Goal: Task Accomplishment & Management: Use online tool/utility

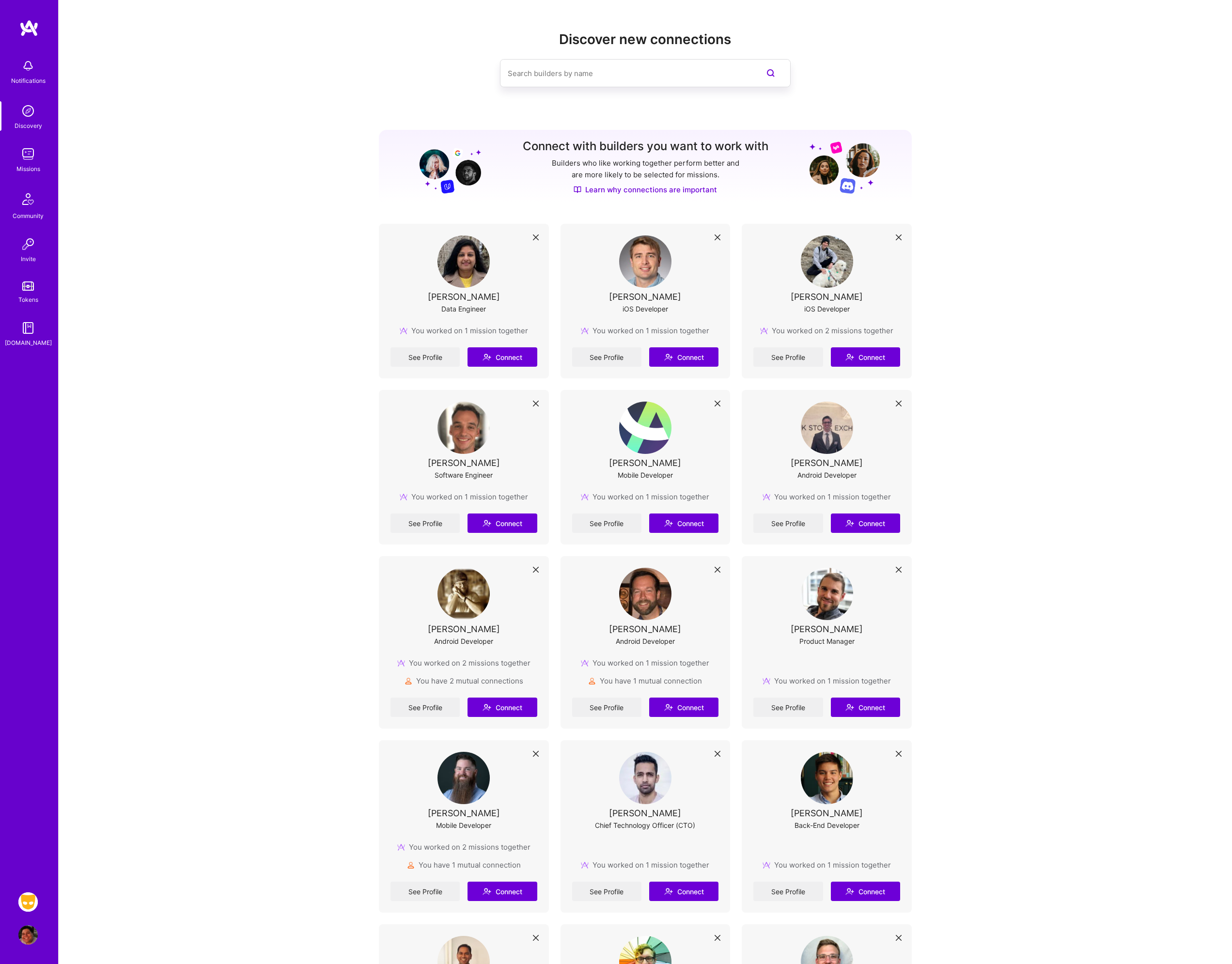
click at [22, 905] on img at bounding box center [28, 902] width 19 height 19
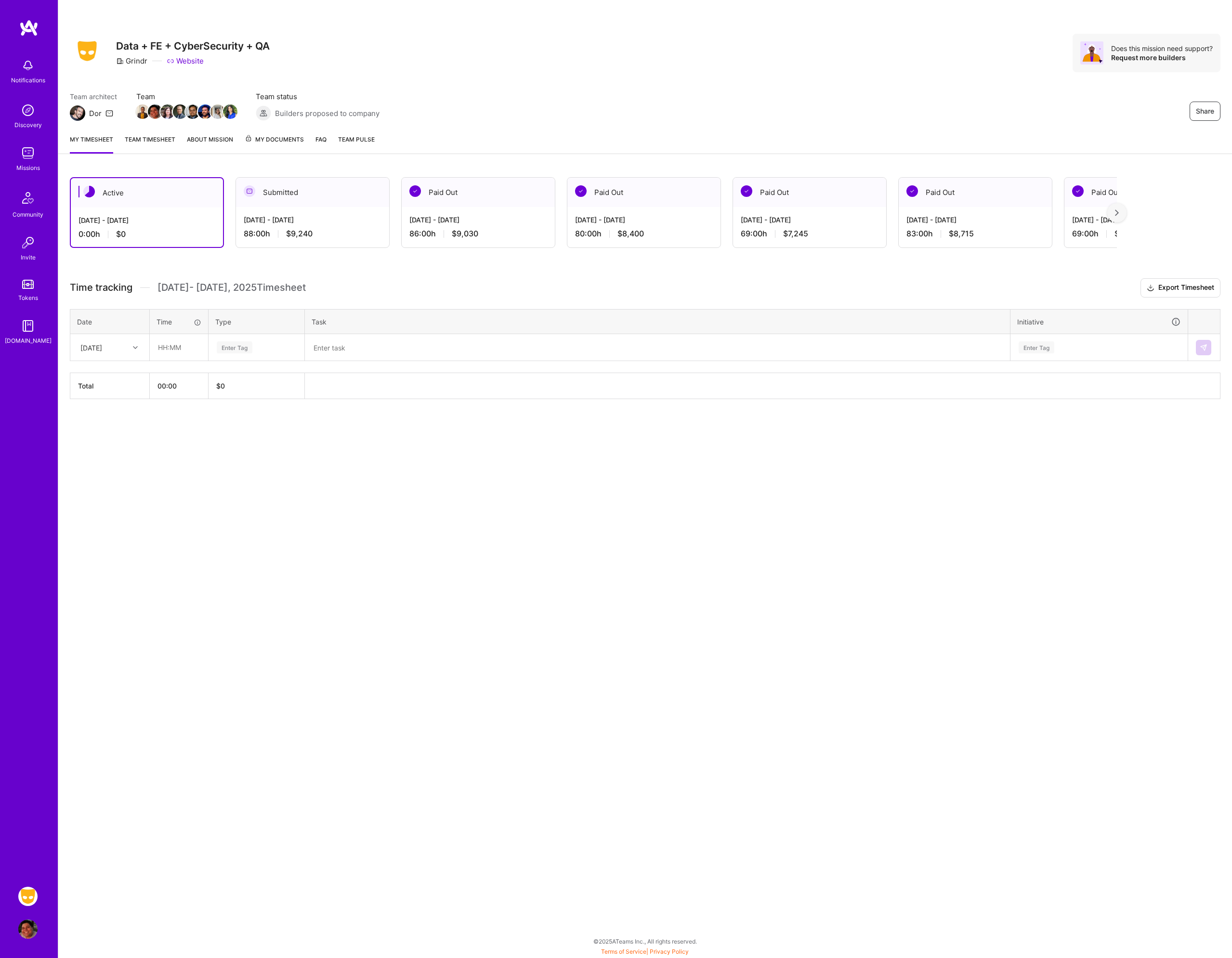
click at [94, 350] on div "[DATE]" at bounding box center [91, 347] width 22 height 10
click at [104, 377] on div "[DATE]" at bounding box center [109, 375] width 78 height 18
click at [217, 572] on div "Share Data + FE + CyberSecurity + QA Grindr Website Does this mission need supp…" at bounding box center [645, 479] width 1174 height 958
click at [160, 341] on input "text" at bounding box center [179, 347] width 57 height 25
type input "03:00"
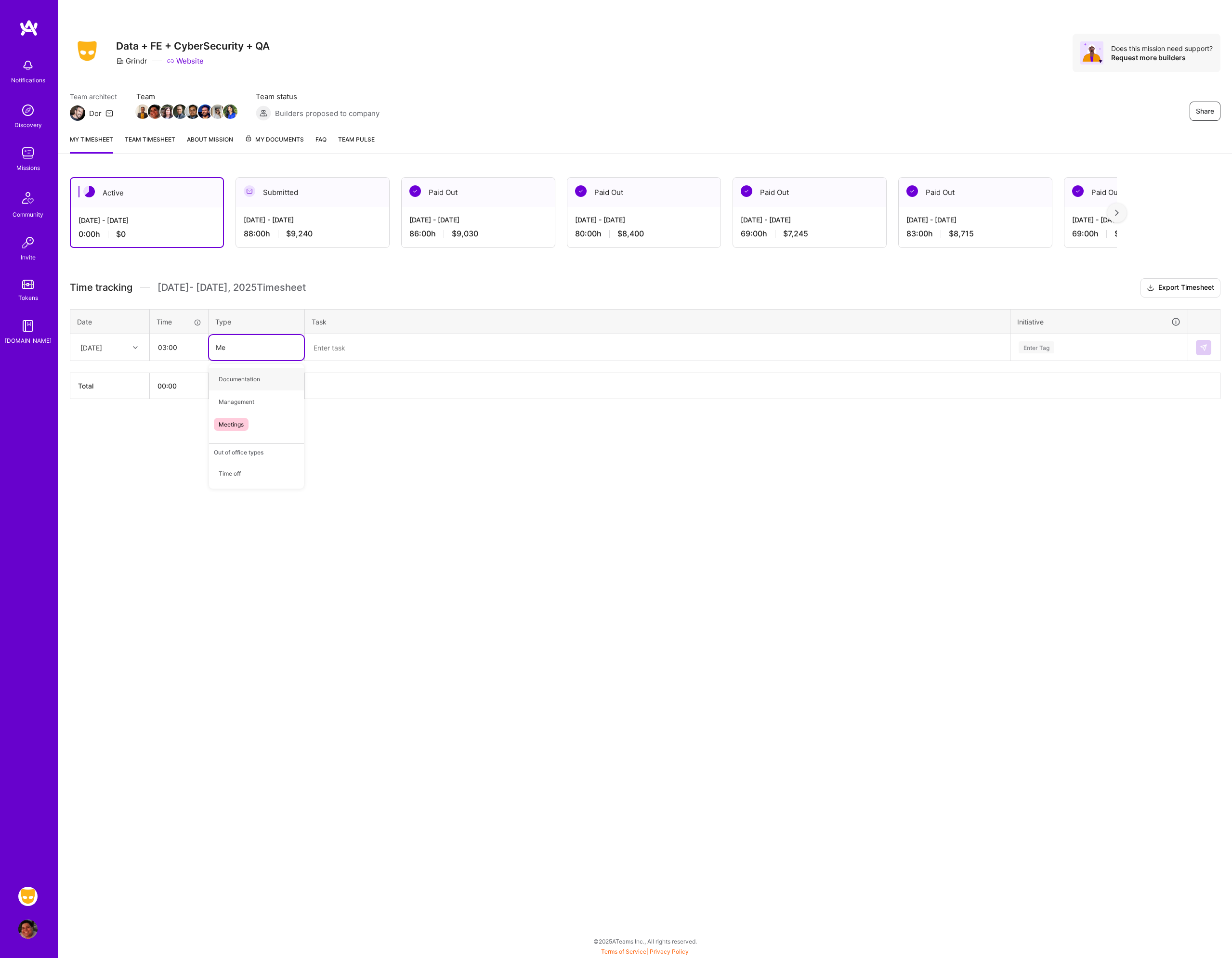
type input "Mee"
click at [249, 374] on div "Meetings" at bounding box center [257, 379] width 95 height 23
click at [342, 343] on textarea at bounding box center [658, 347] width 703 height 25
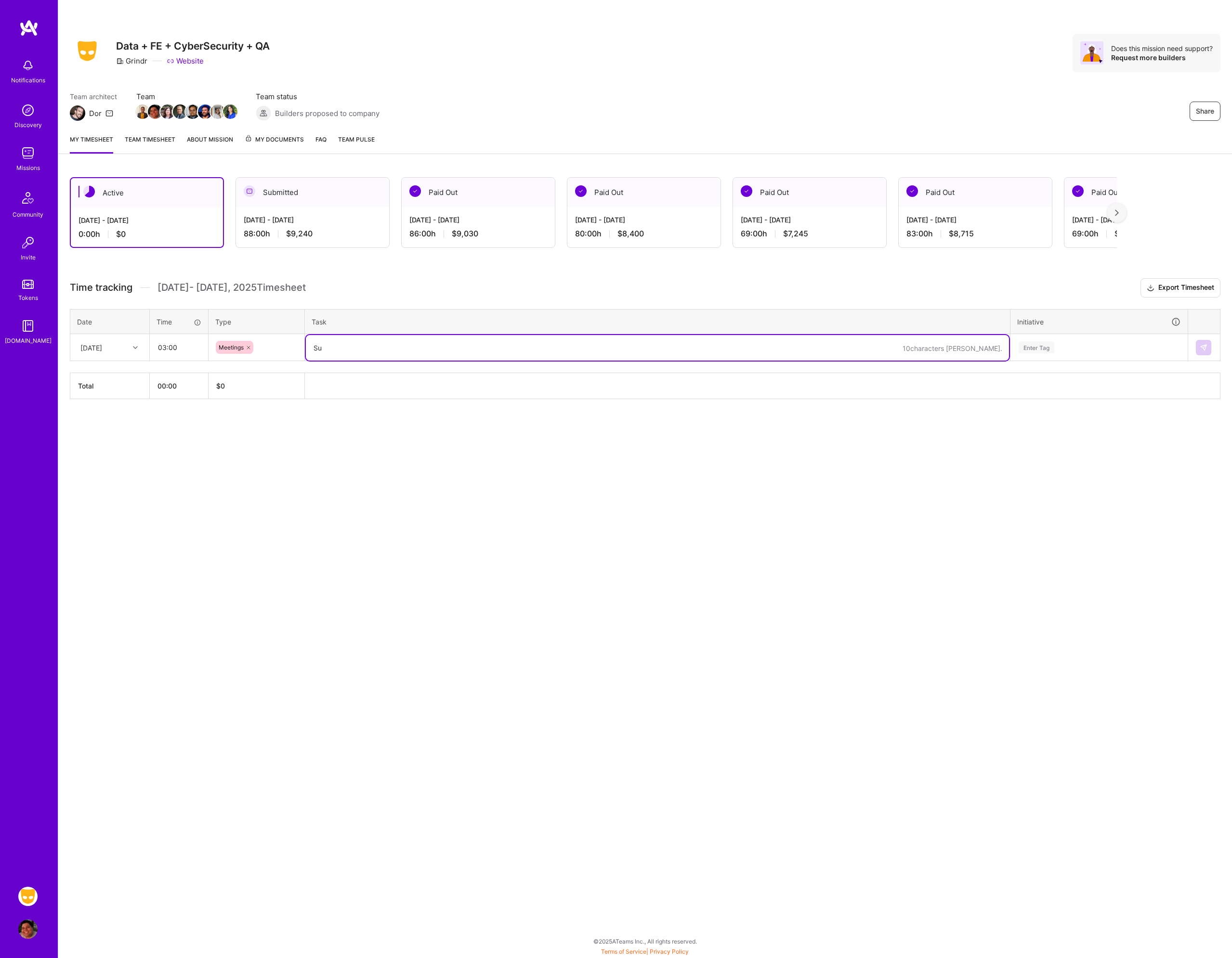
type textarea "S"
type textarea "Subs Retro and Sprint Planning, PD Q3 Wrap Up, App Release Regression Bug Bash …"
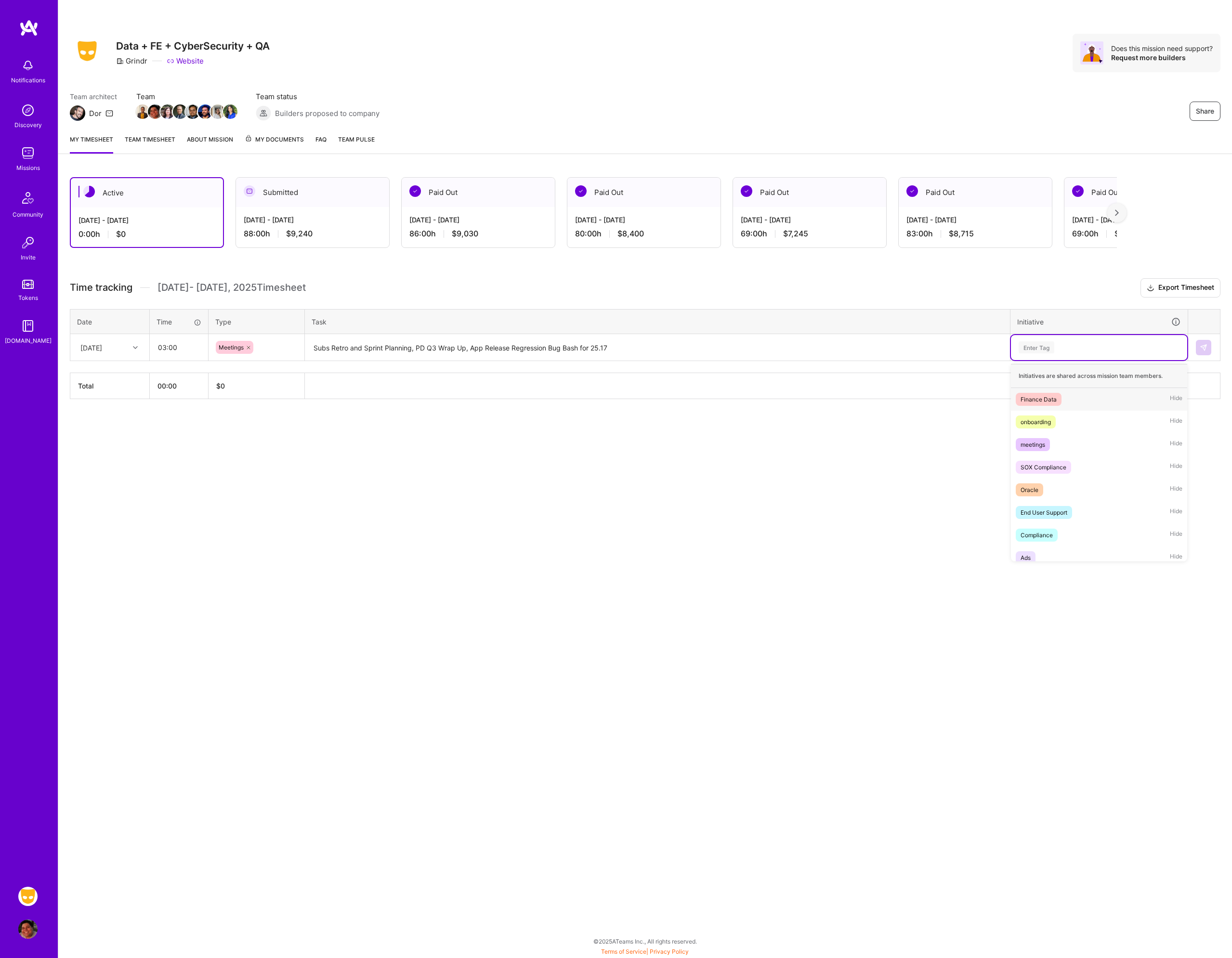
click at [1073, 348] on div "Enter Tag" at bounding box center [1099, 347] width 163 height 12
type input "mee"
click at [1048, 393] on span "meetings" at bounding box center [1033, 399] width 34 height 13
click at [1202, 340] on button at bounding box center [1204, 348] width 15 height 15
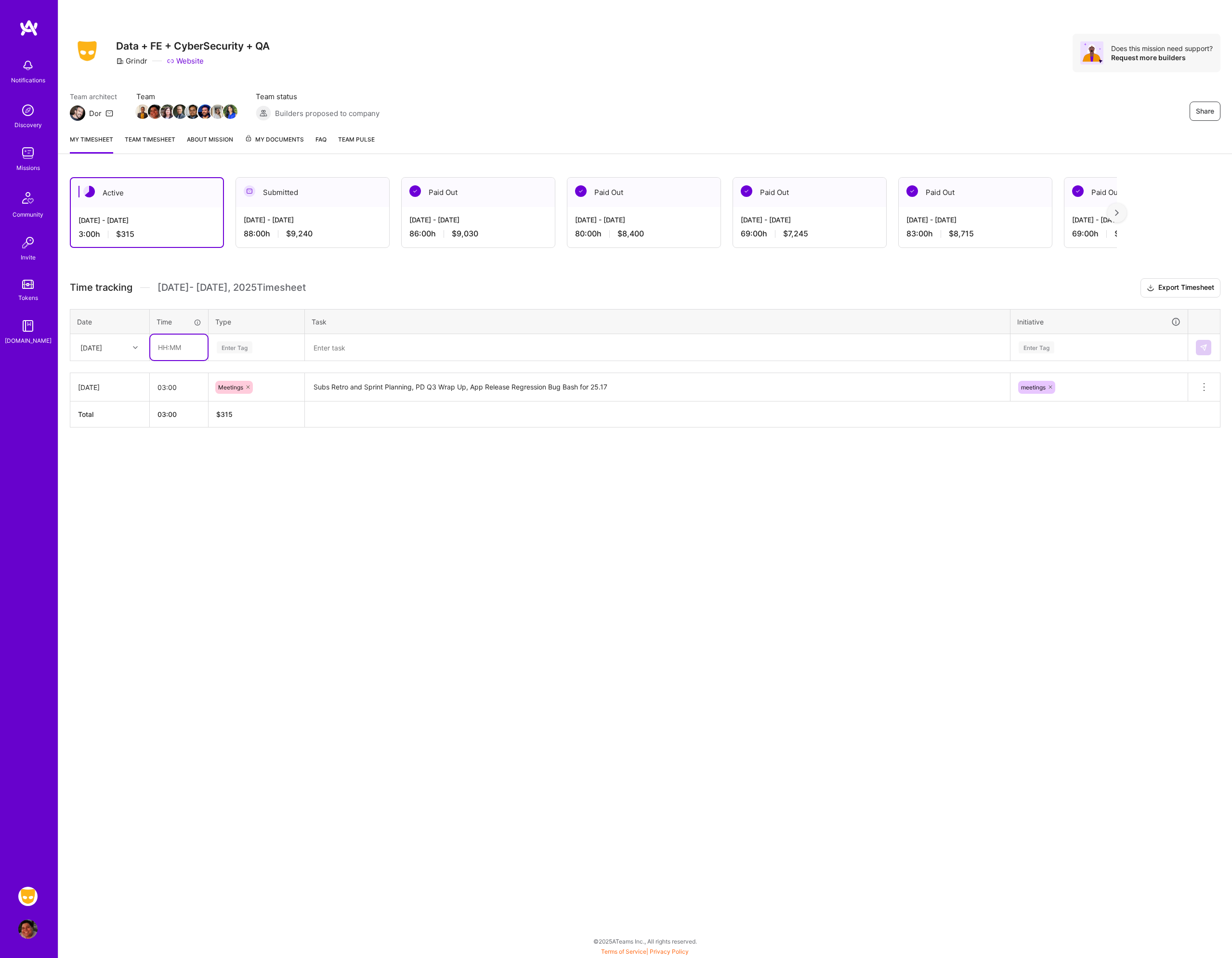
click at [178, 347] on input "text" at bounding box center [179, 347] width 57 height 25
type input "01:00"
click at [242, 344] on div "Enter Tag" at bounding box center [234, 347] width 36 height 15
type input "plann"
click at [261, 383] on div "Planning" at bounding box center [257, 379] width 95 height 23
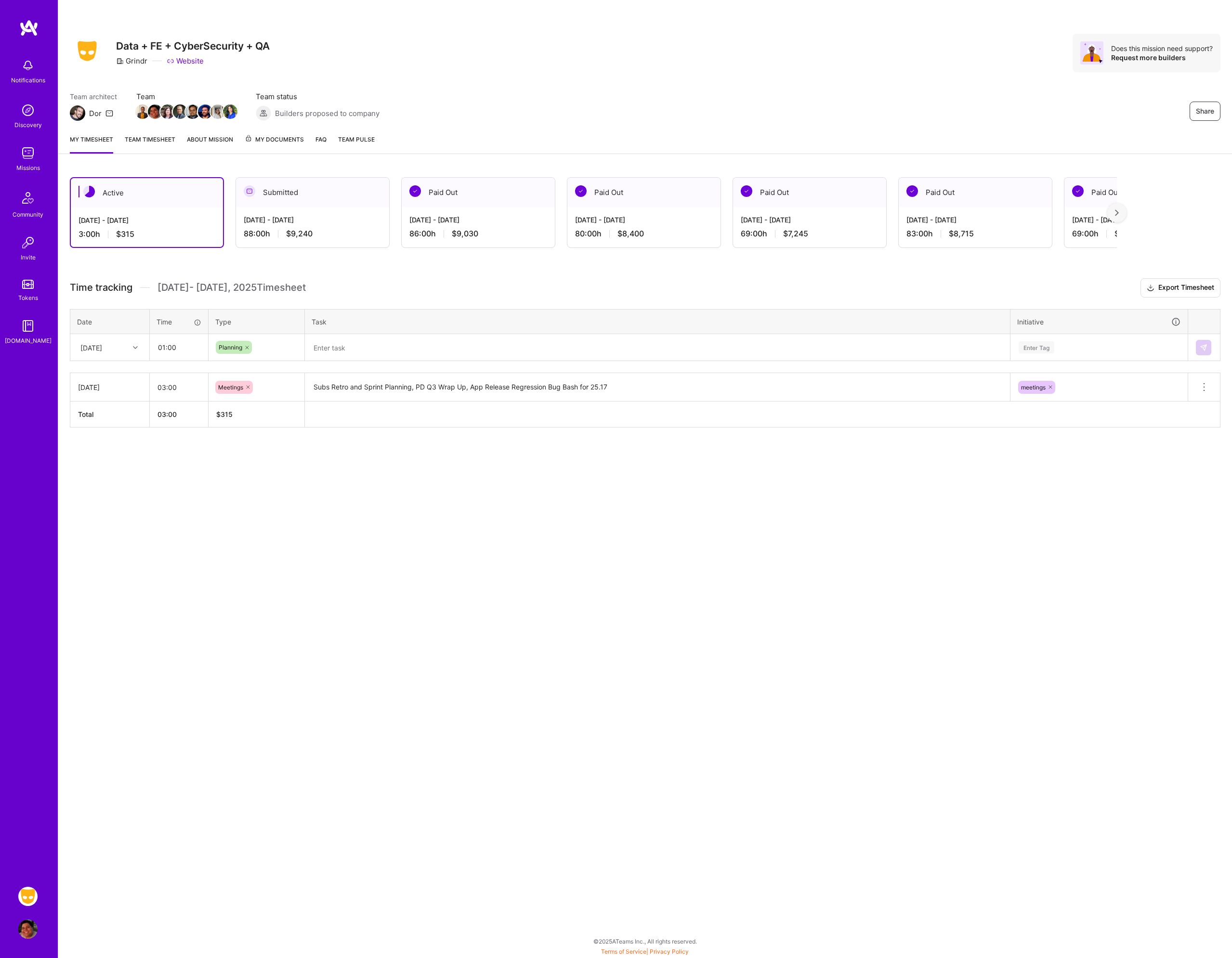
click at [330, 363] on div "Time tracking [DATE] - [DATE] Timesheet Export Timesheet Date Time Type Task In…" at bounding box center [645, 352] width 1150 height 149
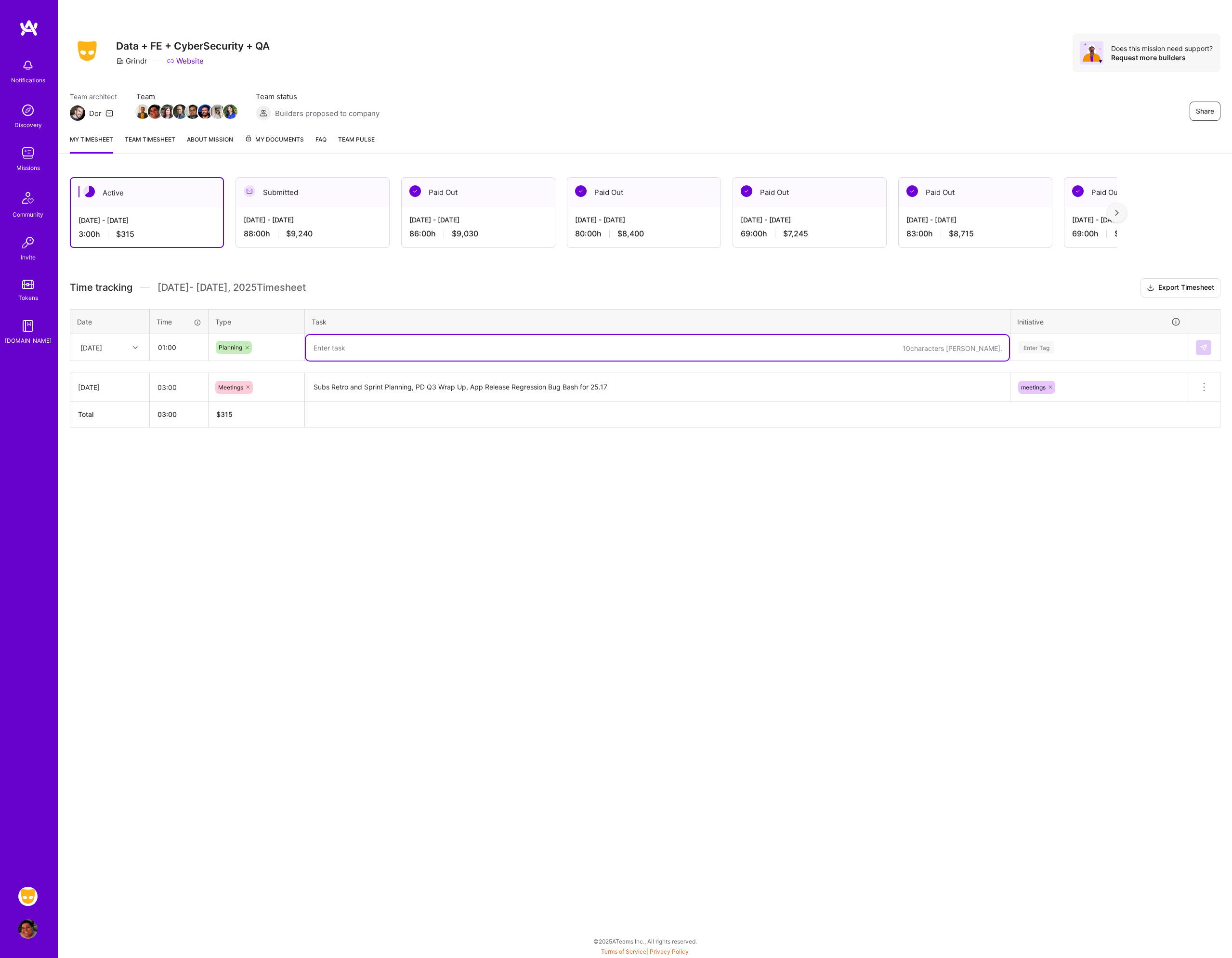
click at [341, 349] on textarea at bounding box center [658, 347] width 703 height 25
drag, startPoint x: 1008, startPoint y: 349, endPoint x: 1020, endPoint y: 347, distance: 12.2
click at [1020, 347] on tr "[DATE] 01:00 Planning Setting up regression doc and test runs for 25.17 for and…" at bounding box center [645, 348] width 1150 height 27
type textarea "Setting up regression doc and test runs for 25.17 for android and iOS"
click at [1037, 344] on div "Enter Tag" at bounding box center [1036, 347] width 36 height 15
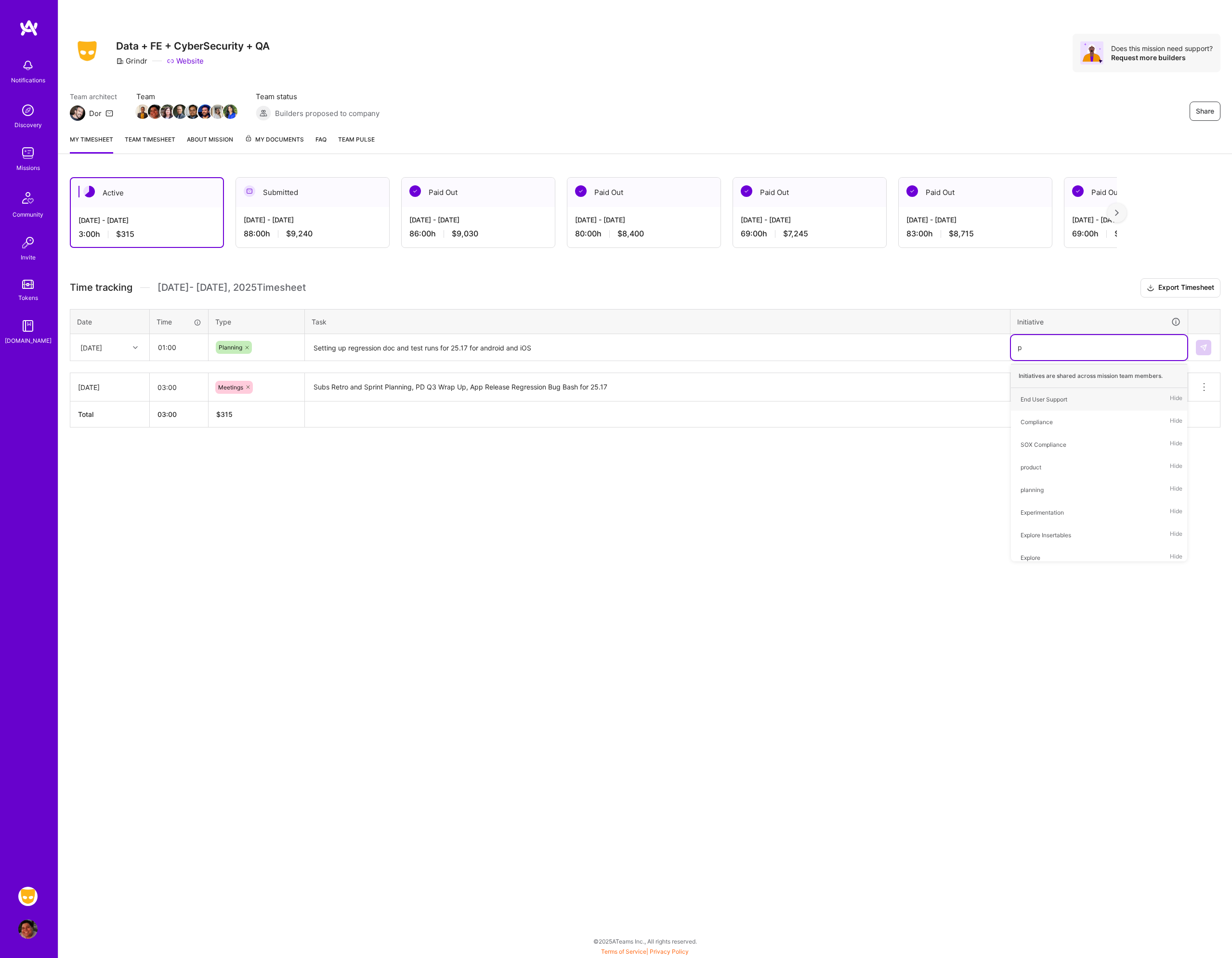
type input "pl"
drag, startPoint x: 1060, startPoint y: 446, endPoint x: 1111, endPoint y: 433, distance: 52.6
click at [1059, 446] on div "planning Hide" at bounding box center [1099, 445] width 177 height 23
click at [1203, 358] on td at bounding box center [1204, 348] width 33 height 27
click at [1207, 349] on img at bounding box center [1203, 347] width 8 height 8
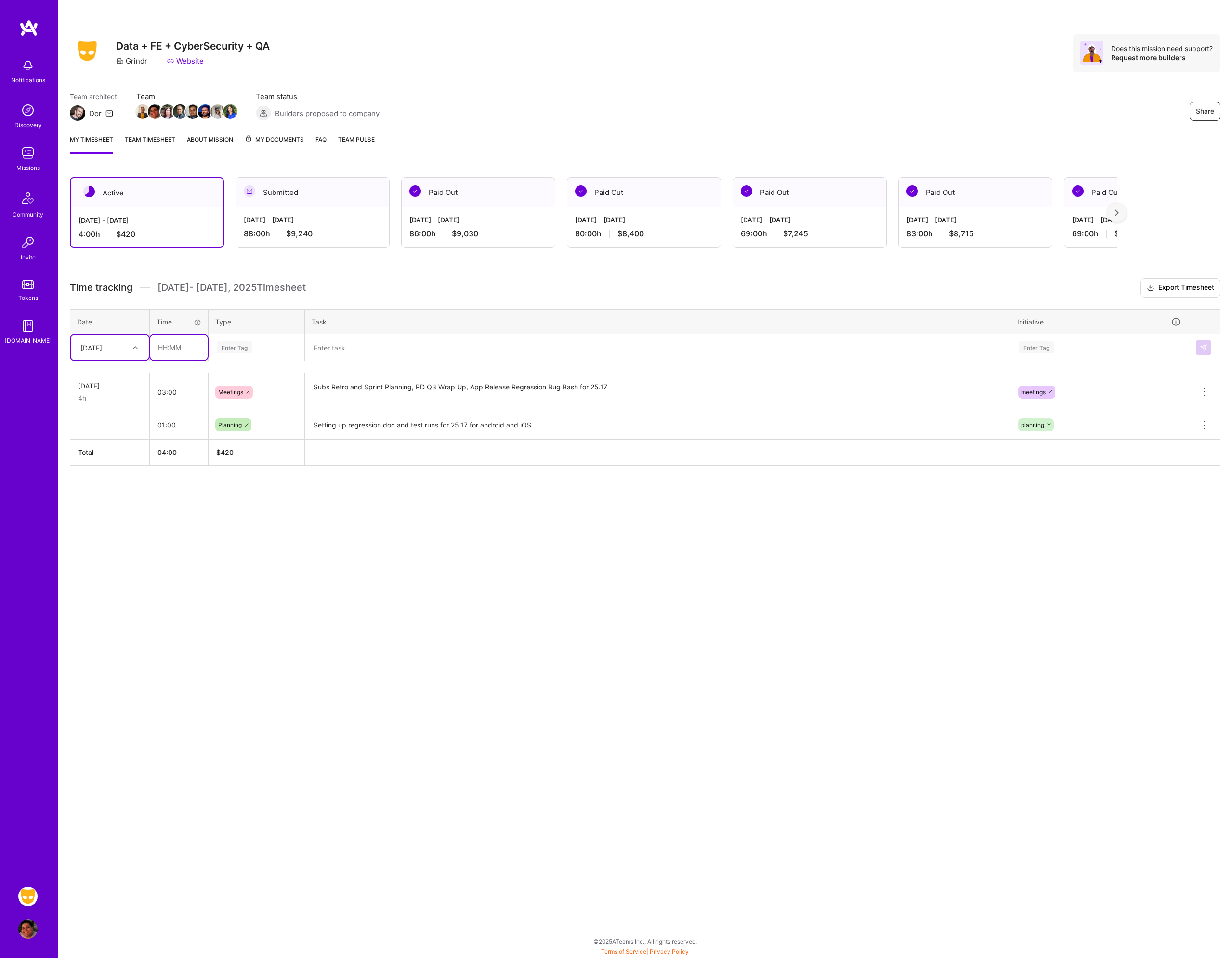
click at [163, 344] on input "text" at bounding box center [179, 347] width 57 height 25
type input "04:00"
click at [265, 352] on div "Enter Tag" at bounding box center [257, 347] width 82 height 12
type input "tes"
click at [255, 374] on div "Testing" at bounding box center [257, 379] width 95 height 23
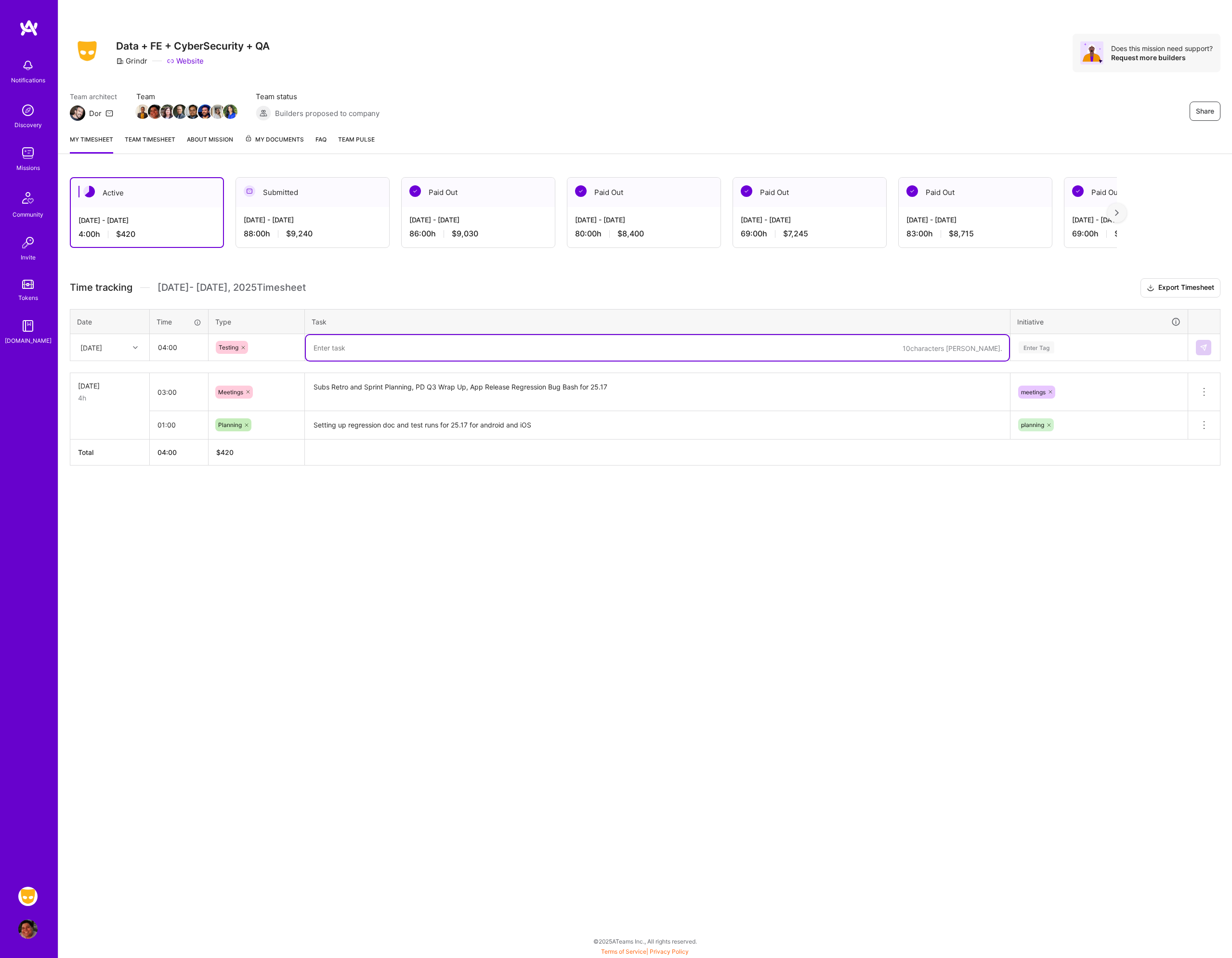
click at [360, 355] on textarea at bounding box center [658, 347] width 703 height 25
click at [184, 397] on input "03:00" at bounding box center [179, 392] width 58 height 25
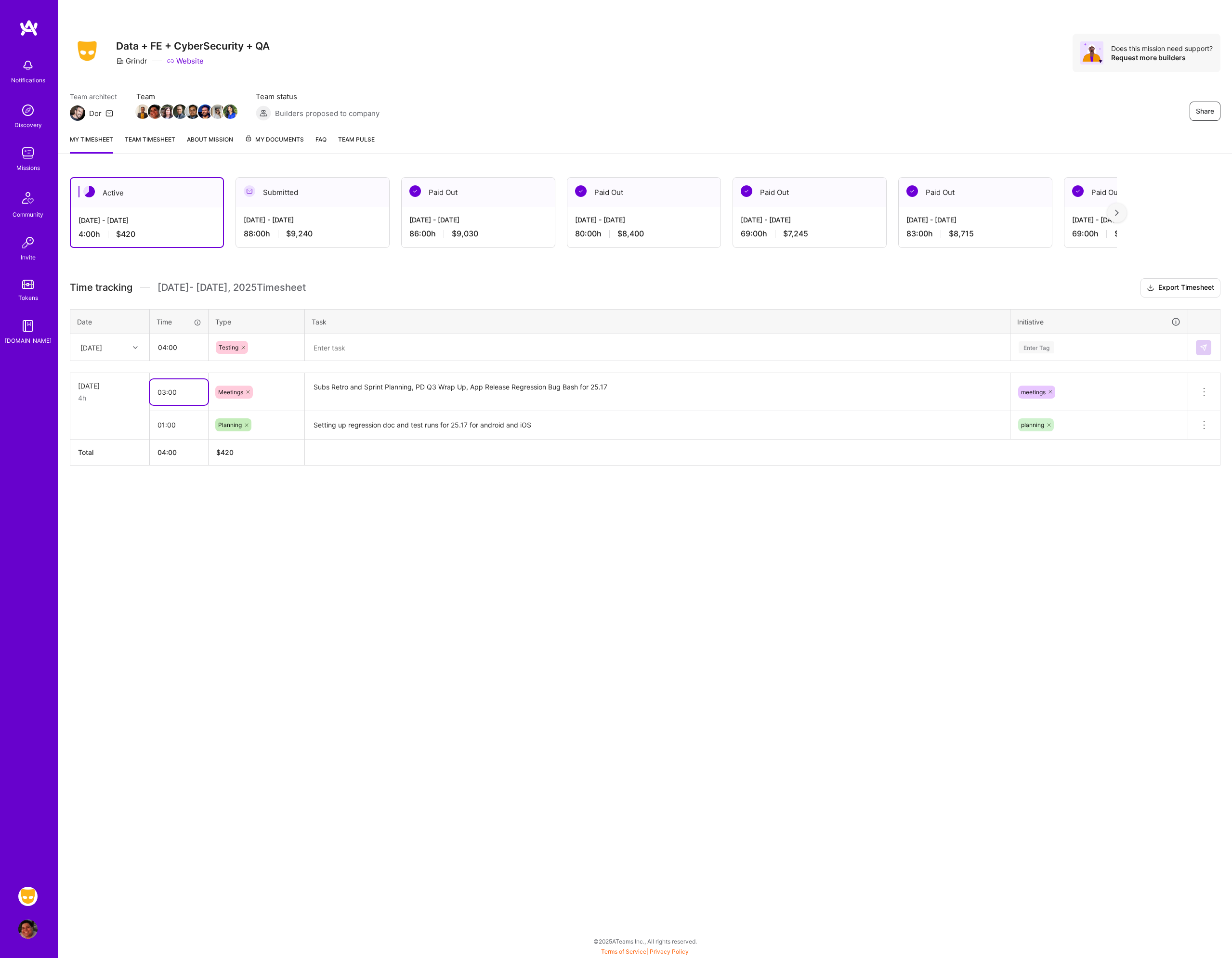
click at [184, 397] on input "03:00" at bounding box center [179, 392] width 58 height 25
type input "04:00"
click at [647, 393] on textarea "Subs Retro and Sprint Planning, PD Q3 Wrap Up, App Release Regression Bug Bash …" at bounding box center [658, 392] width 703 height 36
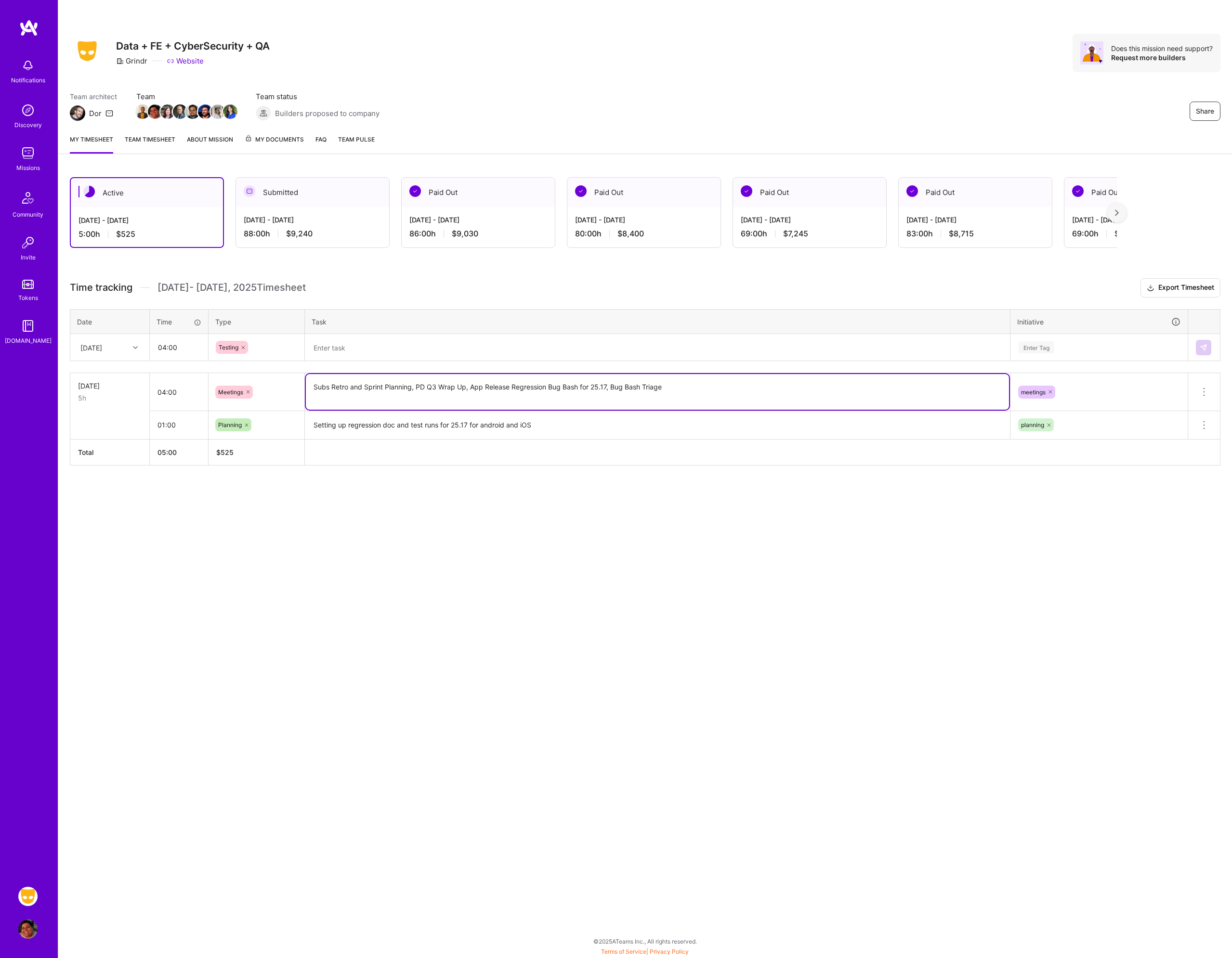
type textarea "Subs Retro and Sprint Planning, PD Q3 Wrap Up, App Release Regression Bug Bash …"
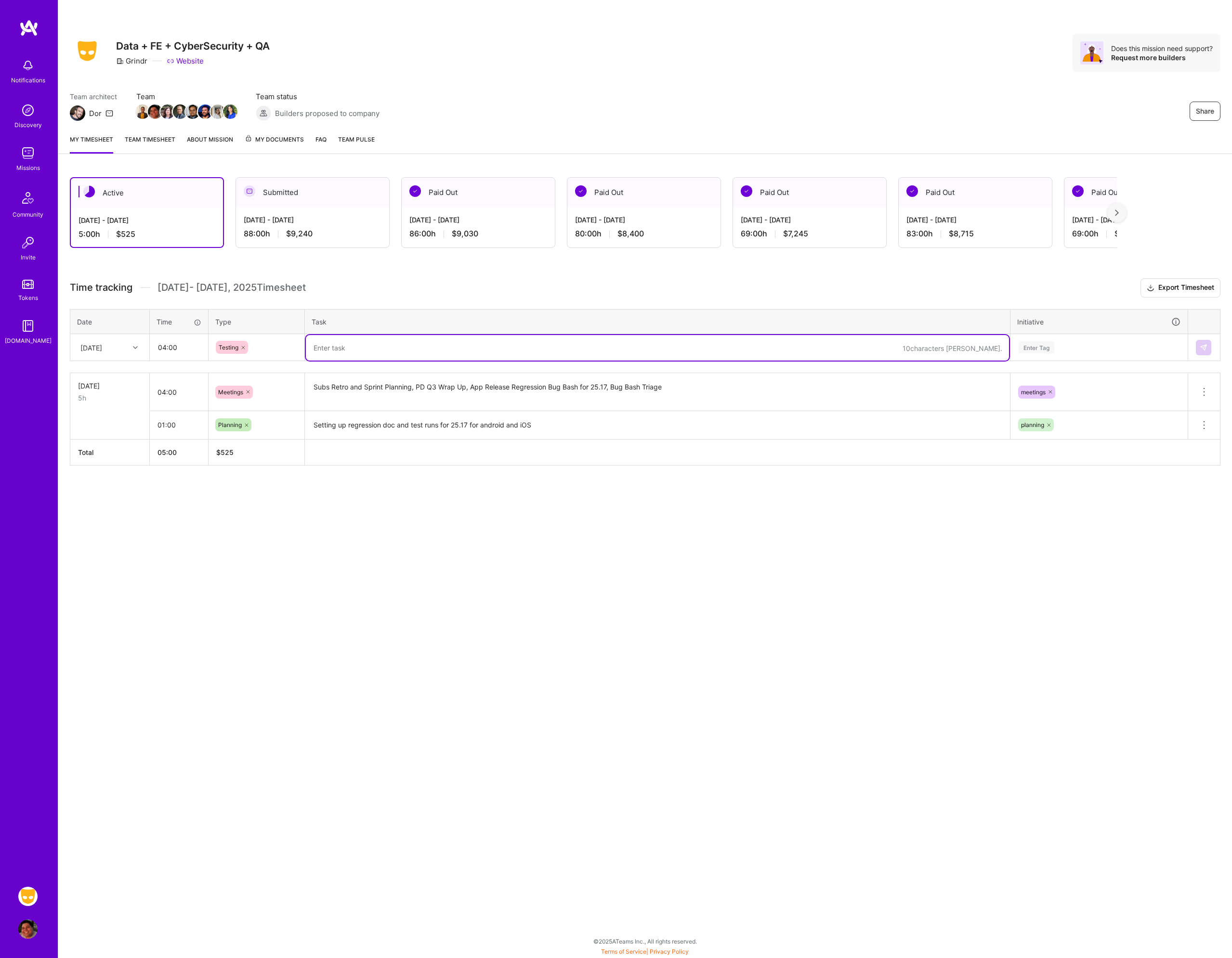
click at [349, 354] on textarea at bounding box center [658, 347] width 703 height 25
type textarea "Regression testing Android and iOS 25.17 build"
click at [1068, 342] on div "Enter Tag" at bounding box center [1099, 347] width 163 height 12
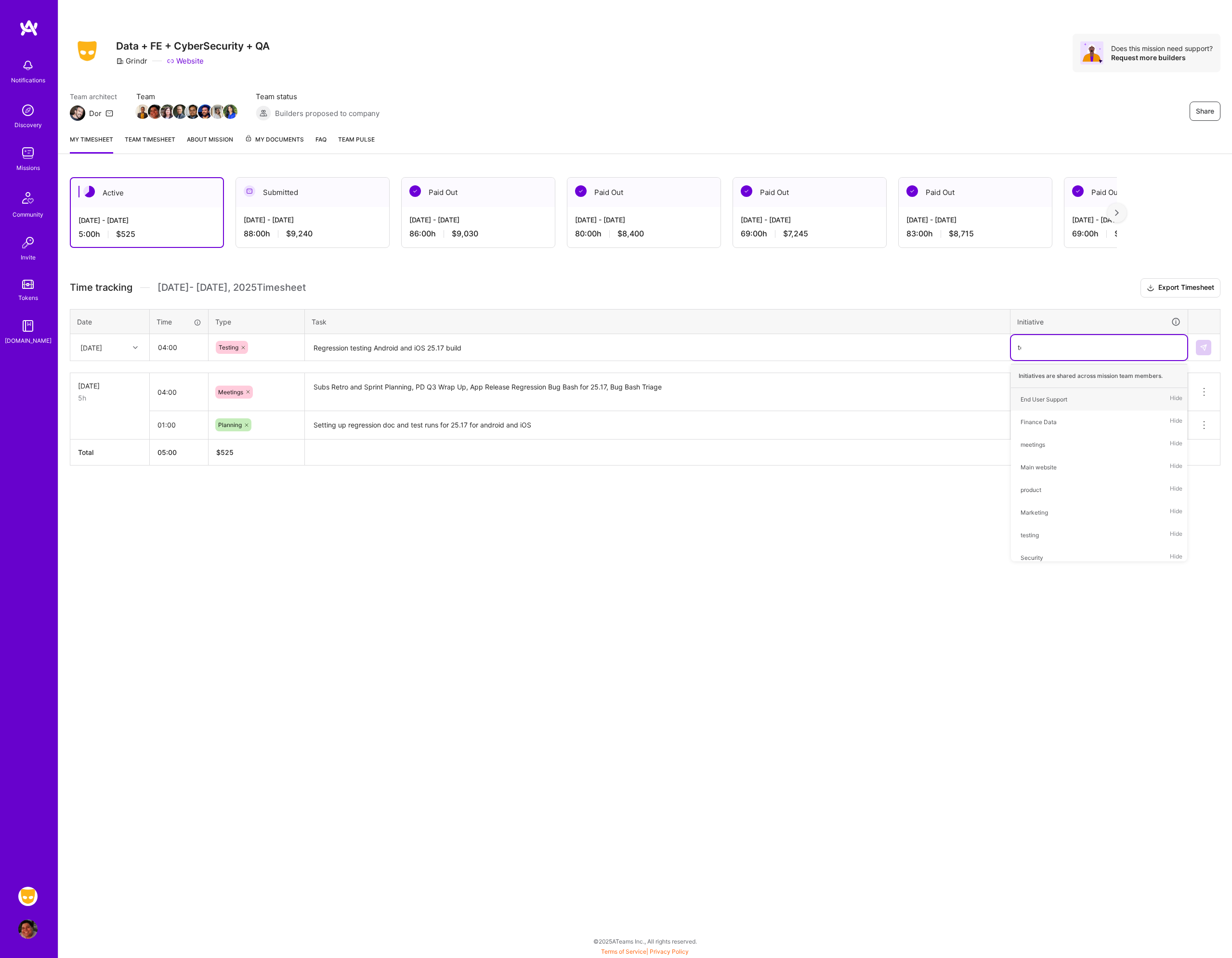
type input "tes"
click at [1057, 400] on div "testing Hide" at bounding box center [1099, 399] width 177 height 23
click at [1074, 541] on div "Share Data + FE + CyberSecurity + QA Grindr Website Does this mission need supp…" at bounding box center [645, 479] width 1174 height 958
click at [165, 421] on input "01:00" at bounding box center [179, 425] width 58 height 25
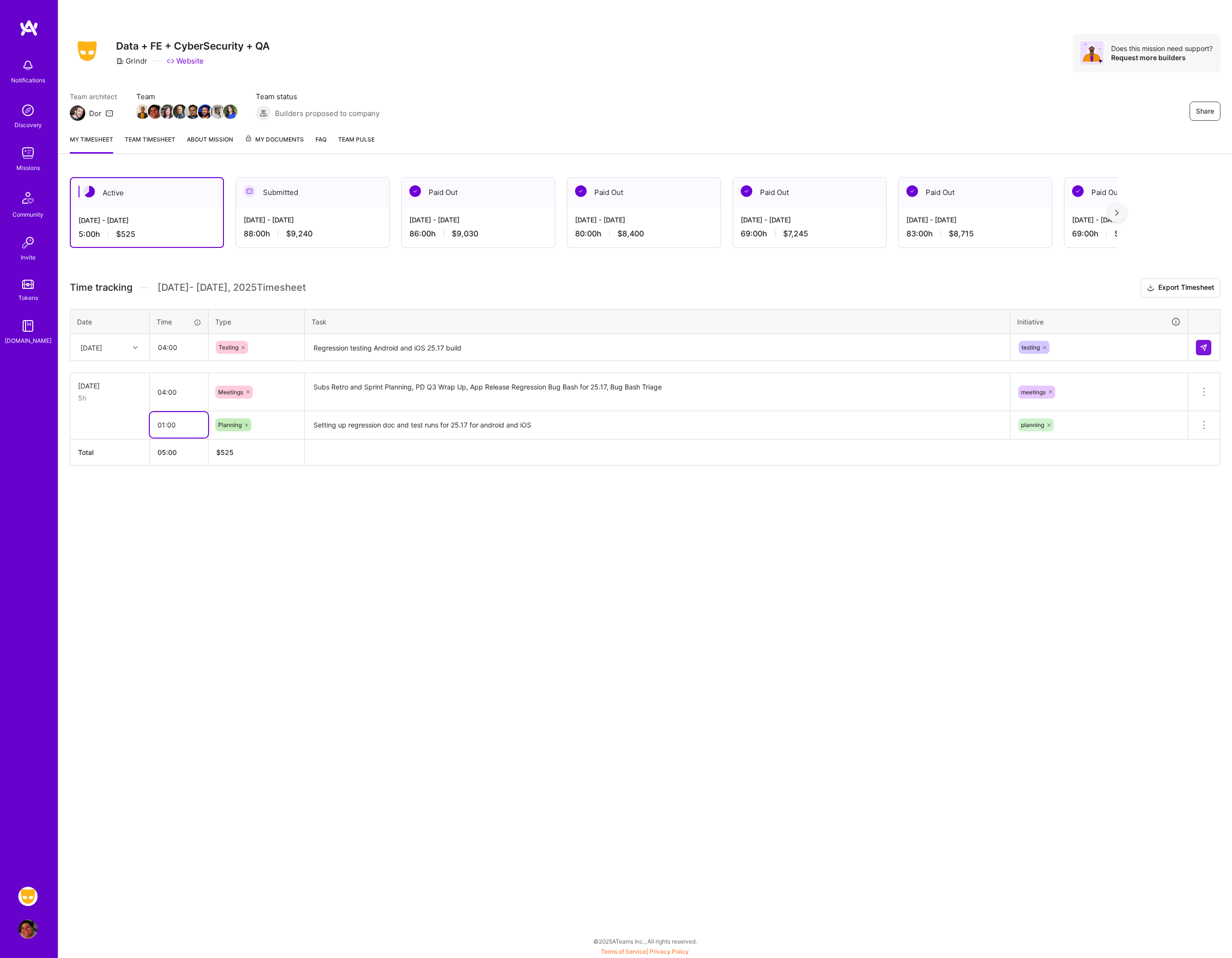
click at [165, 421] on input "01:00" at bounding box center [179, 425] width 58 height 25
type input "02:00"
click at [184, 351] on input "04:00" at bounding box center [179, 347] width 57 height 25
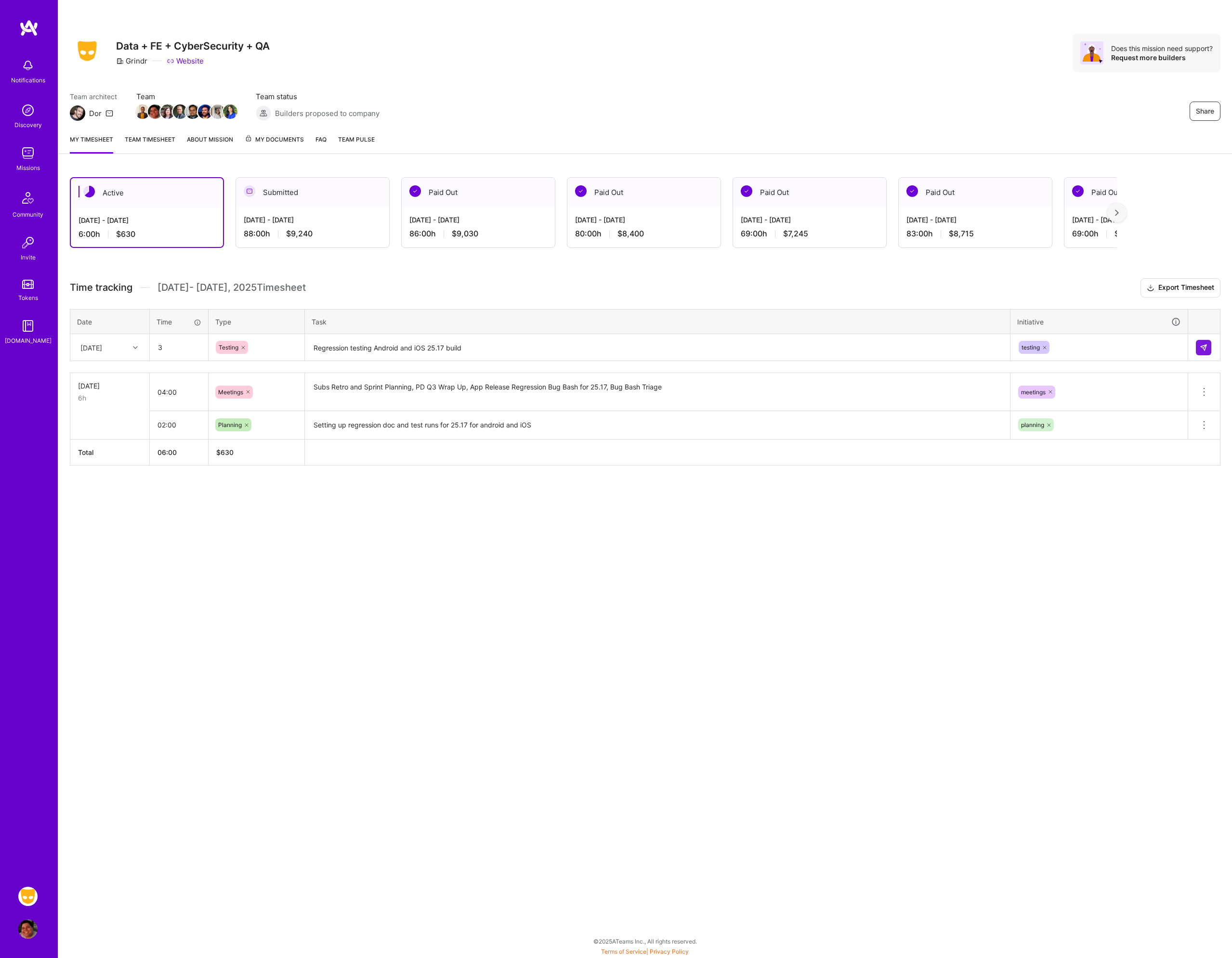
type input "03:00"
click at [507, 345] on textarea "Regression testing Android and iOS 25.17 build" at bounding box center [658, 347] width 703 height 25
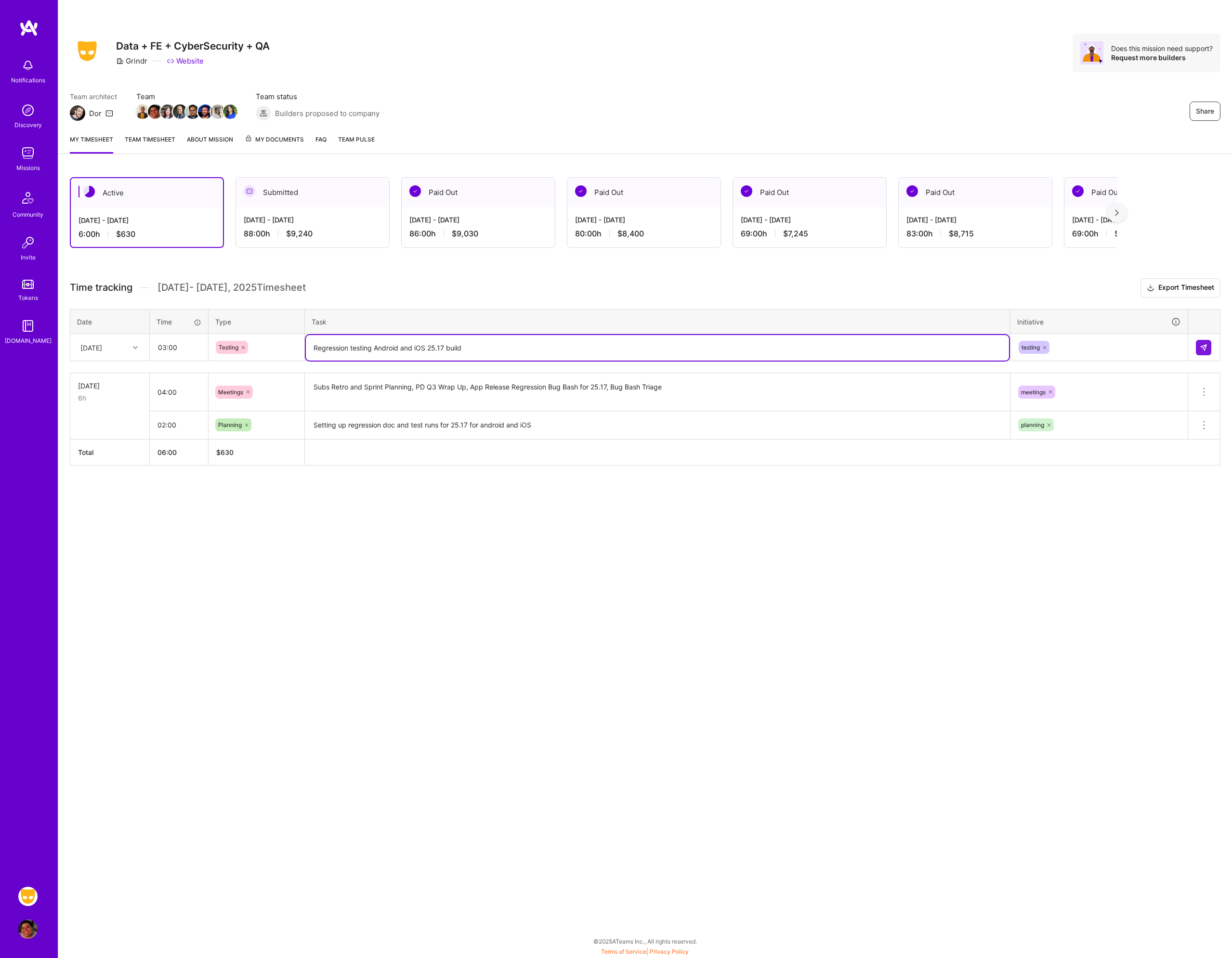
click at [553, 425] on textarea "Setting up regression doc and test runs for 25.17 for android and iOS" at bounding box center [658, 425] width 703 height 26
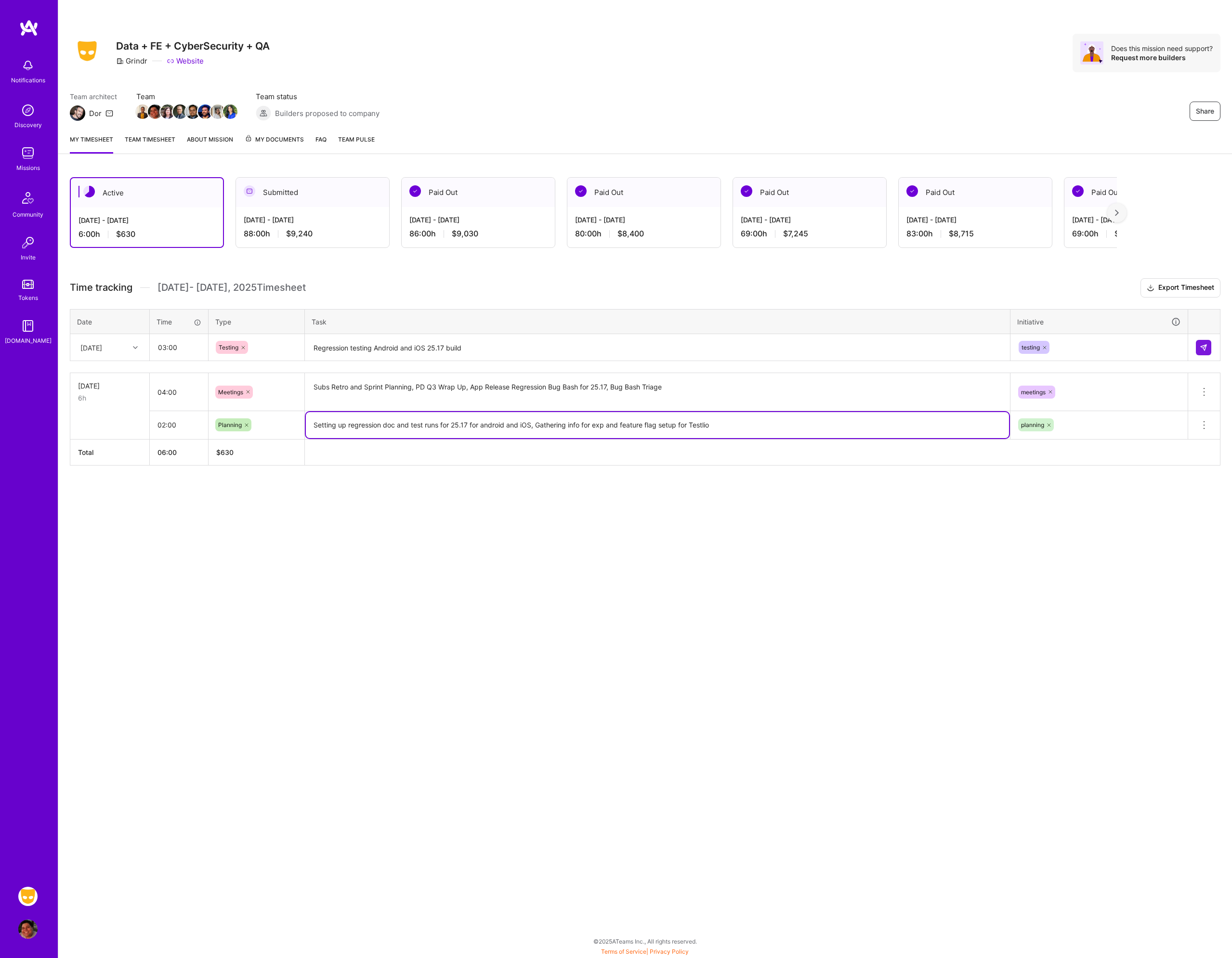
type textarea "Setting up regression doc and test runs for 25.17 for android and iOS, Gatherin…"
click at [629, 542] on div "Share Data + FE + CyberSecurity + QA Grindr Website Does this mission need supp…" at bounding box center [645, 479] width 1174 height 958
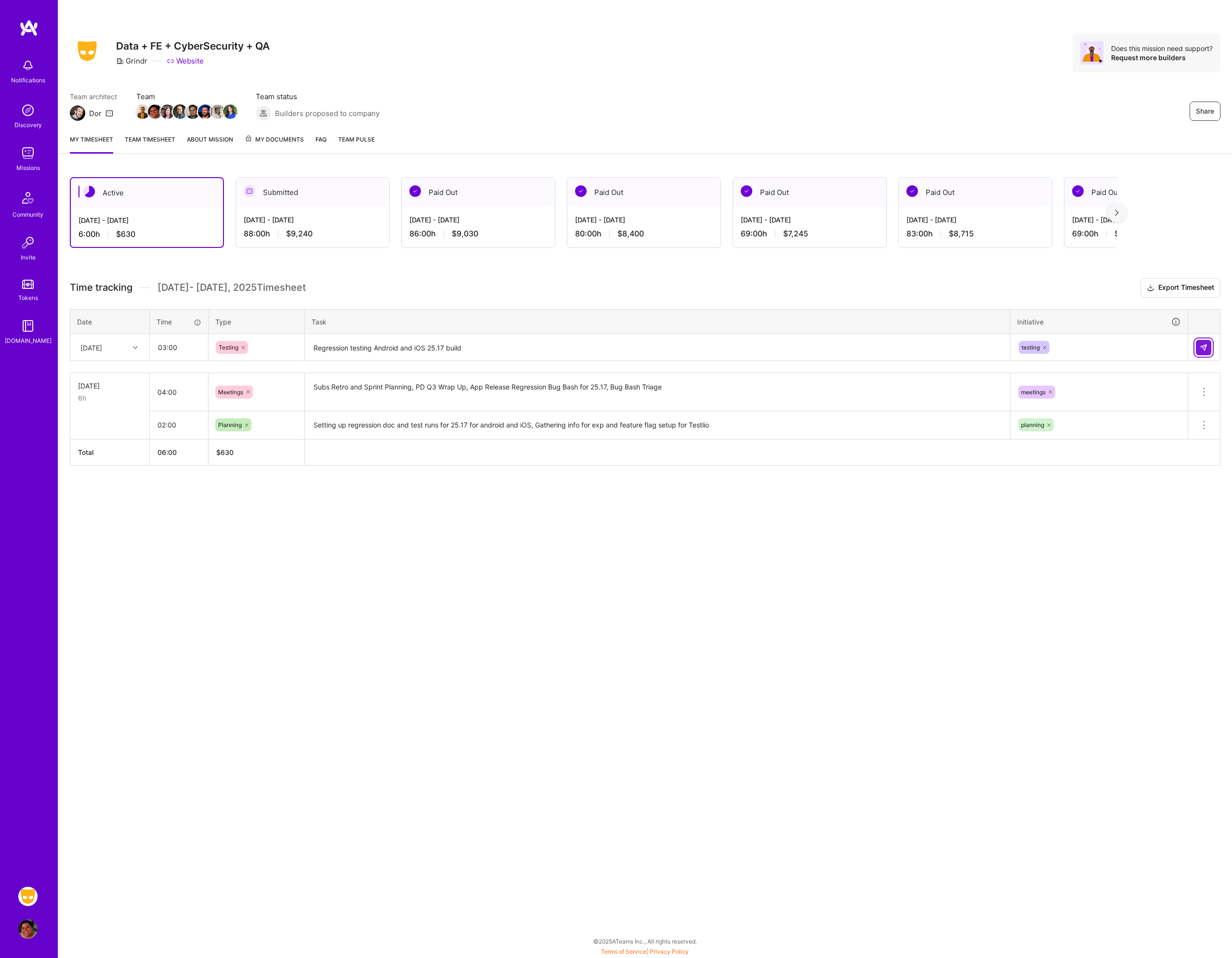
click at [1205, 344] on img at bounding box center [1203, 347] width 8 height 8
click at [102, 352] on div "[DATE]" at bounding box center [91, 347] width 22 height 10
click at [98, 377] on div "[DATE]" at bounding box center [109, 375] width 78 height 18
click at [169, 350] on input "text" at bounding box center [179, 347] width 57 height 25
click at [693, 661] on div "Share Data + FE + CyberSecurity + QA Grindr Website Does this mission need supp…" at bounding box center [645, 479] width 1174 height 958
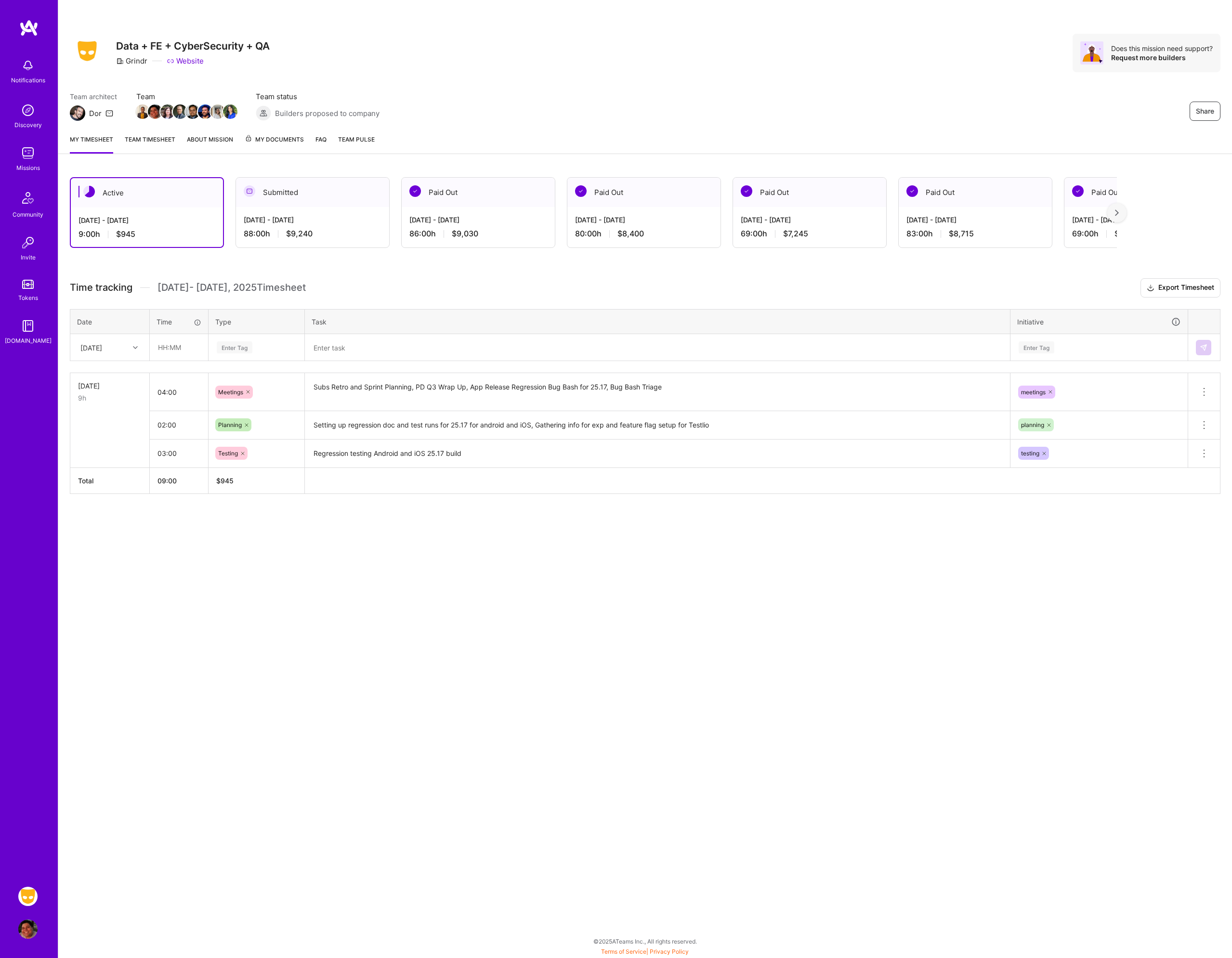
click at [257, 556] on div "Share Data + FE + CyberSecurity + QA Grindr Website Does this mission need supp…" at bounding box center [645, 479] width 1174 height 958
click at [175, 346] on input "text" at bounding box center [179, 347] width 57 height 25
click at [169, 348] on input "text" at bounding box center [179, 347] width 57 height 25
type input "02:00"
click at [233, 349] on div "Enter Tag" at bounding box center [234, 347] width 36 height 15
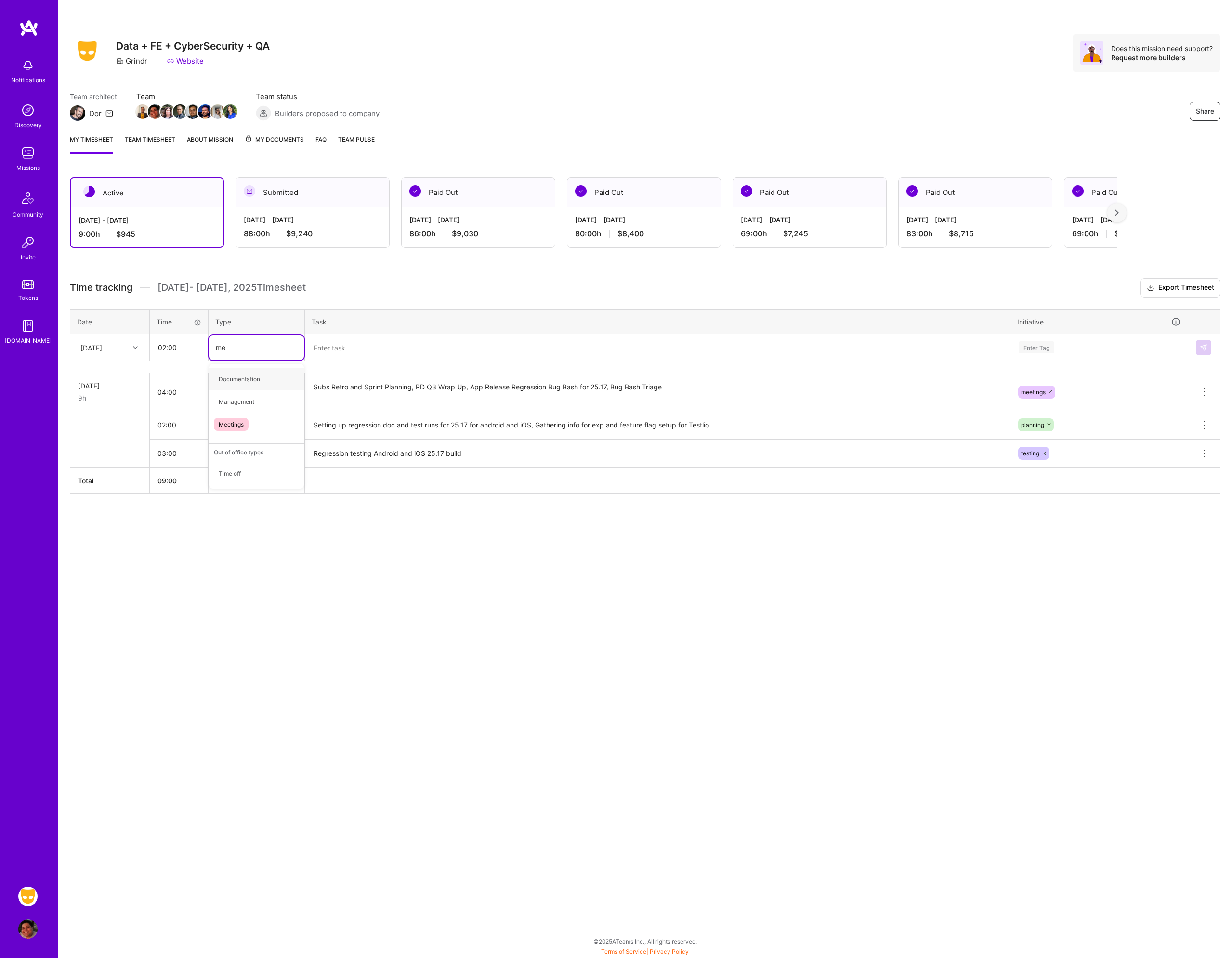
type input "mee"
click at [253, 373] on div "Meetings" at bounding box center [257, 379] width 95 height 23
click at [333, 354] on textarea at bounding box center [658, 347] width 703 height 25
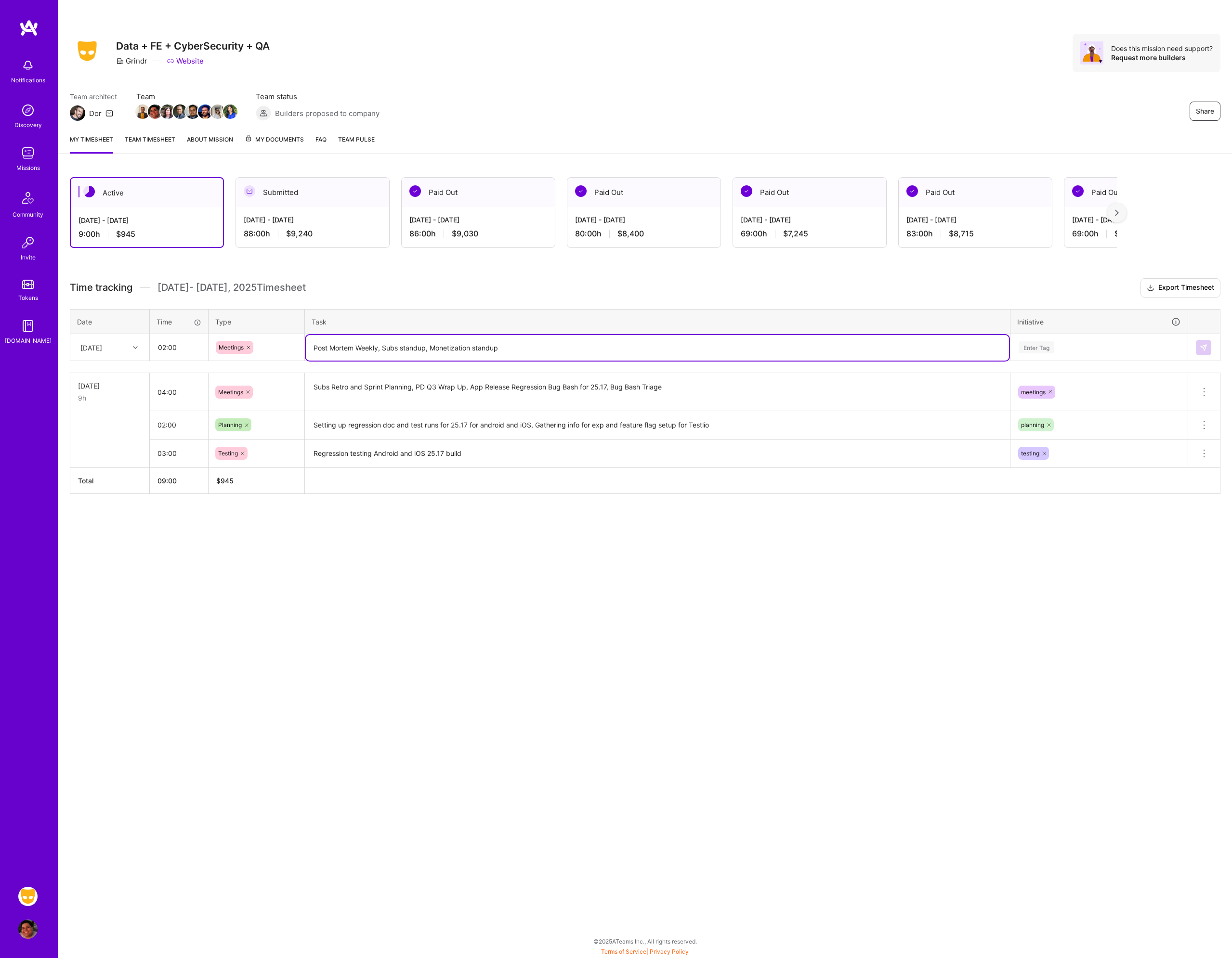
type textarea "Post Mortem Weekly, Subs standup, Monetization standup"
click at [1081, 340] on div "Enter Tag" at bounding box center [1099, 347] width 177 height 25
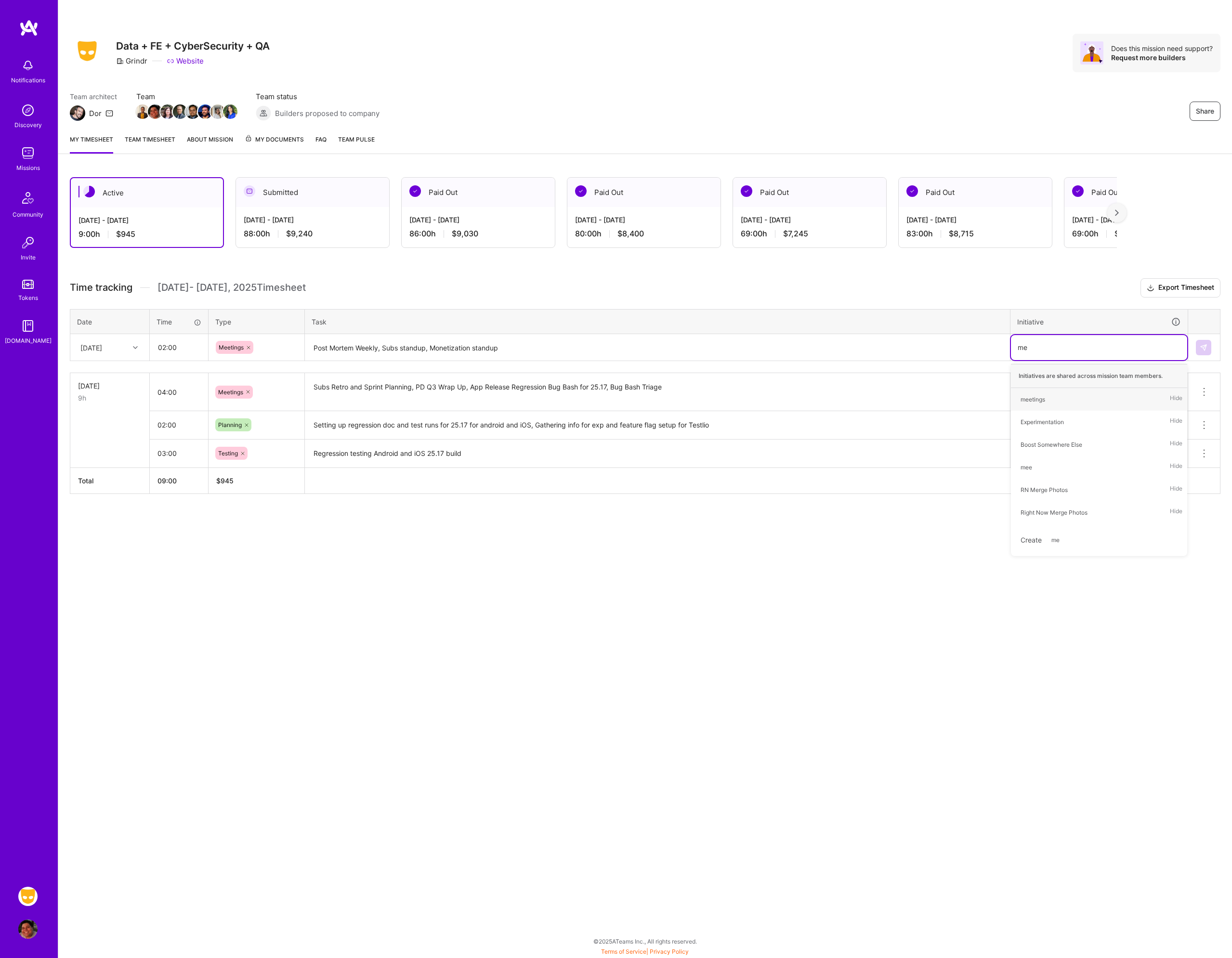
type input "mee"
click at [1045, 400] on div "meetings" at bounding box center [1033, 399] width 25 height 10
click at [1207, 345] on img at bounding box center [1203, 347] width 8 height 8
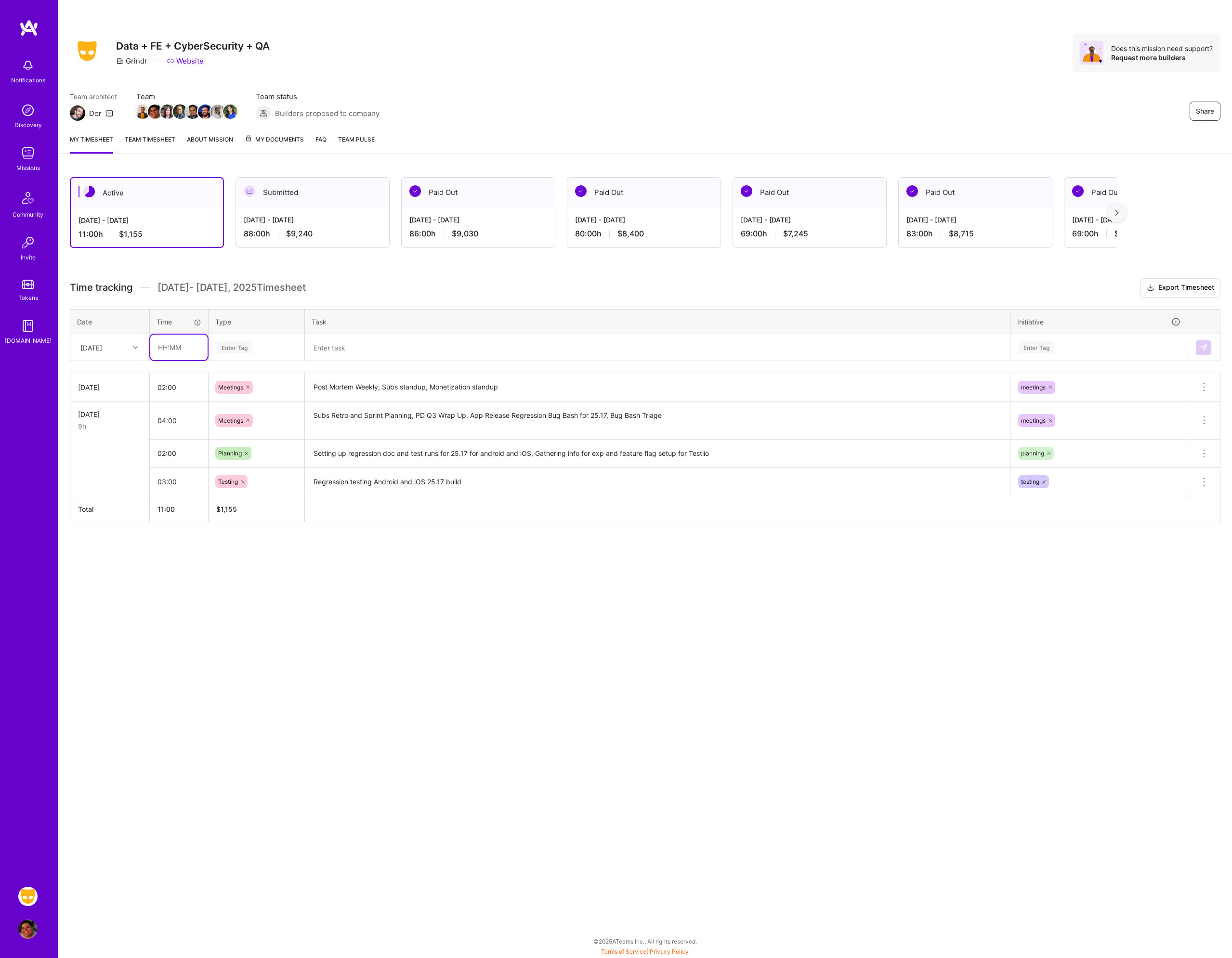
click at [169, 348] on input "text" at bounding box center [179, 347] width 57 height 25
type input "5"
type input "04:00"
click at [253, 342] on div "Enter Tag" at bounding box center [257, 347] width 82 height 12
type input "plann"
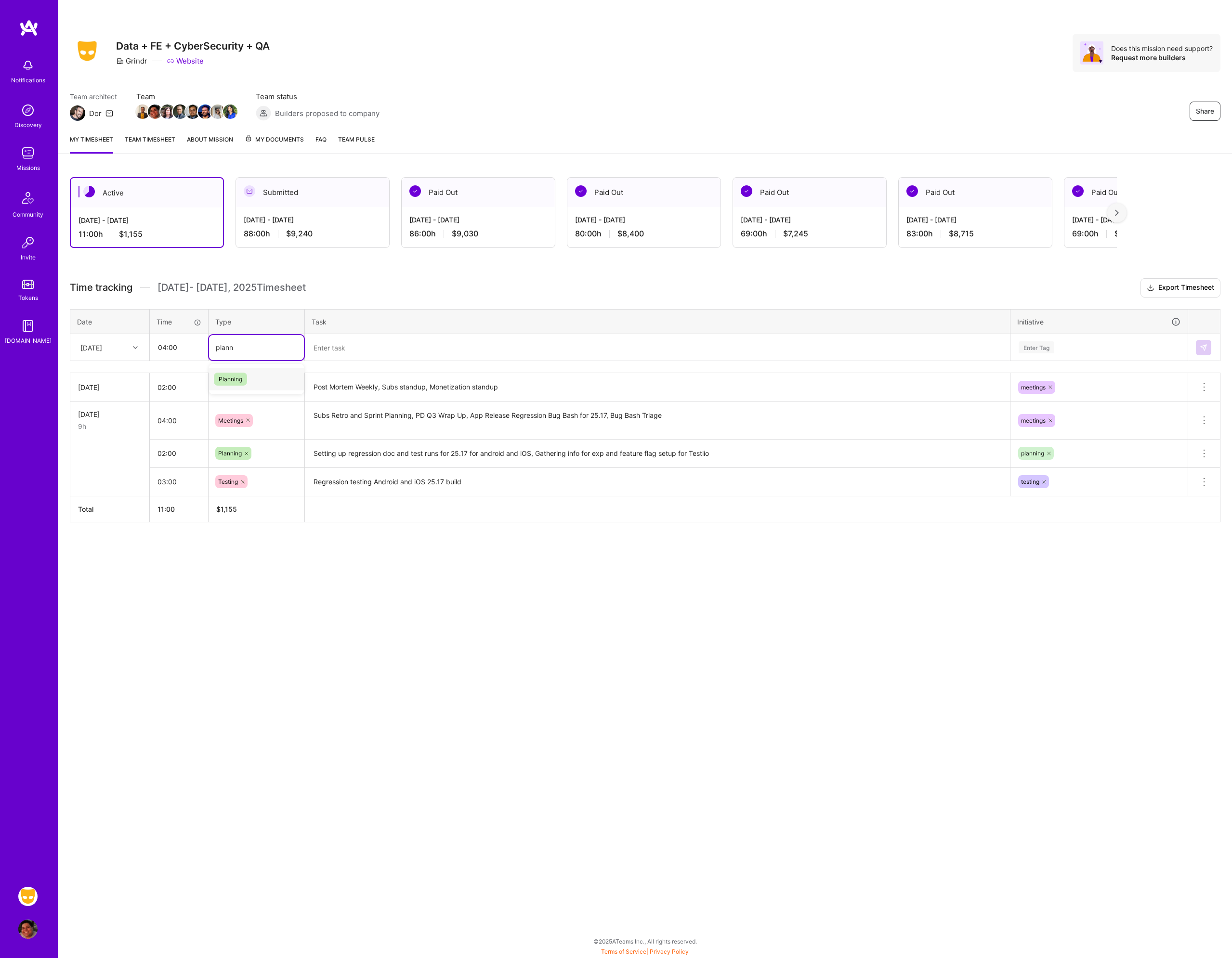
click at [235, 378] on span "Planning" at bounding box center [230, 379] width 33 height 13
click at [358, 351] on textarea at bounding box center [658, 347] width 703 height 25
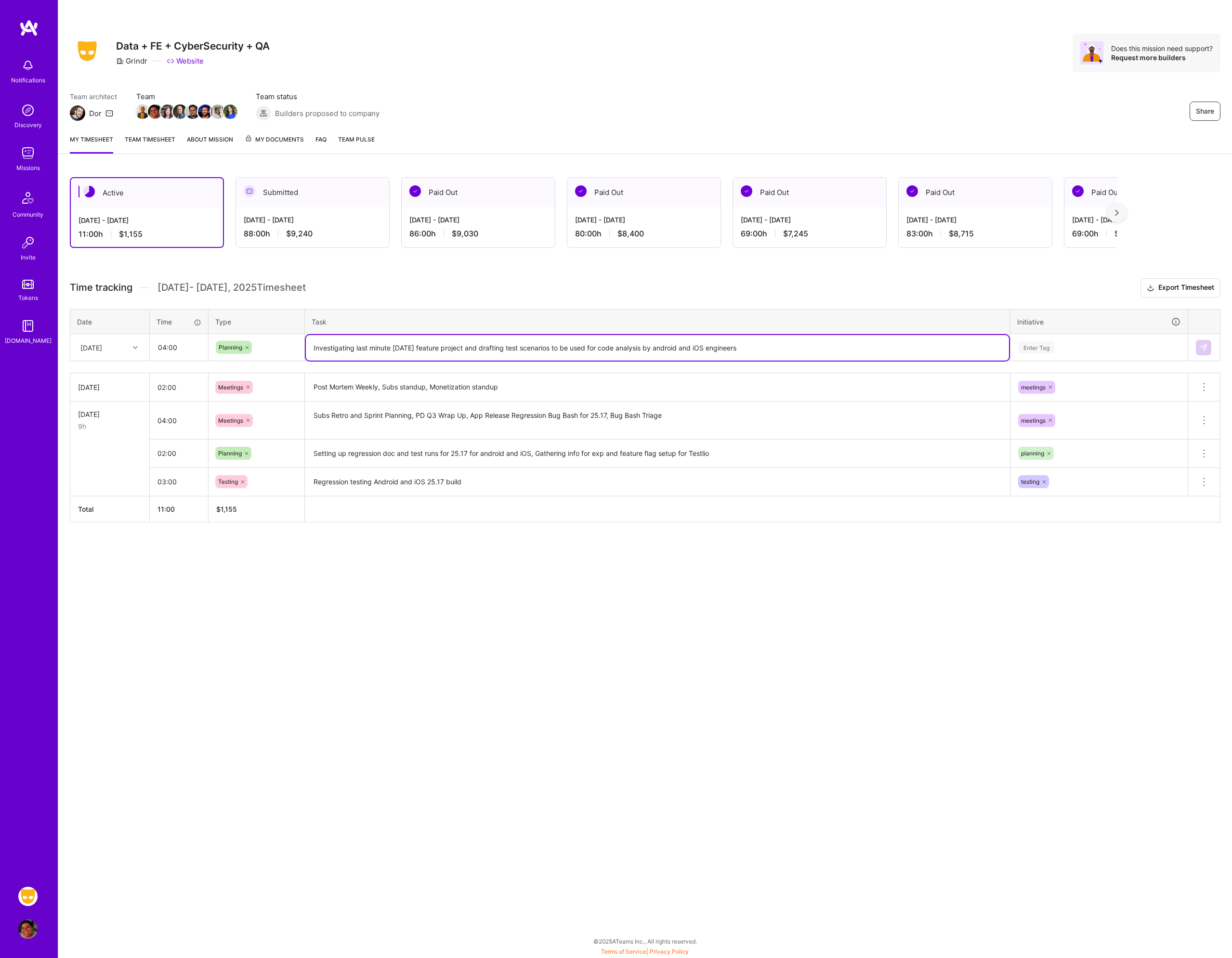
click at [476, 346] on textarea "Investigating last minute [DATE] feature project and drafting test scenarios to…" at bounding box center [658, 347] width 703 height 25
type textarea "Investigating last minute [DATE] feature project details and figmas and draftin…"
click at [1078, 345] on div "Enter Tag" at bounding box center [1099, 347] width 163 height 12
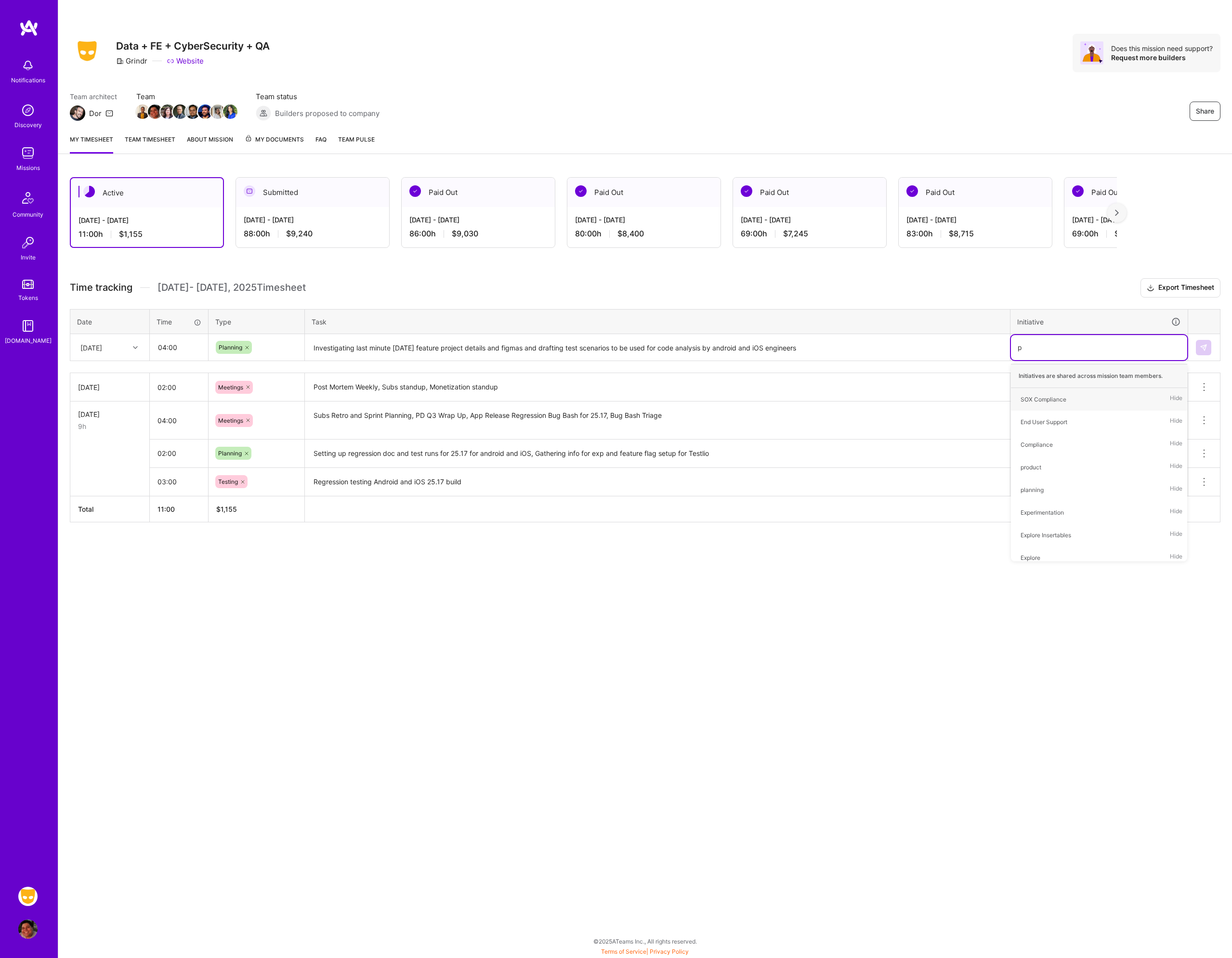
type input "pl"
click at [1040, 447] on div "planning" at bounding box center [1032, 445] width 23 height 10
click at [1199, 346] on img at bounding box center [1203, 347] width 8 height 8
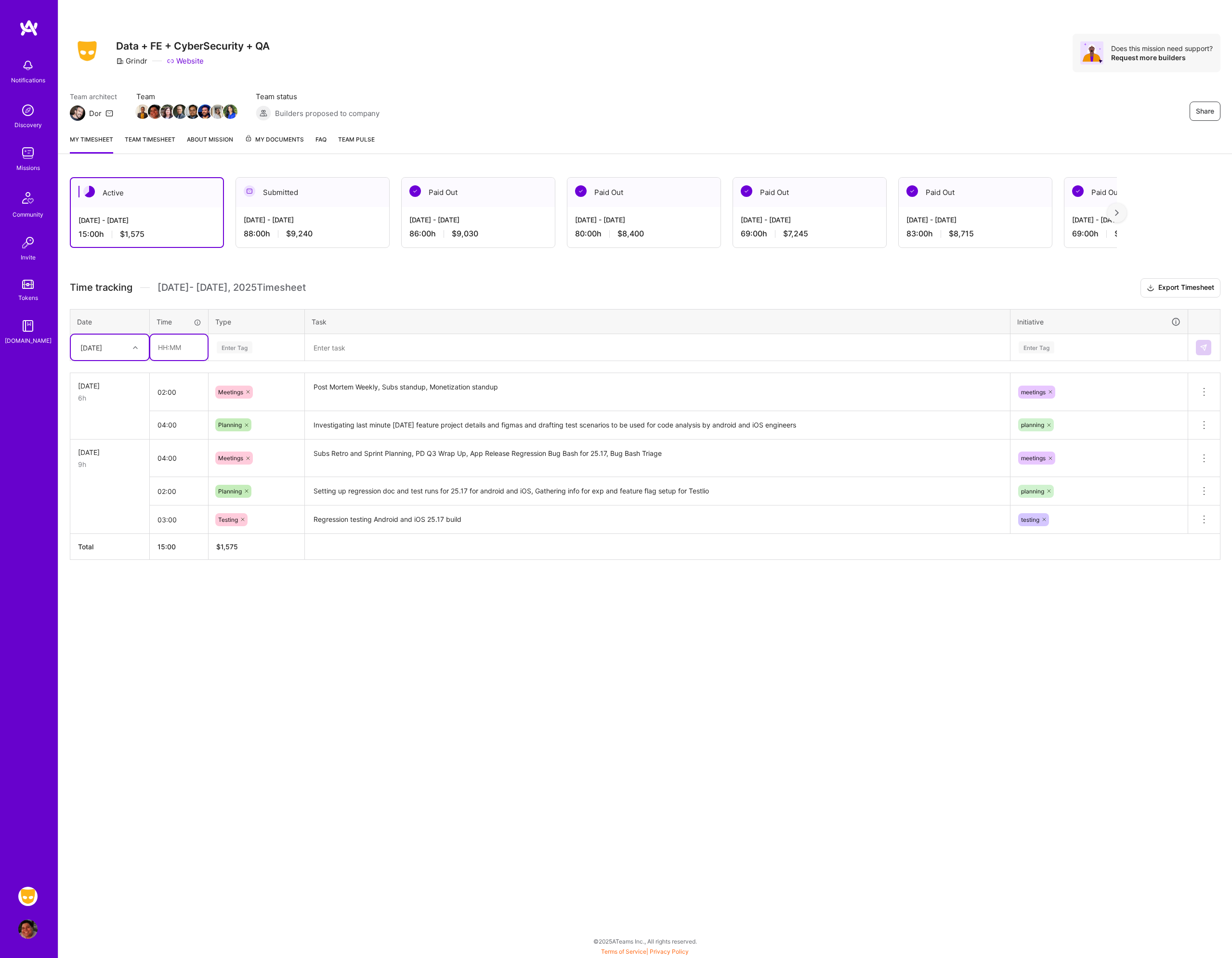
click at [178, 345] on input "text" at bounding box center [179, 347] width 57 height 25
type input "02:00"
click at [278, 349] on div "Enter Tag" at bounding box center [257, 347] width 82 height 12
type input "tes"
click at [253, 376] on div "Testing" at bounding box center [257, 379] width 95 height 23
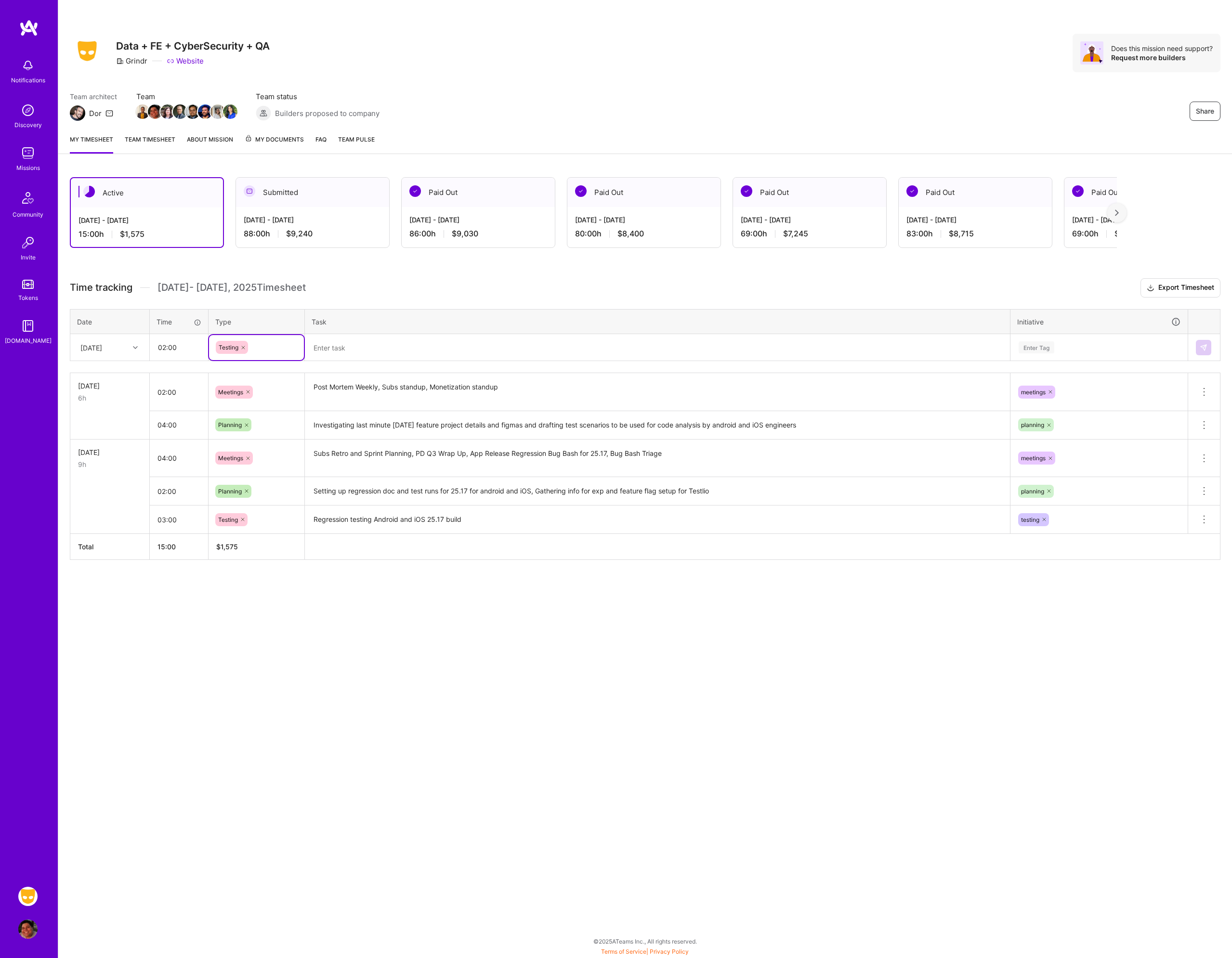
click at [347, 352] on textarea at bounding box center [658, 347] width 703 height 25
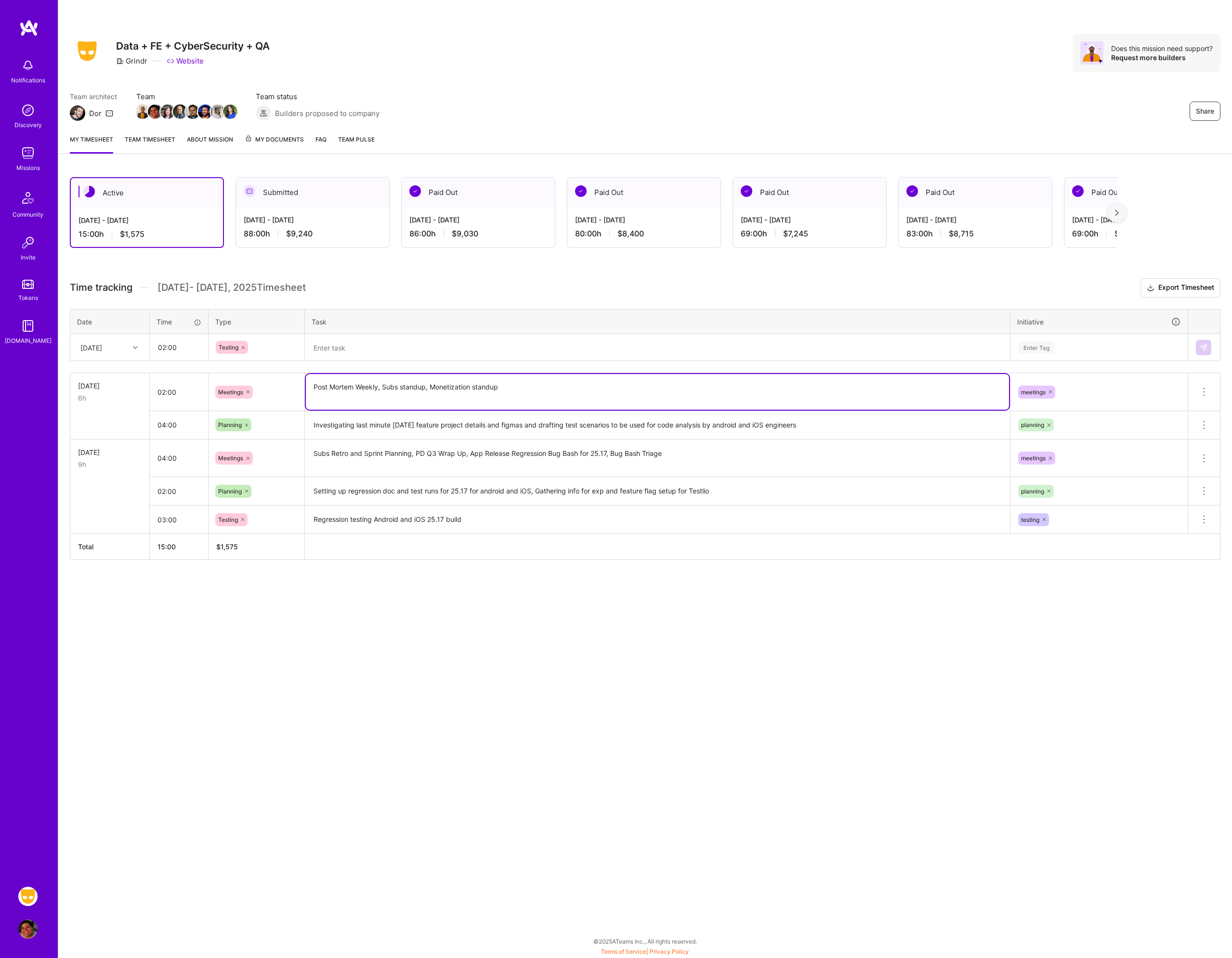
click at [325, 393] on textarea "Post Mortem Weekly, Subs standup, Monetization standup" at bounding box center [658, 392] width 703 height 36
click at [388, 343] on textarea at bounding box center [658, 347] width 703 height 25
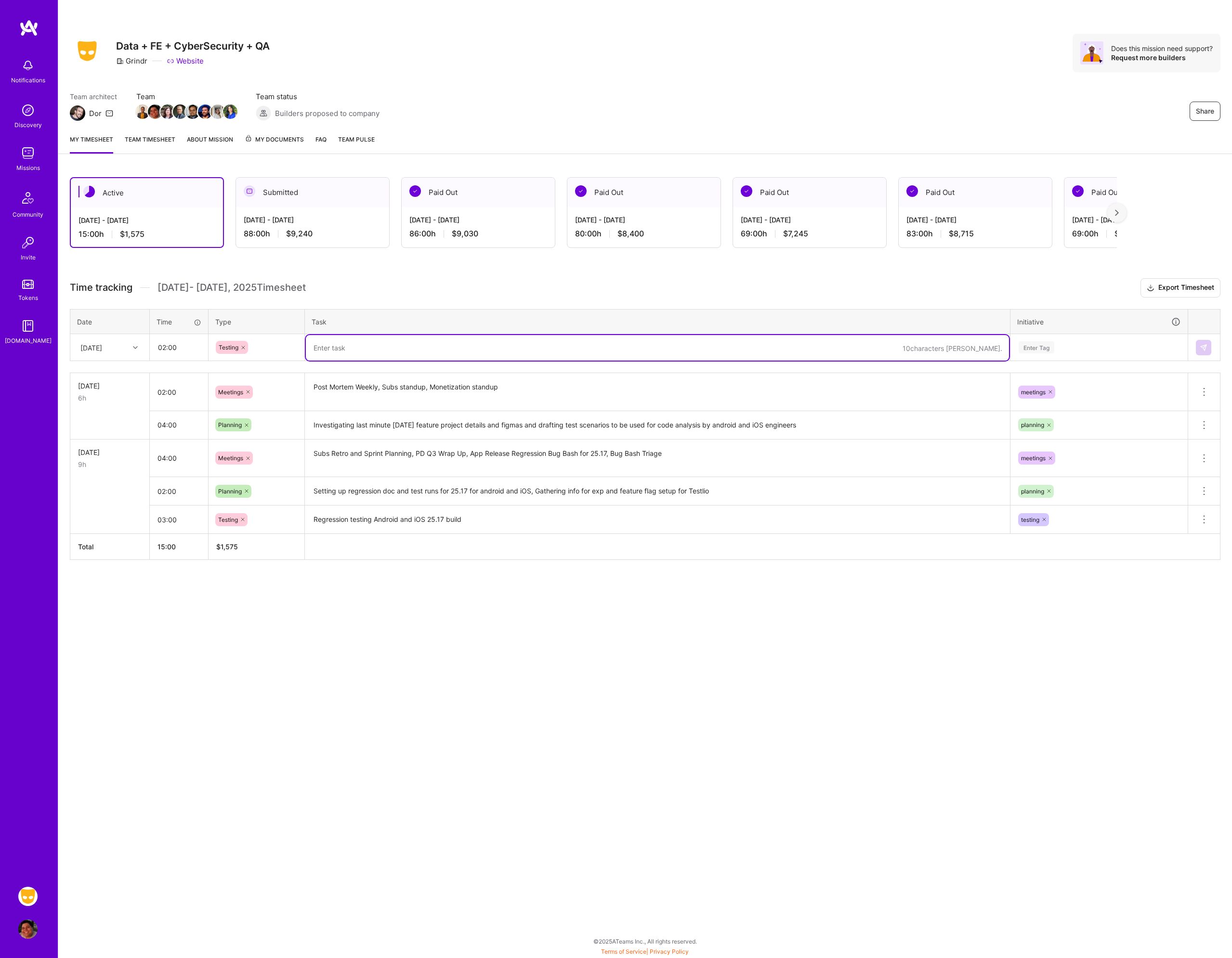
click at [351, 349] on textarea at bounding box center [658, 347] width 703 height 25
click at [357, 342] on textarea at bounding box center [658, 347] width 703 height 25
type textarea "Follow up on woodwork and crash release blocking issues, additional testing on …"
click at [1066, 350] on div "Enter Tag" at bounding box center [1099, 347] width 163 height 12
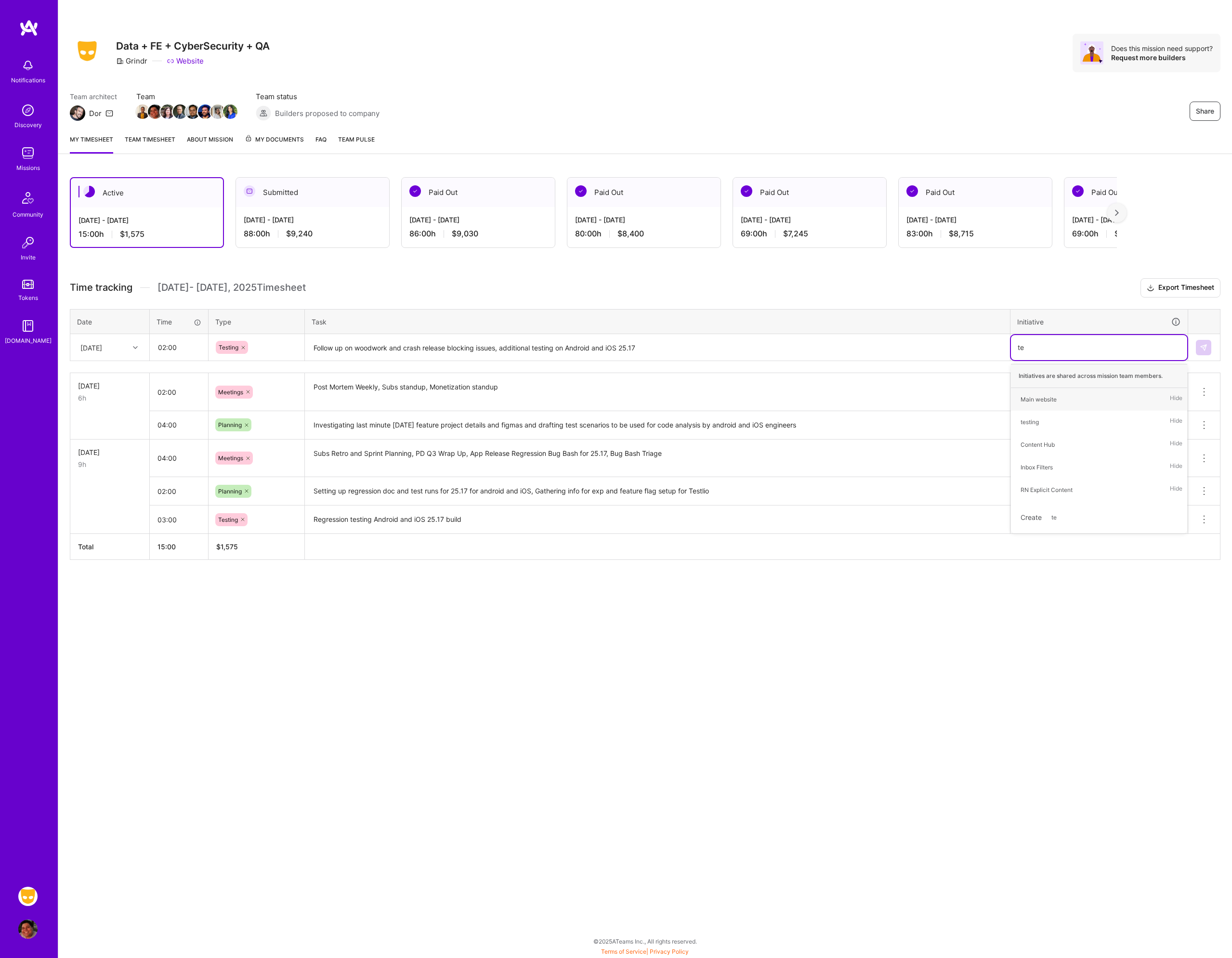
type input "tes"
click at [1051, 392] on div "testing Hide" at bounding box center [1099, 399] width 177 height 23
click at [1203, 341] on button at bounding box center [1204, 348] width 15 height 15
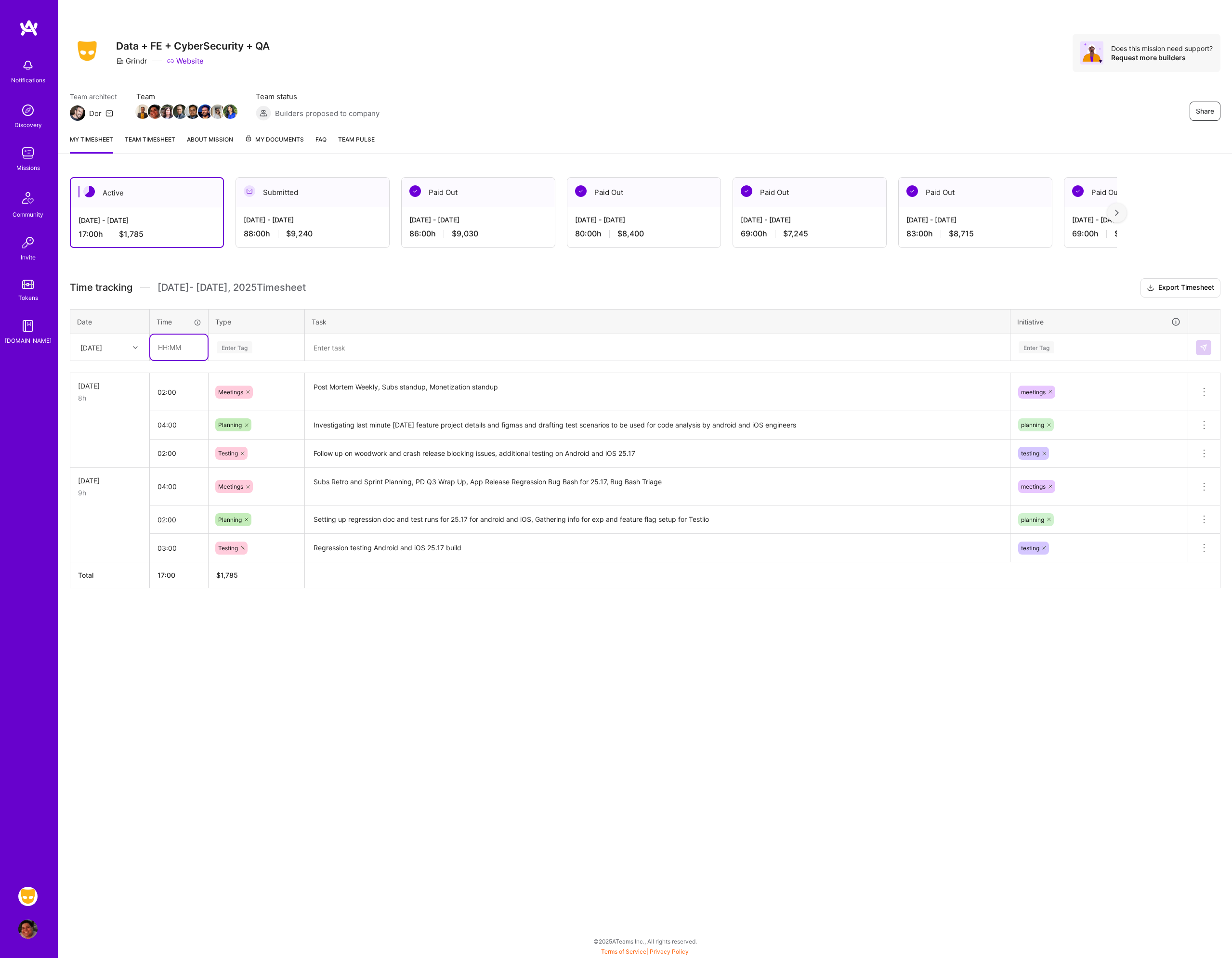
click at [175, 347] on input "text" at bounding box center [179, 347] width 57 height 25
type input "04:00"
click at [239, 347] on div "Enter Tag" at bounding box center [234, 347] width 36 height 15
type input "mee"
click at [240, 381] on span "Meetings" at bounding box center [231, 379] width 35 height 13
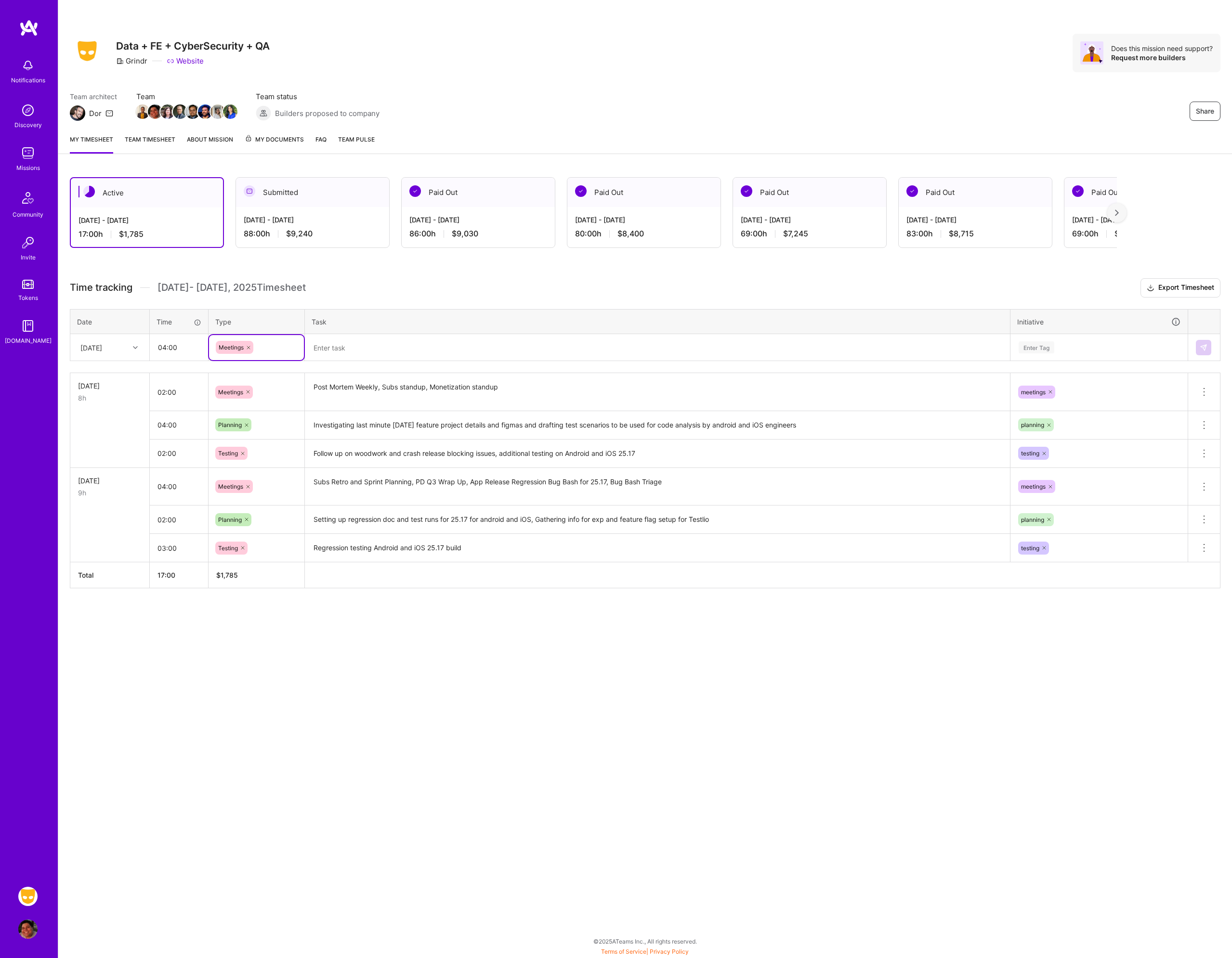
click at [365, 338] on textarea at bounding box center [658, 347] width 703 height 25
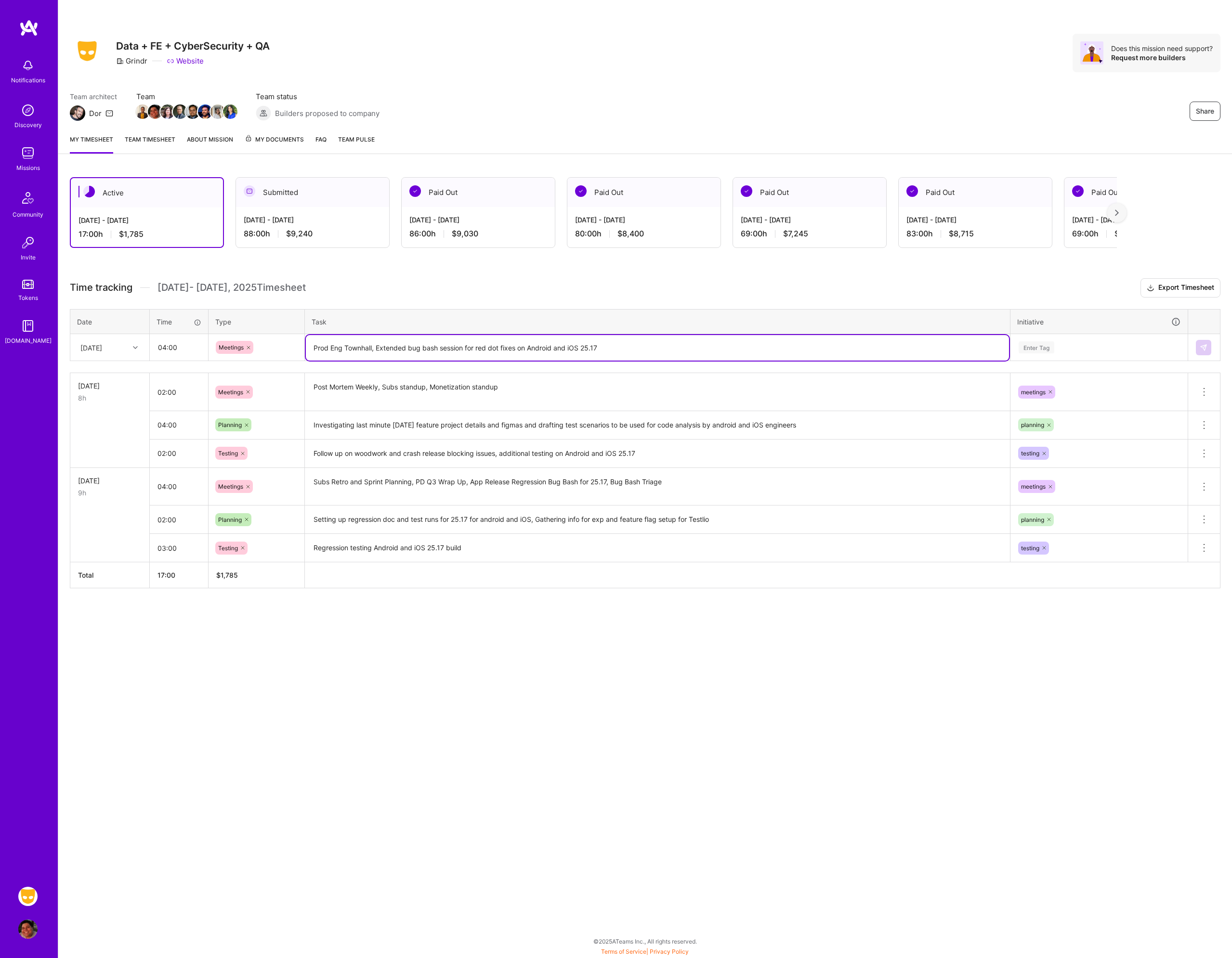
type textarea "Prod Eng Townhall, Extended bug bash session for red dot fixes on Android and i…"
click at [1058, 348] on div "Enter Tag" at bounding box center [1099, 347] width 163 height 12
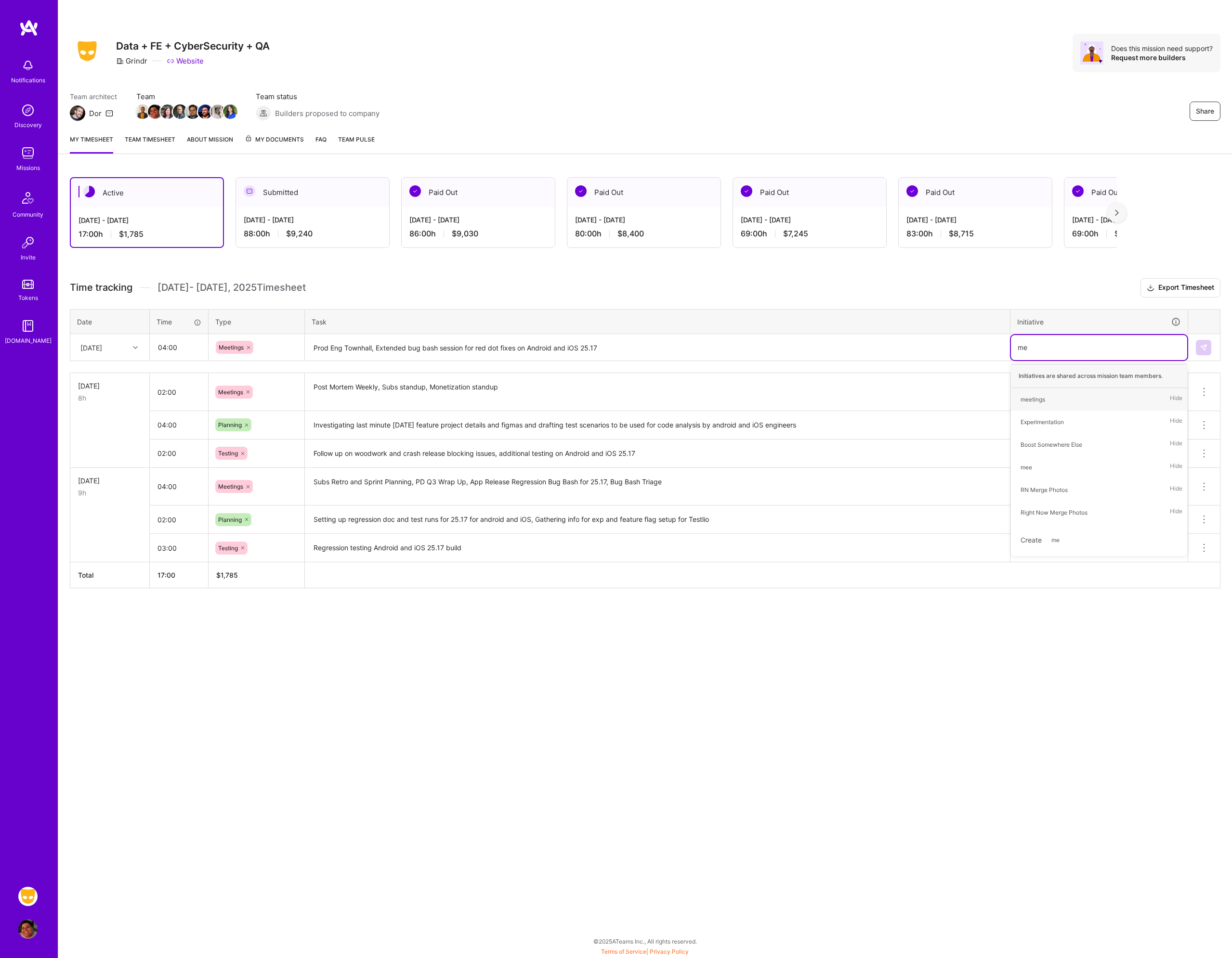
type input "mee"
click at [1034, 396] on div "meetings" at bounding box center [1033, 399] width 25 height 10
click at [1197, 349] on button at bounding box center [1204, 348] width 15 height 15
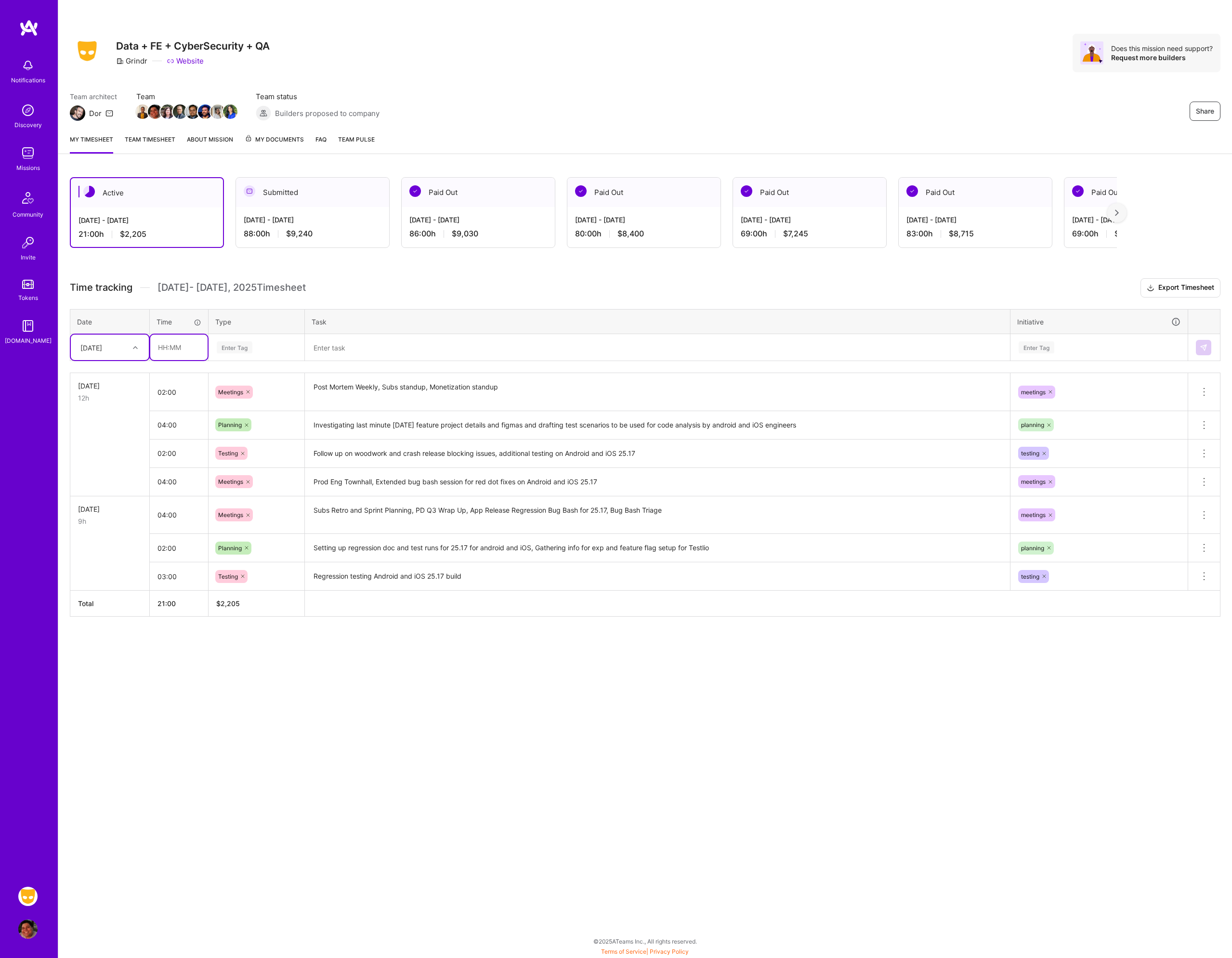
click at [172, 349] on input "text" at bounding box center [179, 347] width 57 height 25
type input "04:00"
click at [267, 345] on div "Enter Tag" at bounding box center [257, 347] width 82 height 12
type input "tes"
click at [250, 377] on div "Testing" at bounding box center [257, 379] width 95 height 23
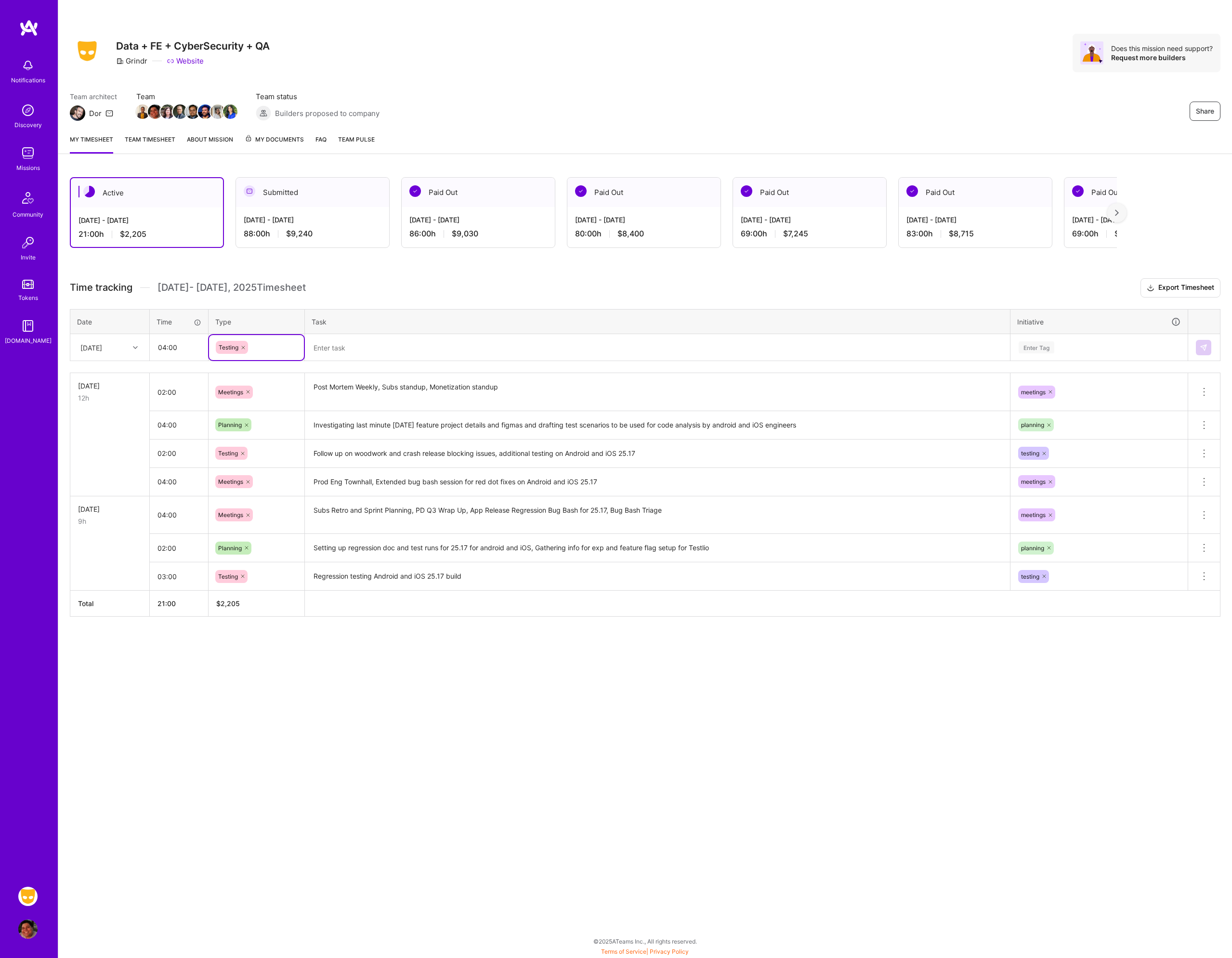
click at [359, 345] on textarea at bounding box center [658, 347] width 703 height 25
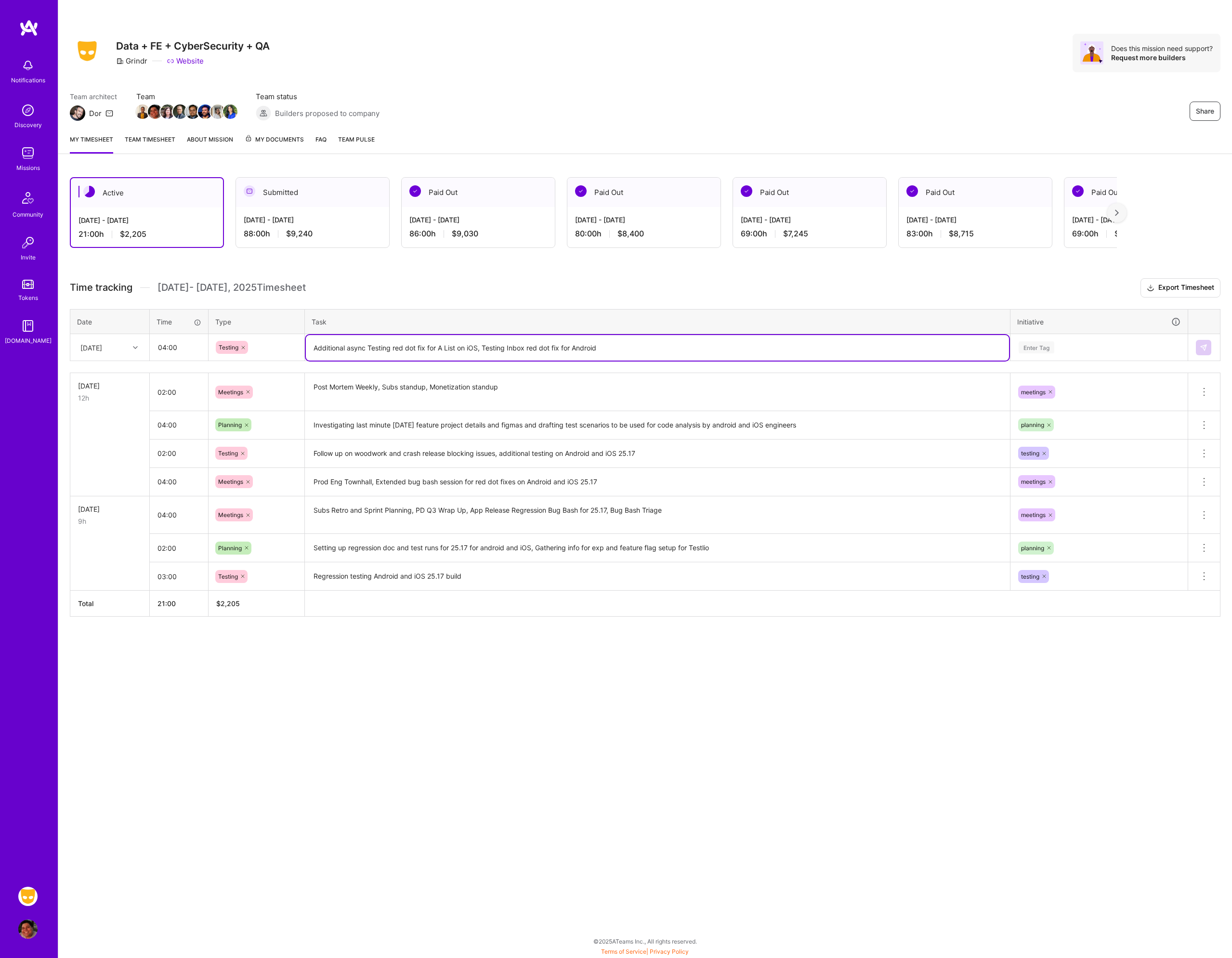
type textarea "Additional async Testing red dot fix for A List on iOS, Testing Inbox red dot f…"
click at [1081, 342] on div "Enter Tag" at bounding box center [1099, 347] width 163 height 12
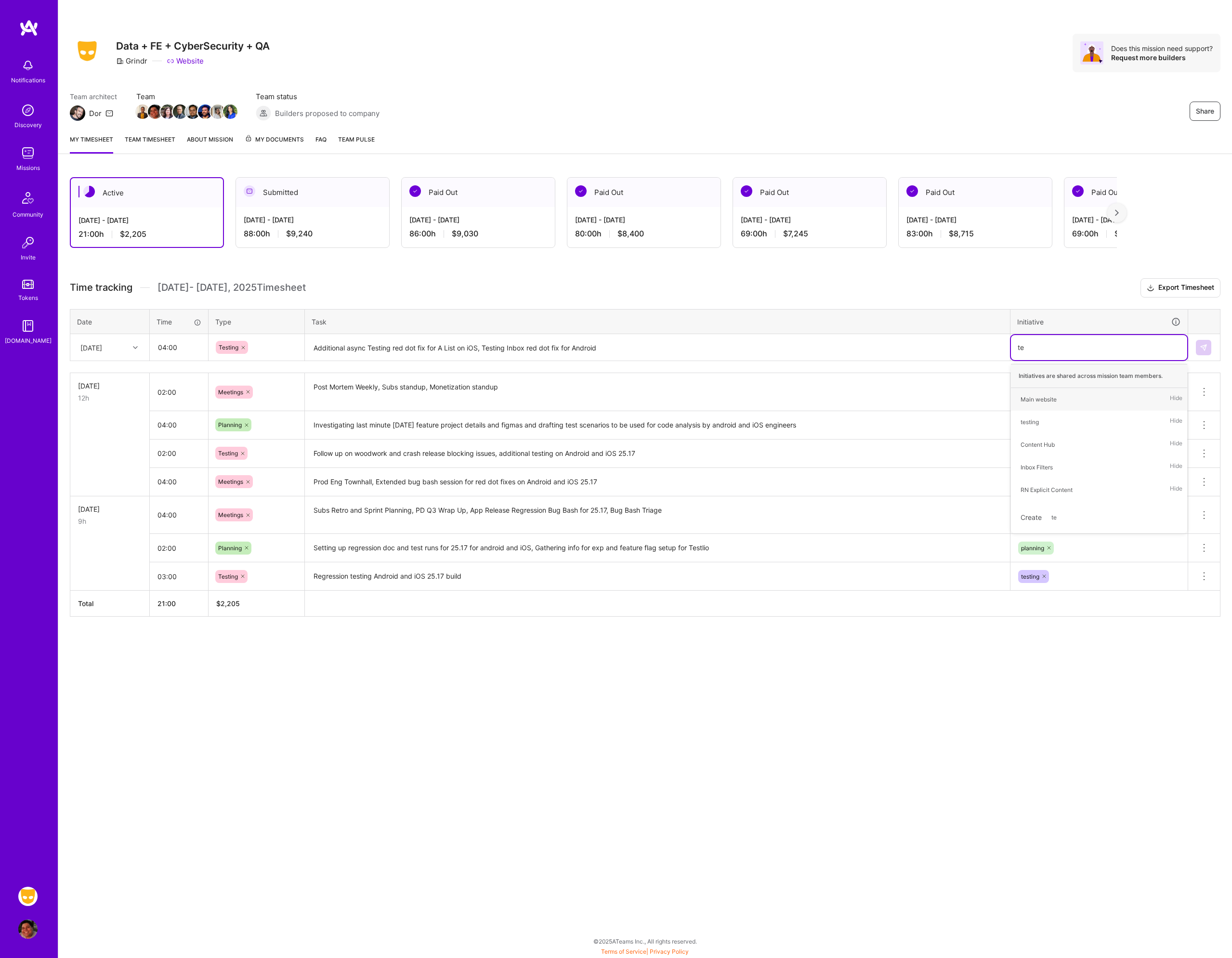
type input "tes"
click at [1048, 401] on div "testing Hide" at bounding box center [1099, 399] width 177 height 23
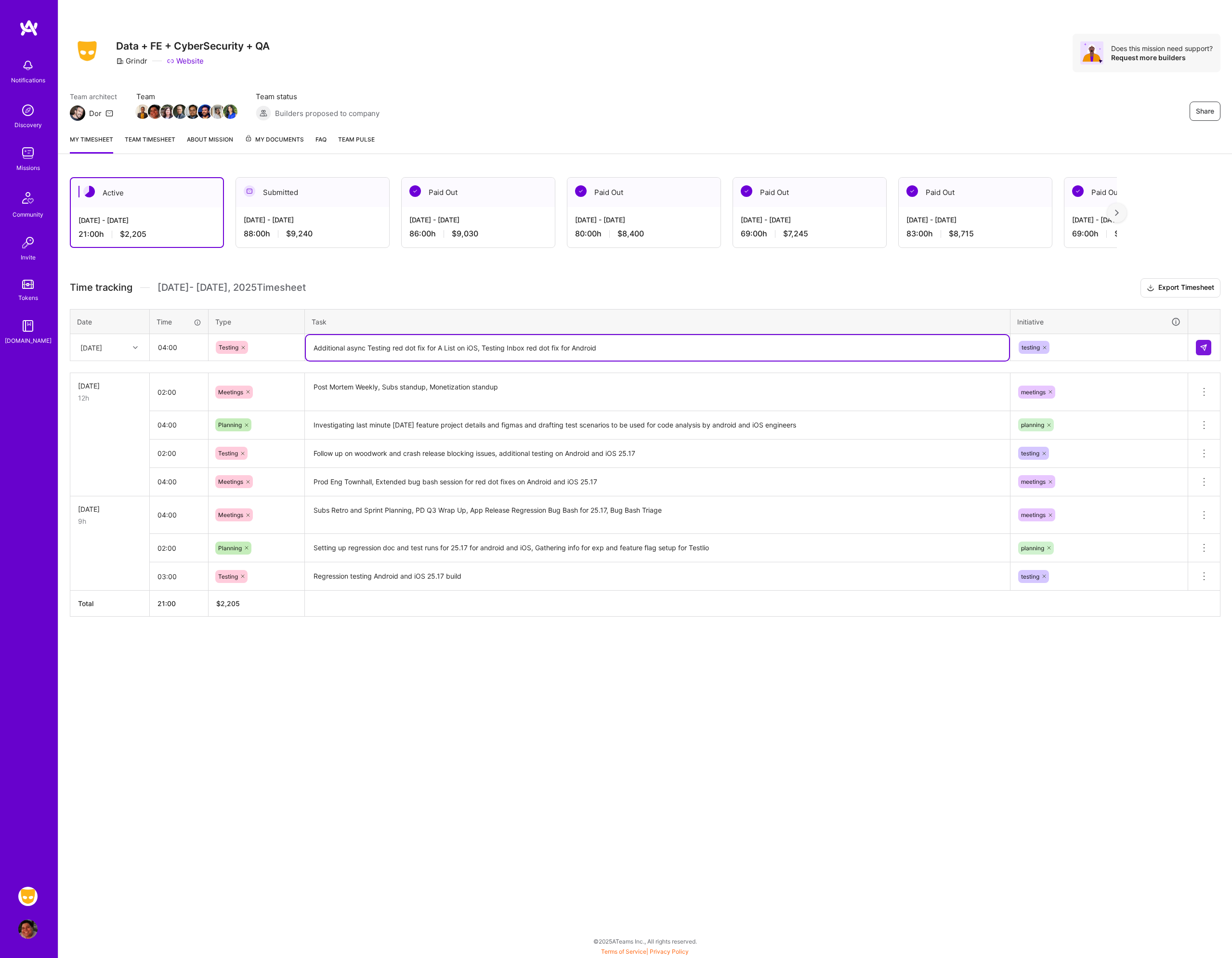
click at [734, 360] on textarea "Additional async Testing red dot fix for A List on iOS, Testing Inbox red dot f…" at bounding box center [658, 347] width 703 height 25
type textarea "Additional async Testing red dot fix for A List on iOS, Testing Inbox red dot f…"
click at [1205, 348] on img at bounding box center [1203, 347] width 8 height 8
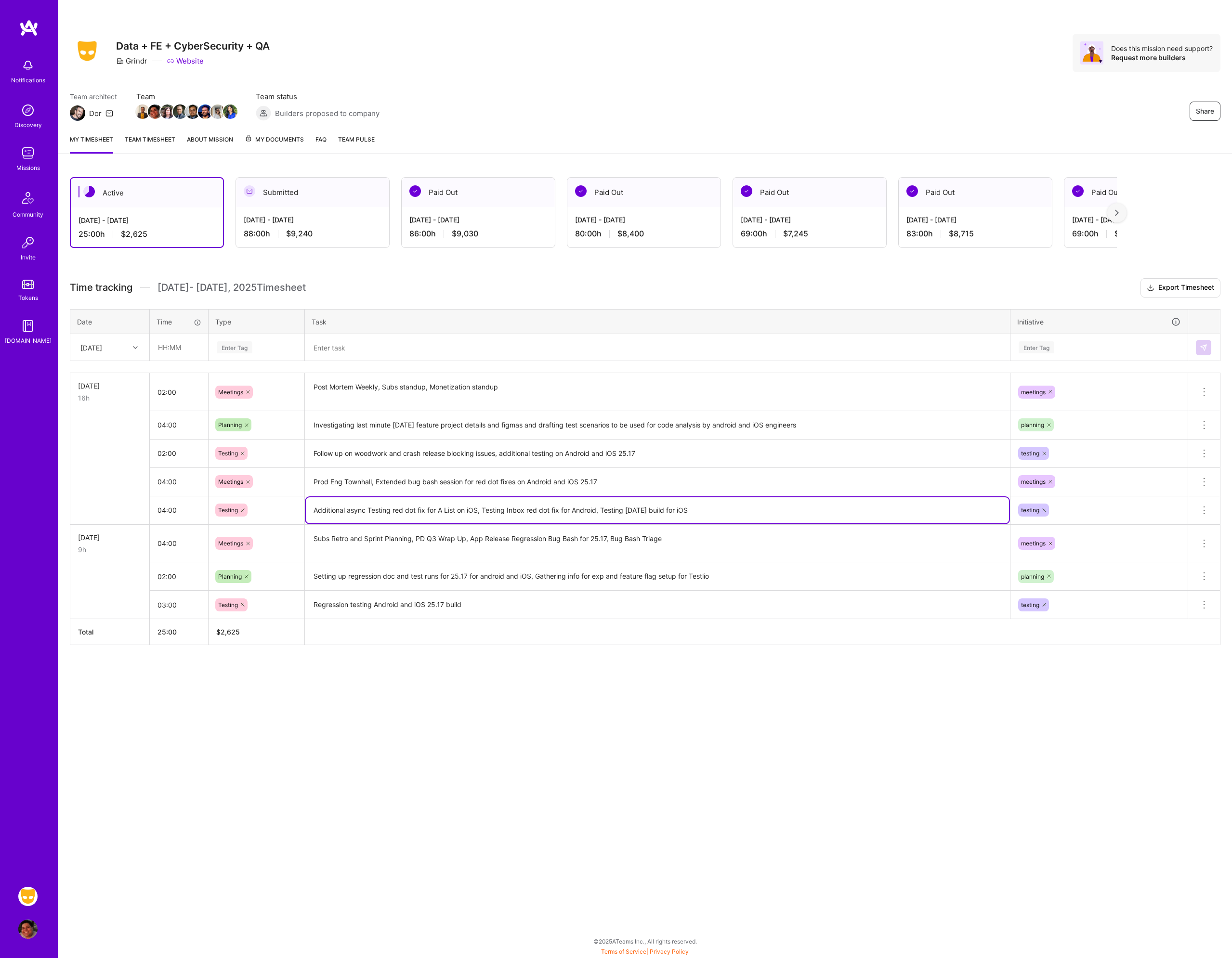
drag, startPoint x: 738, startPoint y: 509, endPoint x: 306, endPoint y: 494, distance: 432.3
click at [306, 494] on tbody "[DATE] 16h 02:00 Meetings Post Mortem Weekly, Subs standup, Monetization standu…" at bounding box center [645, 496] width 1150 height 246
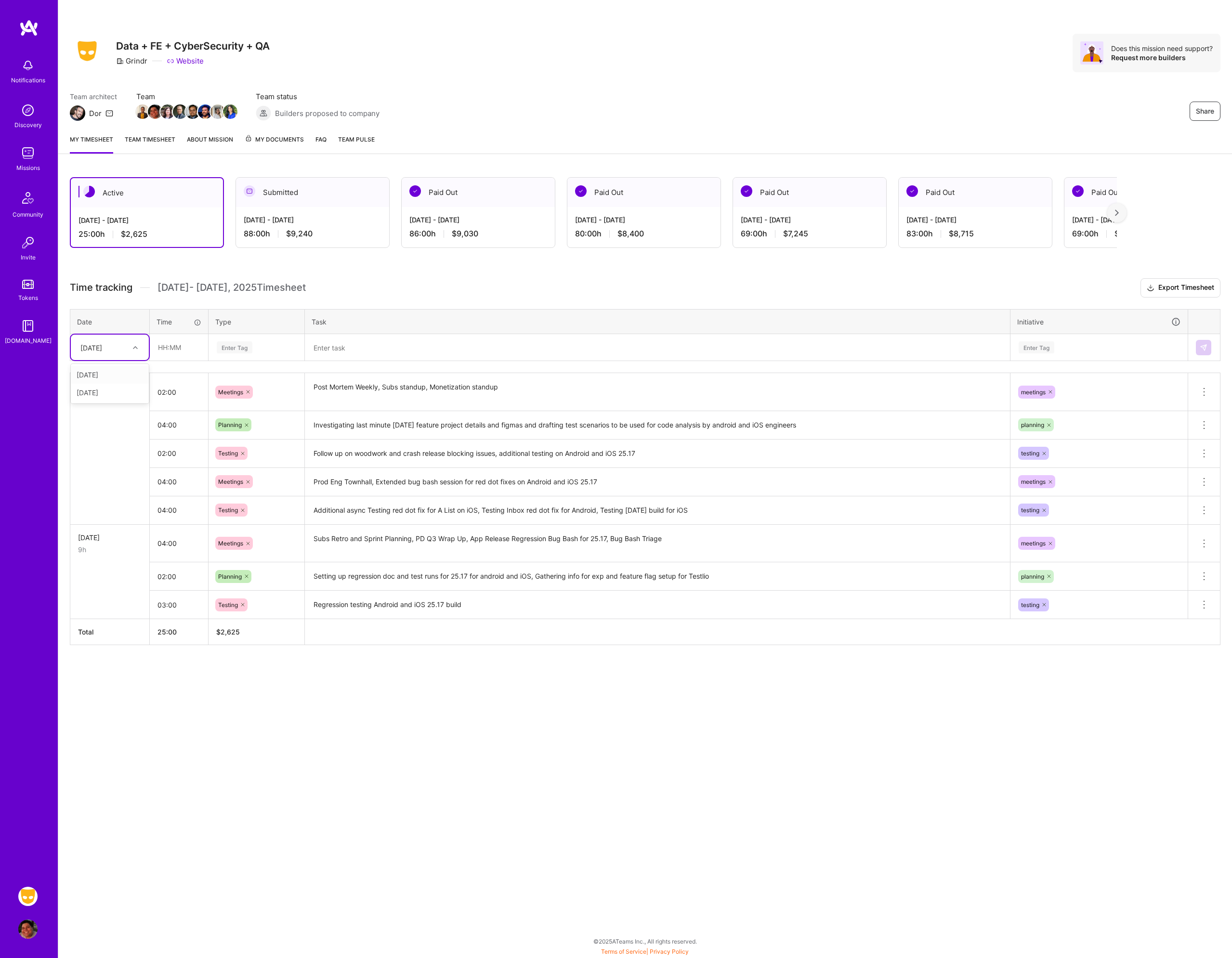
click at [109, 342] on div "[DATE]" at bounding box center [102, 347] width 54 height 16
click at [114, 396] on div "[DATE]" at bounding box center [109, 393] width 78 height 18
click at [174, 349] on input "text" at bounding box center [179, 347] width 57 height 25
type input "04:00"
click at [249, 344] on div "Enter Tag" at bounding box center [234, 347] width 36 height 15
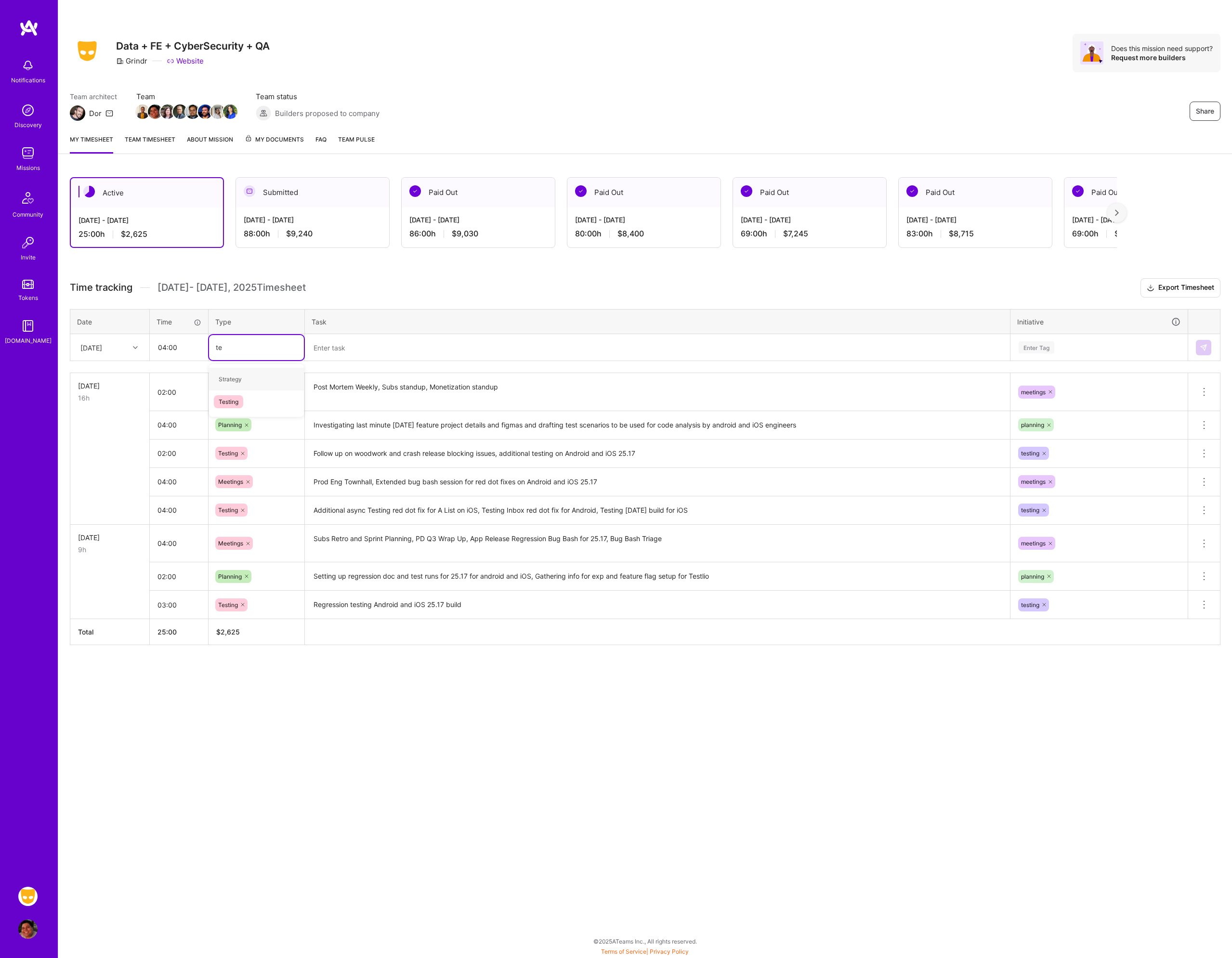
type input "tes"
click at [243, 375] on span "Testing" at bounding box center [228, 379] width 29 height 13
click at [336, 357] on textarea at bounding box center [658, 347] width 703 height 25
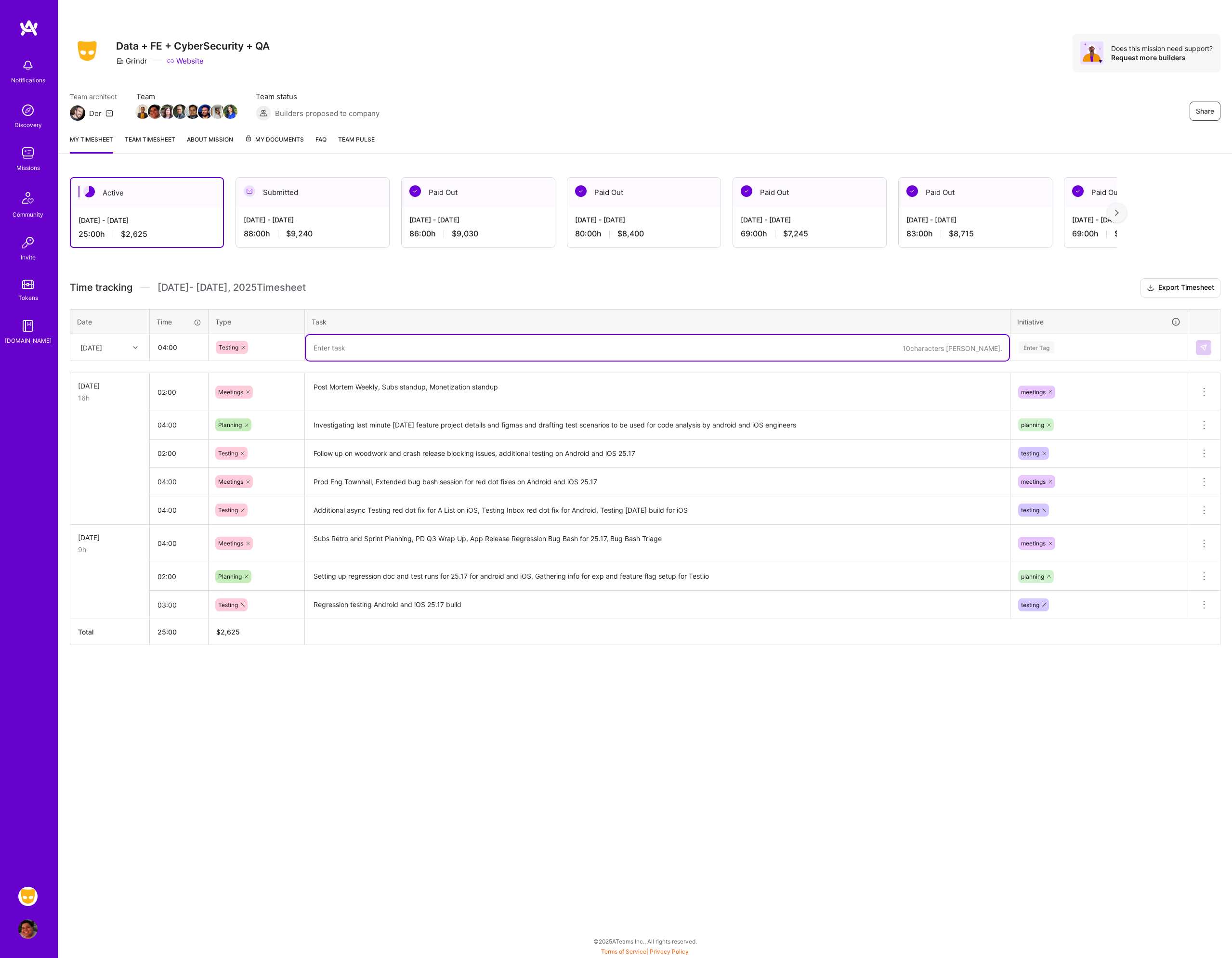
paste textarea "Additional async Testing red dot fix for A List on iOS, Testing Inbox red dot f…"
type textarea "Additional async Testing red dot fix for A List on iOS, Testing Inbox red dot f…"
click at [1060, 343] on div "Enter Tag" at bounding box center [1099, 347] width 163 height 12
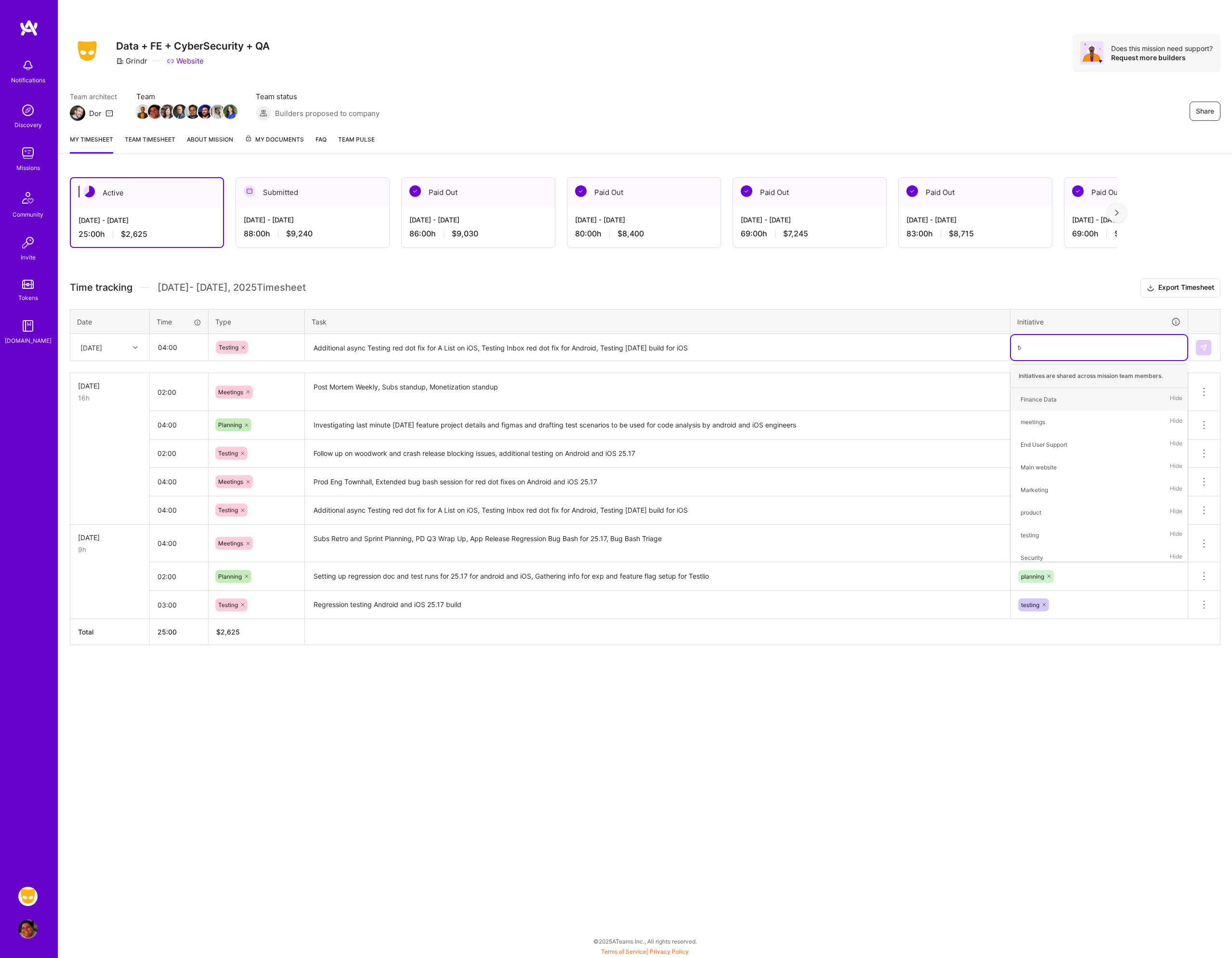
type input "tes"
click at [1045, 398] on div "testing Hide" at bounding box center [1099, 399] width 177 height 23
click at [1204, 349] on img at bounding box center [1203, 347] width 8 height 8
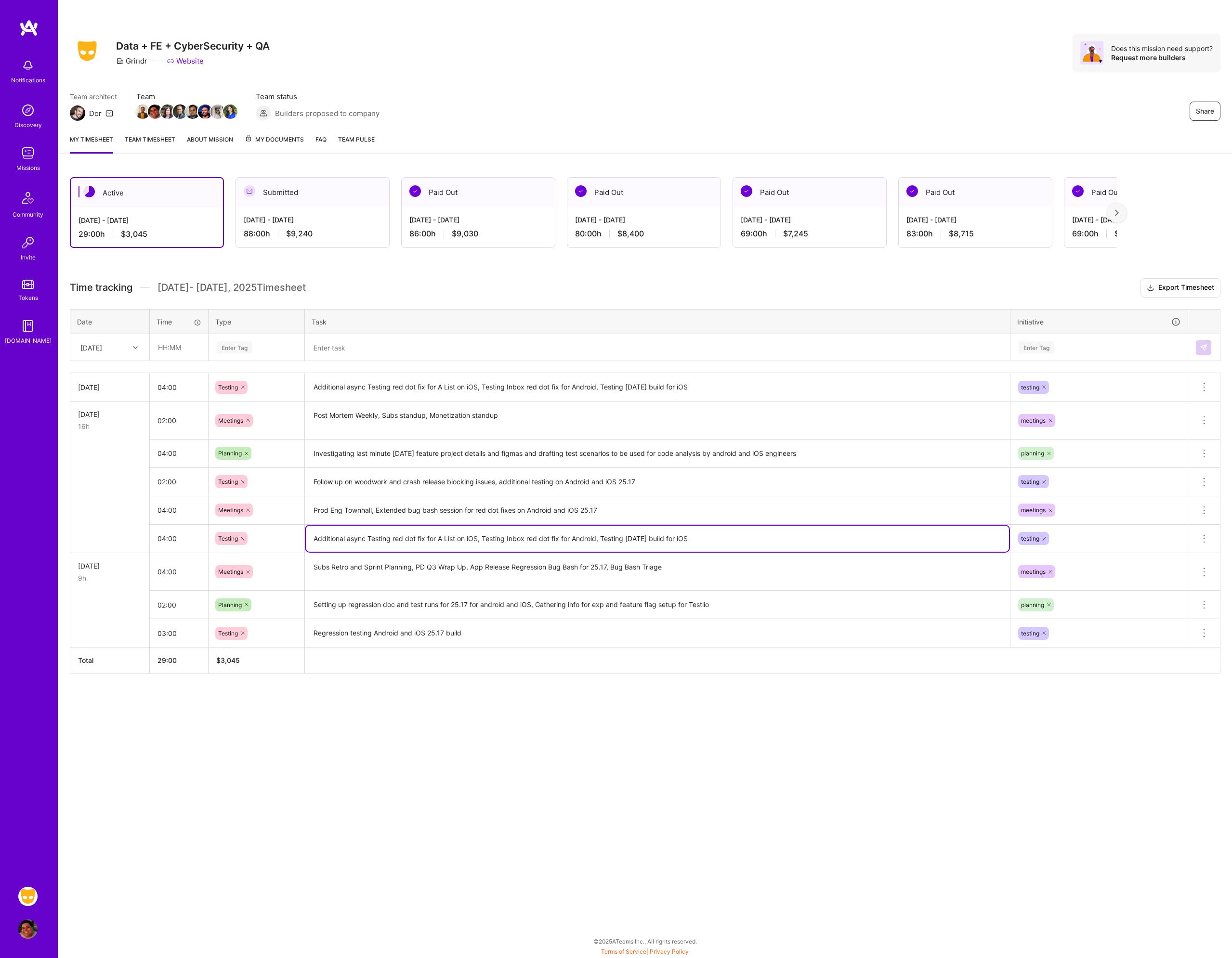
click at [738, 538] on textarea "Additional async Testing red dot fix for A List on iOS, Testing Inbox red dot f…" at bounding box center [658, 539] width 703 height 26
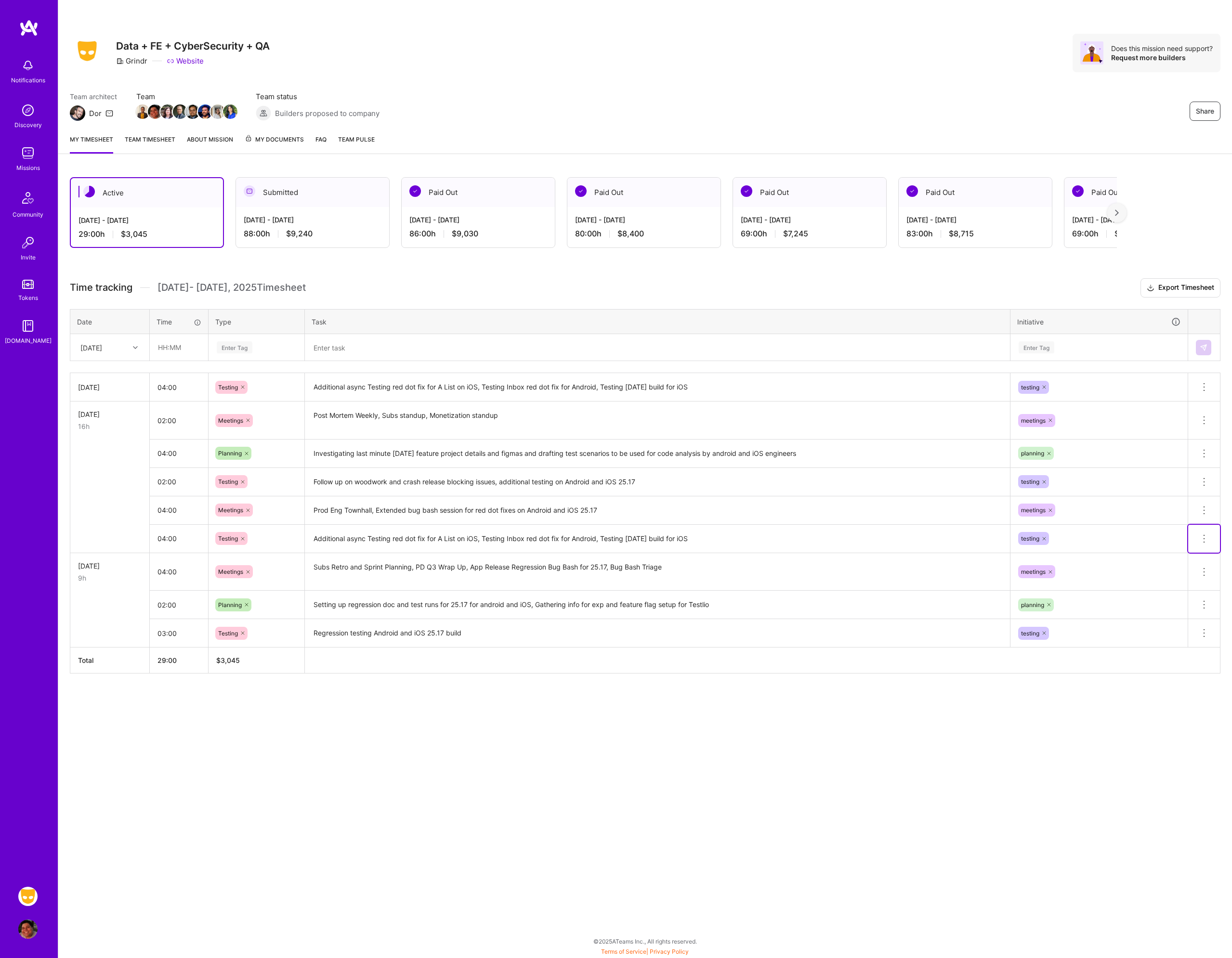
click at [1204, 536] on icon at bounding box center [1204, 539] width 11 height 11
click at [1191, 554] on button "Delete row" at bounding box center [1180, 555] width 50 height 24
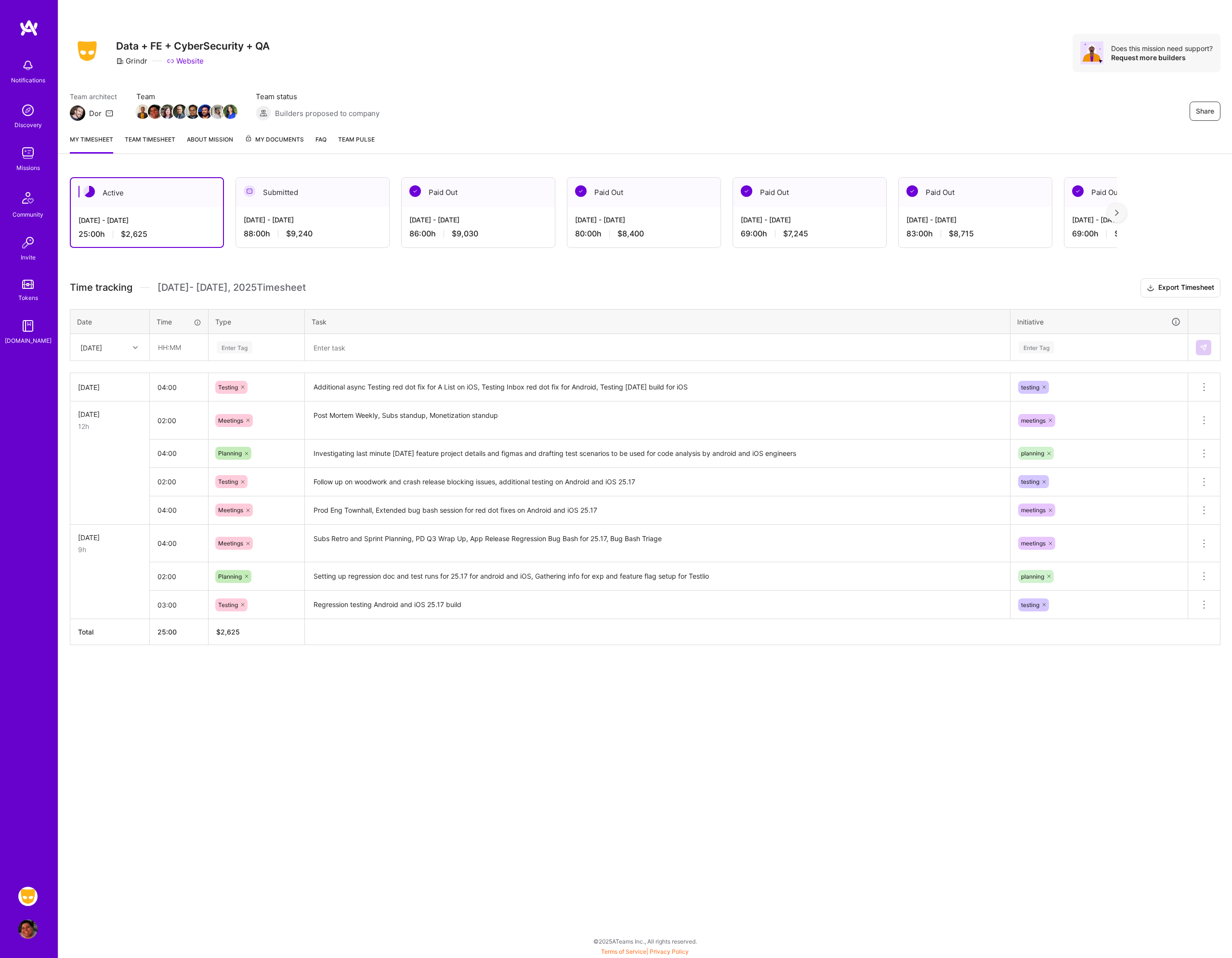
click at [81, 495] on td at bounding box center [110, 481] width 79 height 28
click at [425, 514] on textarea "Prod Eng Townhall, Extended bug bash session for red dot fixes on Android and i…" at bounding box center [658, 510] width 703 height 26
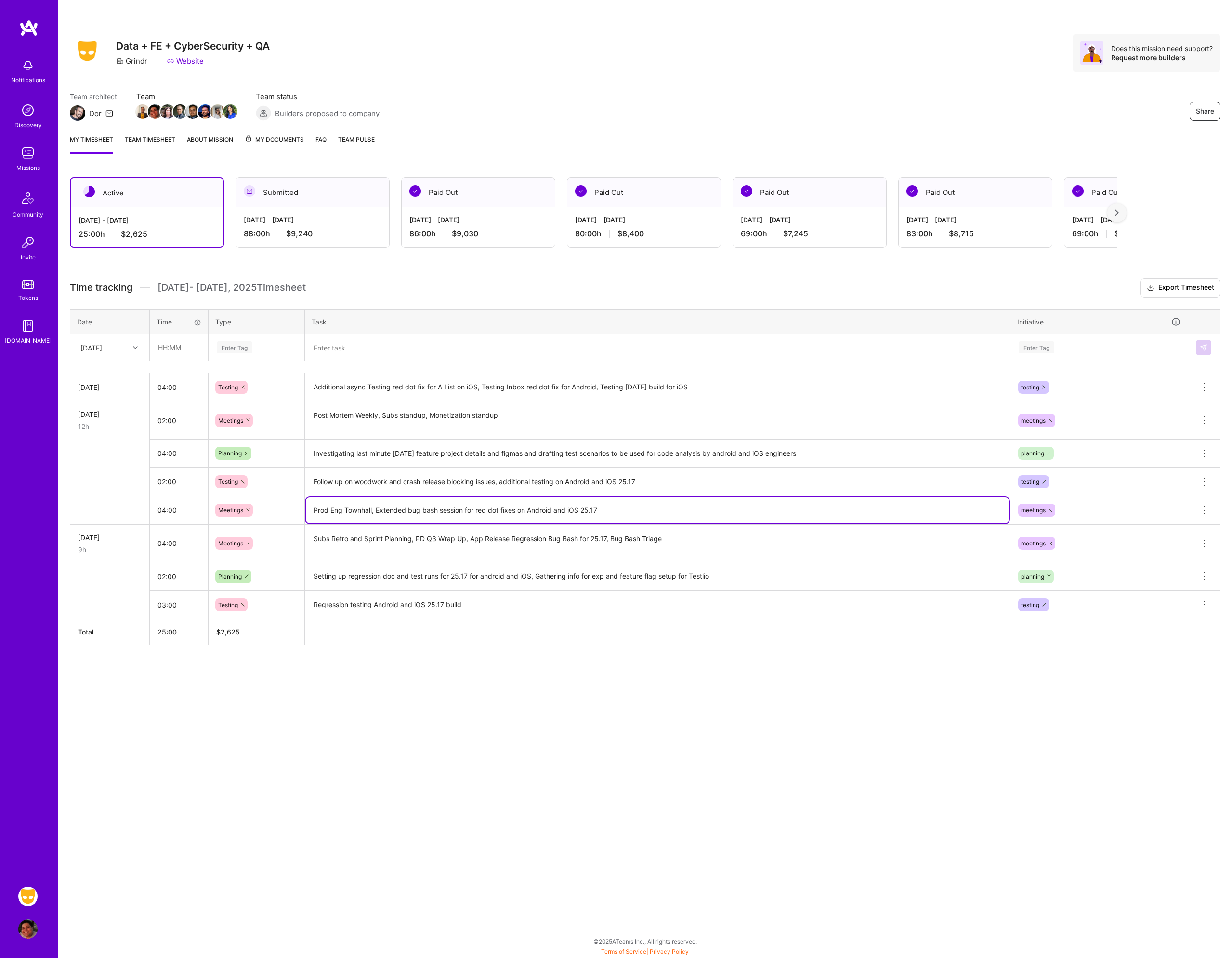
click at [425, 514] on textarea "Prod Eng Townhall, Extended bug bash session for red dot fixes on Android and i…" at bounding box center [658, 510] width 703 height 26
click at [177, 346] on input "text" at bounding box center [179, 347] width 57 height 25
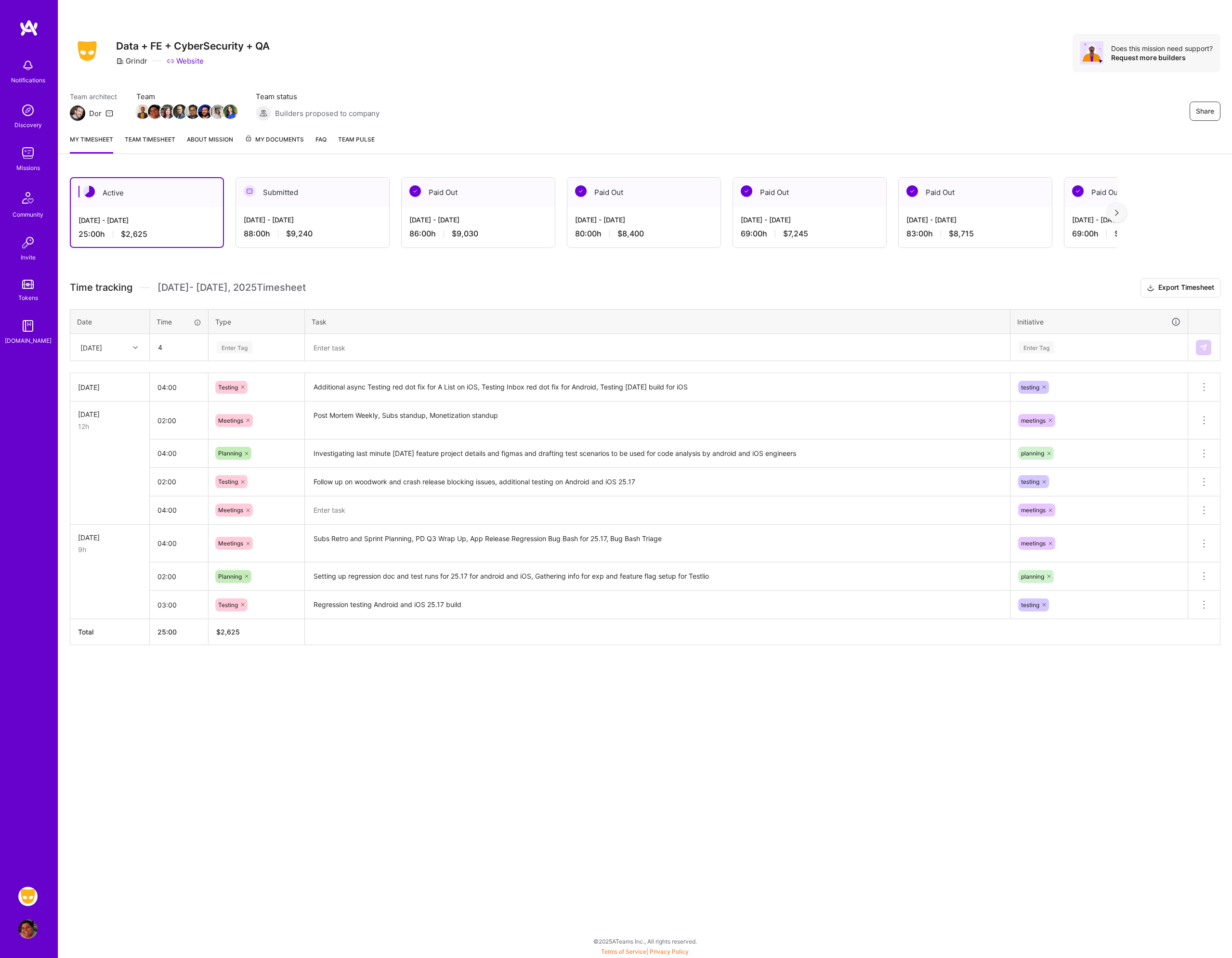
type input "04:00"
click at [252, 344] on div "Enter Tag" at bounding box center [234, 347] width 36 height 15
type input "mee"
click at [248, 374] on span "Meetings" at bounding box center [231, 379] width 35 height 13
click at [353, 355] on textarea at bounding box center [658, 347] width 703 height 25
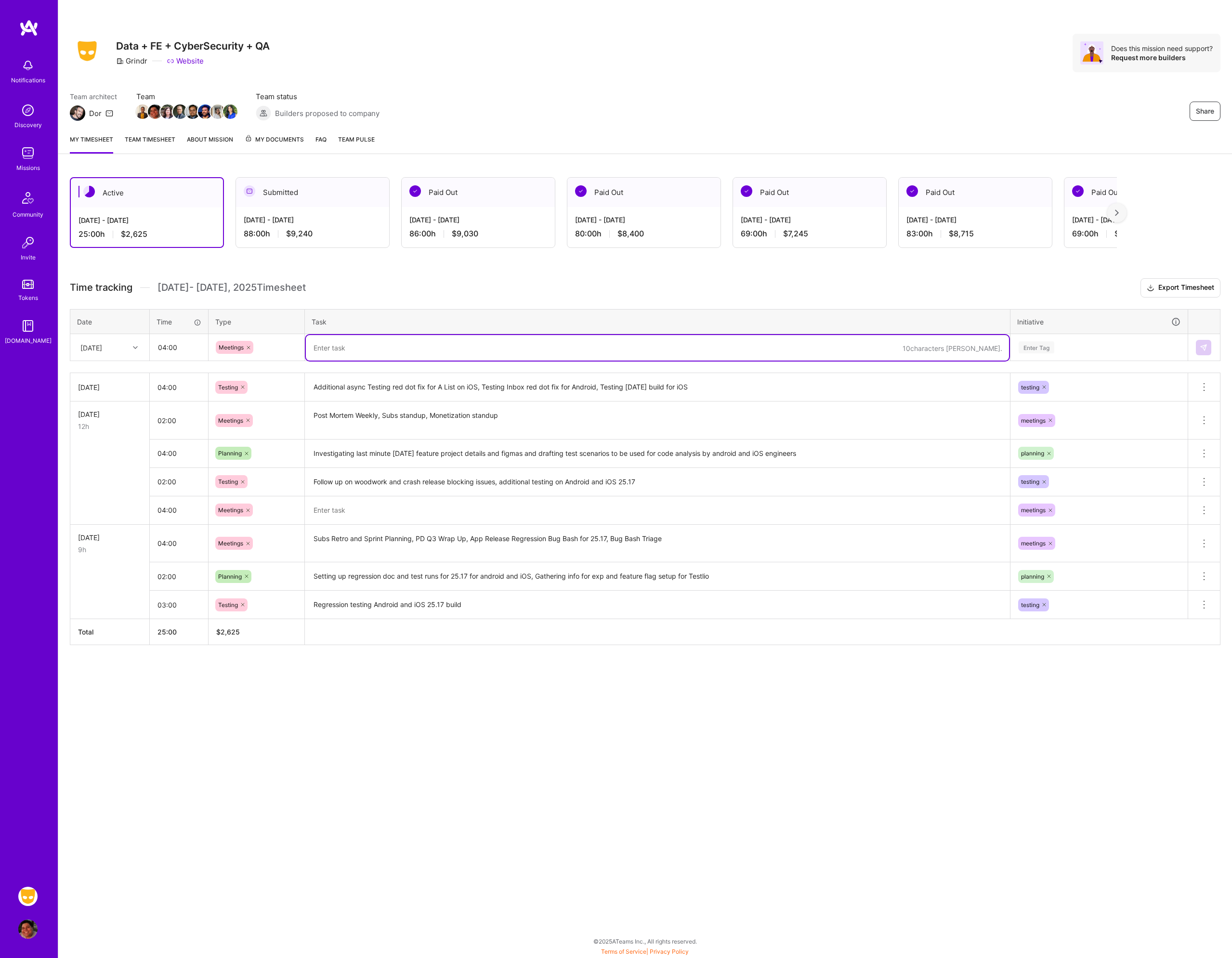
paste textarea "Prod Eng Townhall, Extended bug bash session for red dot fixes on Android and i…"
type textarea "Prod Eng Townhall, Extended bug bash session for red dot fixes on Android and i…"
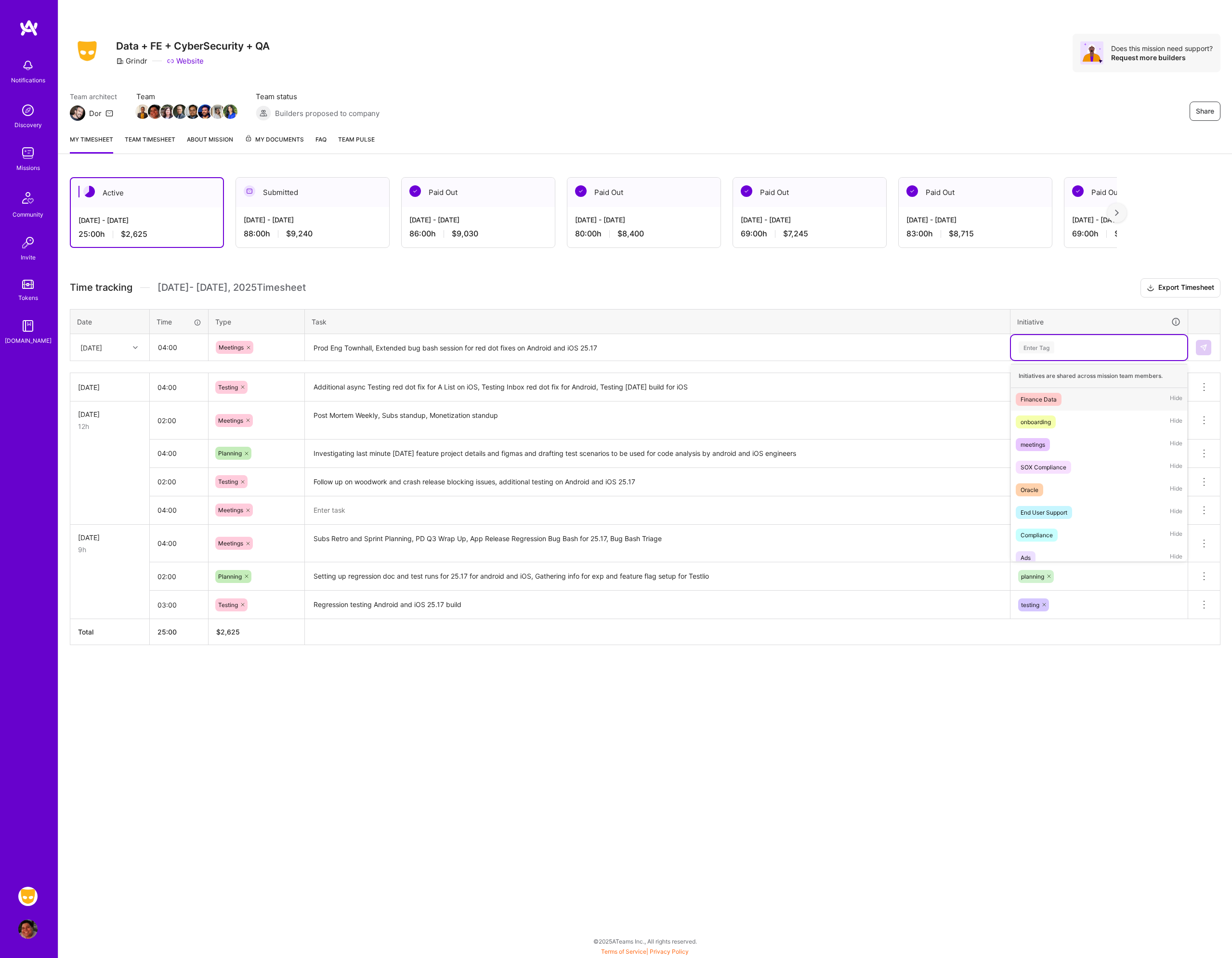
click at [1058, 346] on div "Enter Tag" at bounding box center [1099, 347] width 163 height 12
type input "mee"
click at [1048, 397] on span "meetings" at bounding box center [1033, 399] width 34 height 13
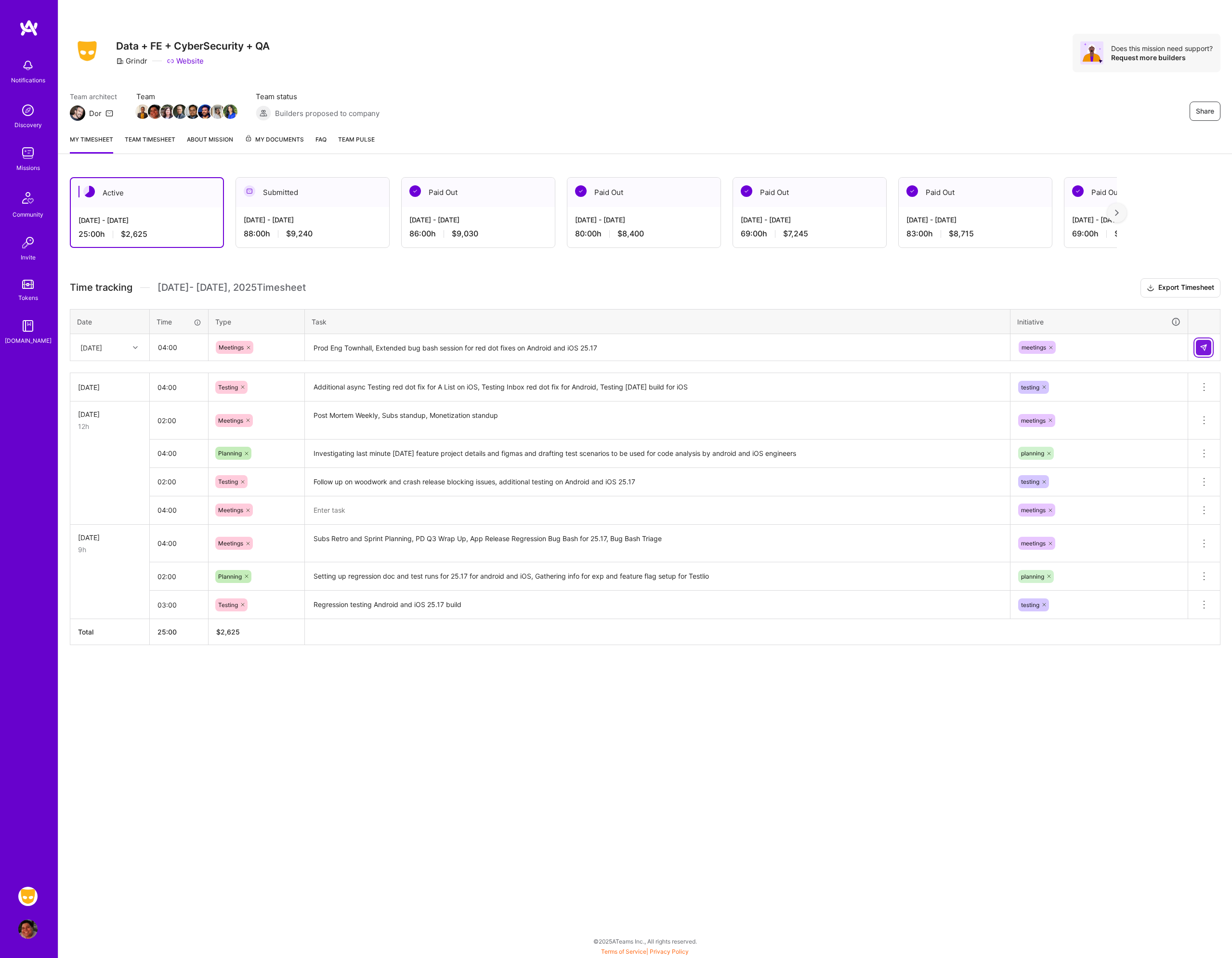
click at [1206, 351] on img at bounding box center [1203, 347] width 8 height 8
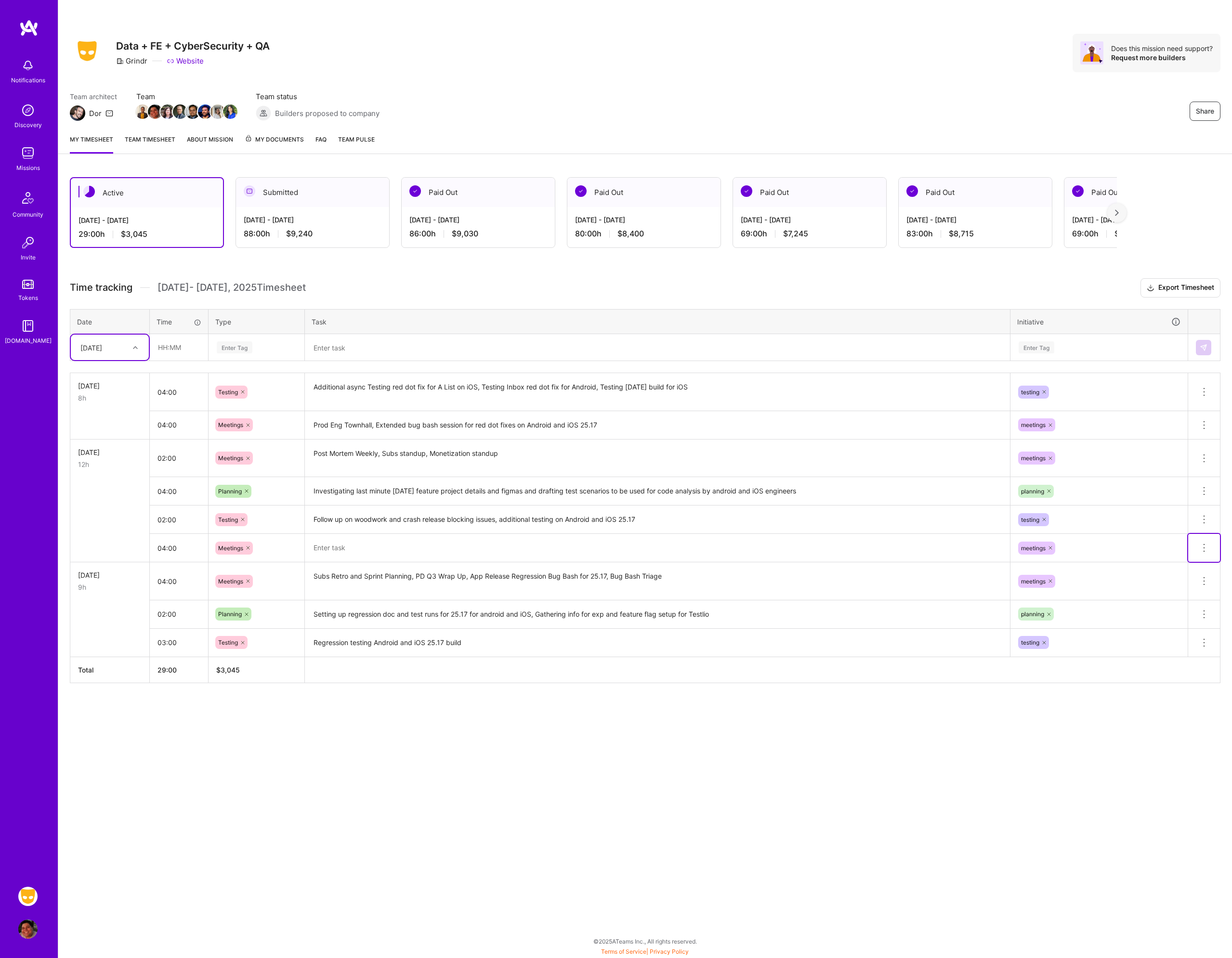
click at [1207, 544] on icon at bounding box center [1204, 548] width 11 height 11
click at [1194, 564] on button "Delete row" at bounding box center [1180, 564] width 50 height 24
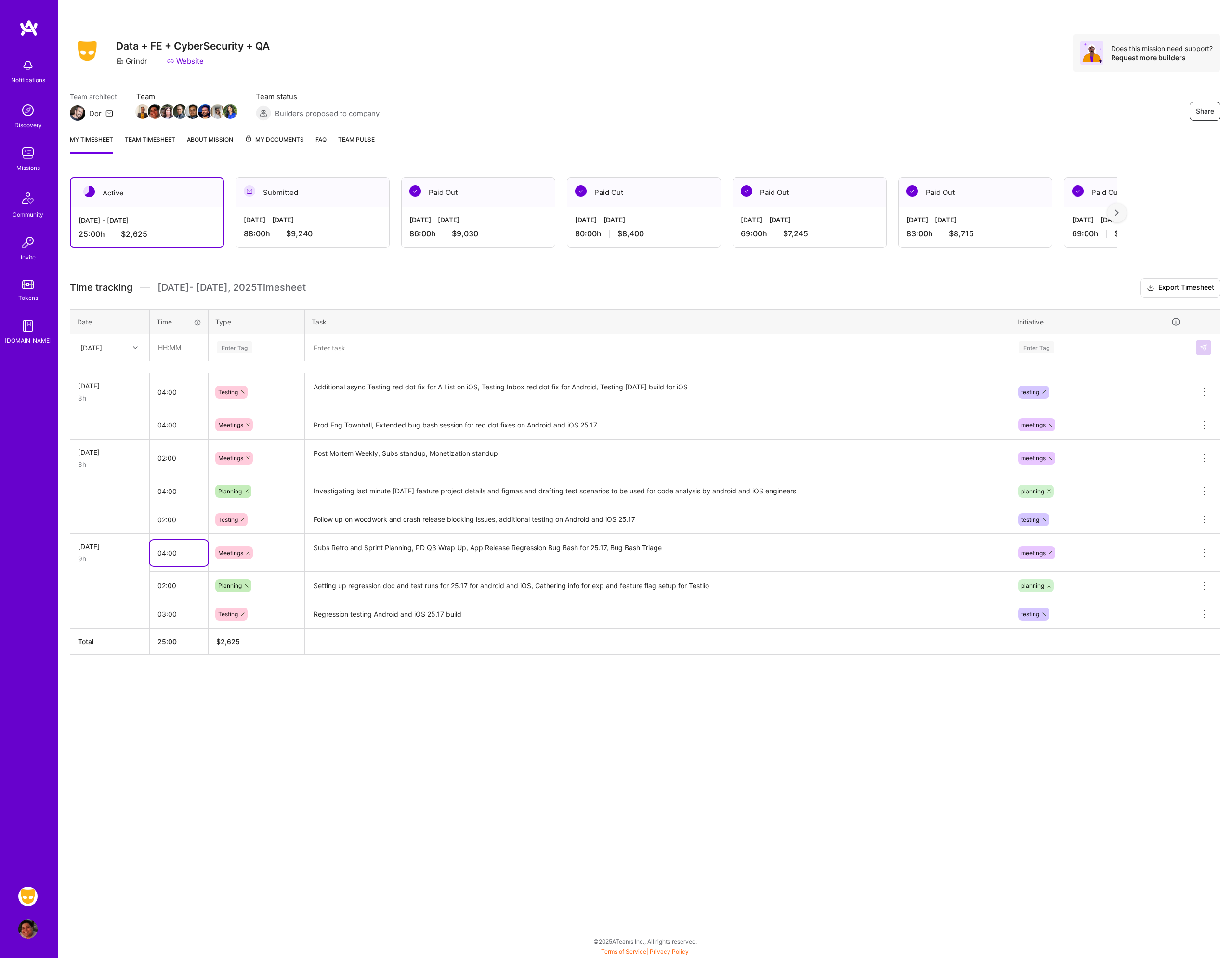
click at [186, 562] on input "04:00" at bounding box center [179, 553] width 58 height 25
type input "03:00"
click at [185, 589] on input "02:00" at bounding box center [179, 585] width 58 height 25
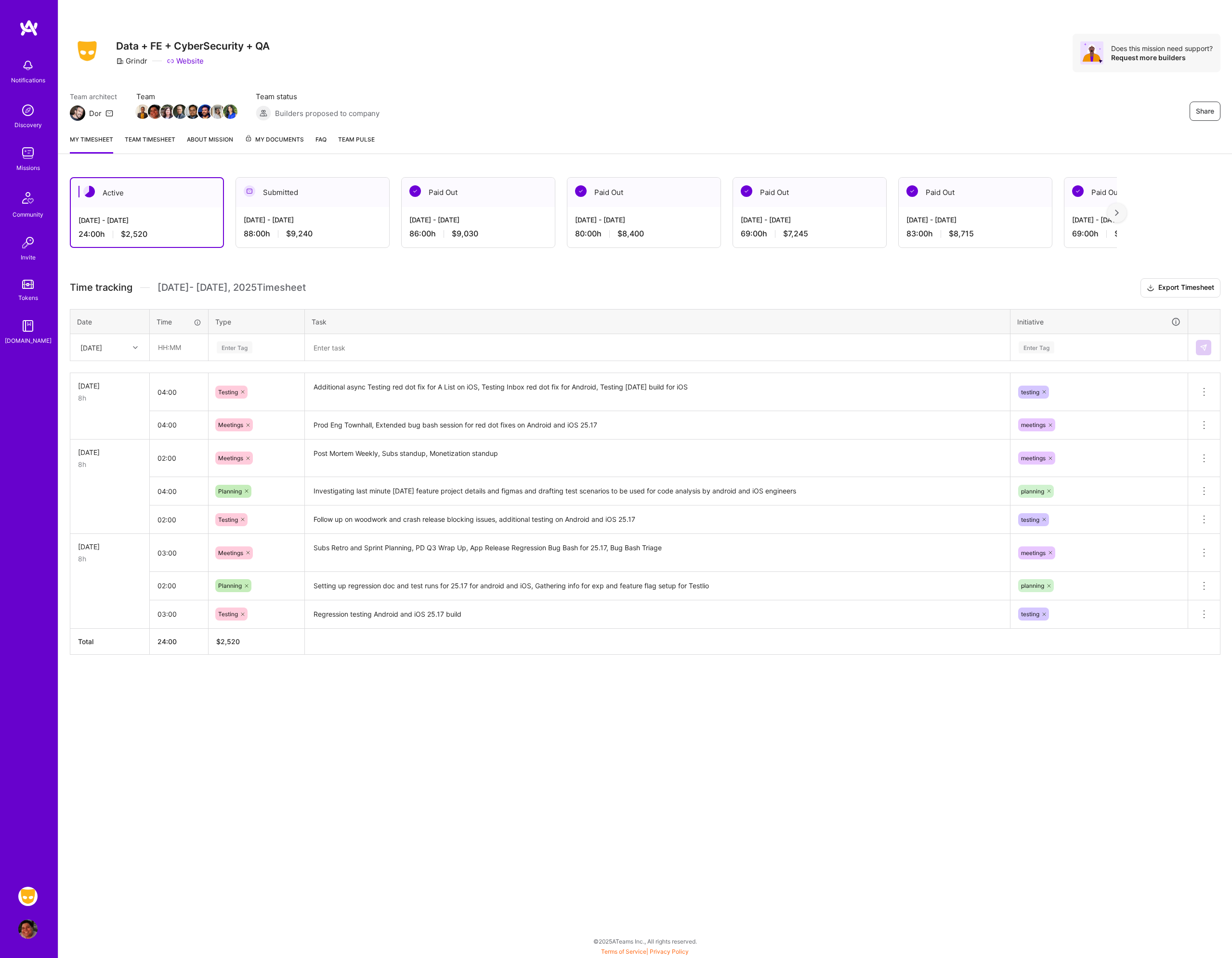
click at [227, 752] on div "Share Data + FE + CyberSecurity + QA Grindr Website Does this mission need supp…" at bounding box center [645, 479] width 1174 height 958
click at [968, 124] on div "Share Data + FE + CyberSecurity + QA Grindr Website Does this mission need supp…" at bounding box center [645, 63] width 1174 height 126
